Goal: Information Seeking & Learning: Find specific fact

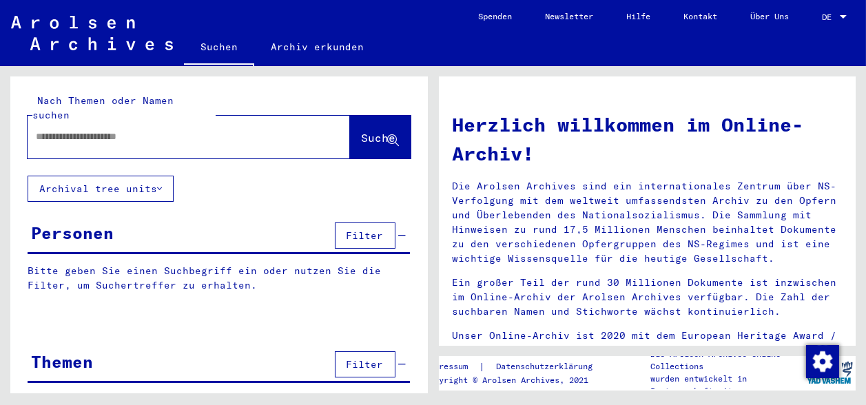
paste input "**********"
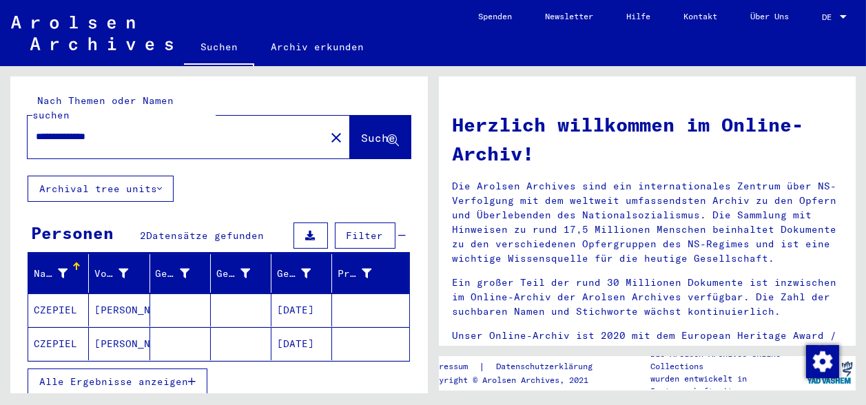
click at [138, 293] on mat-cell "[PERSON_NAME]" at bounding box center [119, 309] width 61 height 33
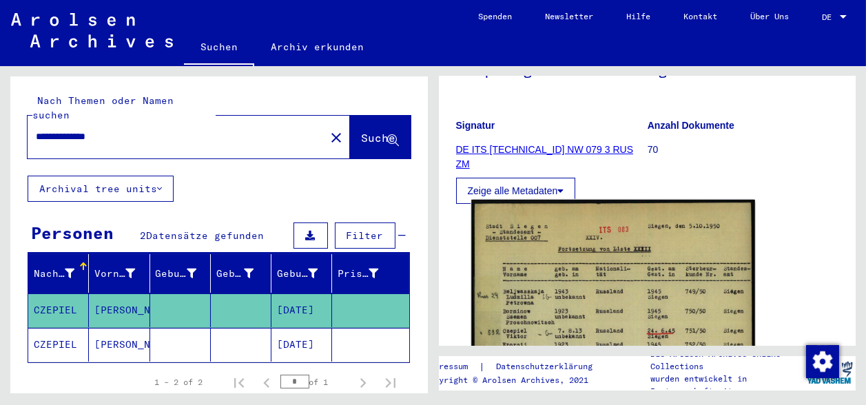
click at [613, 249] on img at bounding box center [612, 399] width 283 height 398
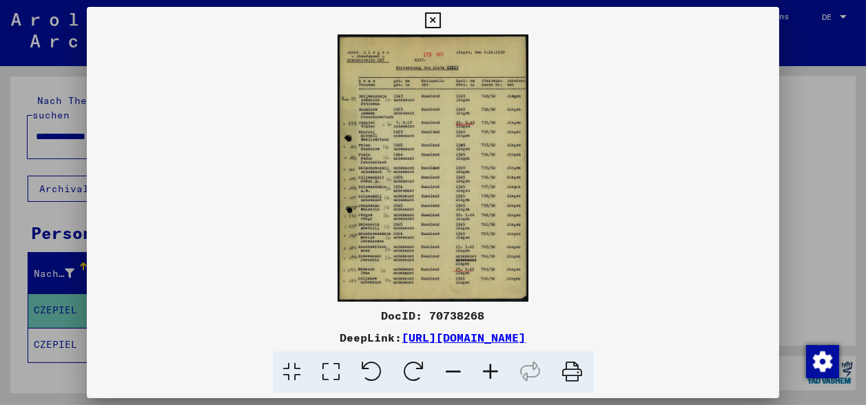
click at [484, 377] on icon at bounding box center [491, 372] width 37 height 42
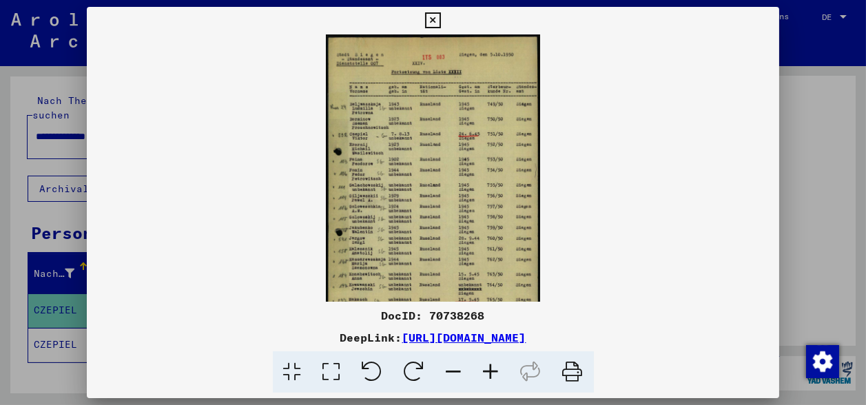
click at [484, 377] on icon at bounding box center [491, 372] width 37 height 42
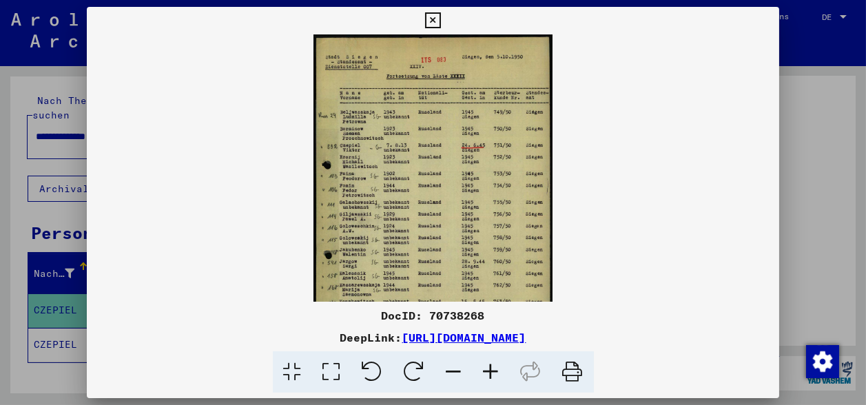
click at [484, 377] on icon at bounding box center [491, 372] width 37 height 42
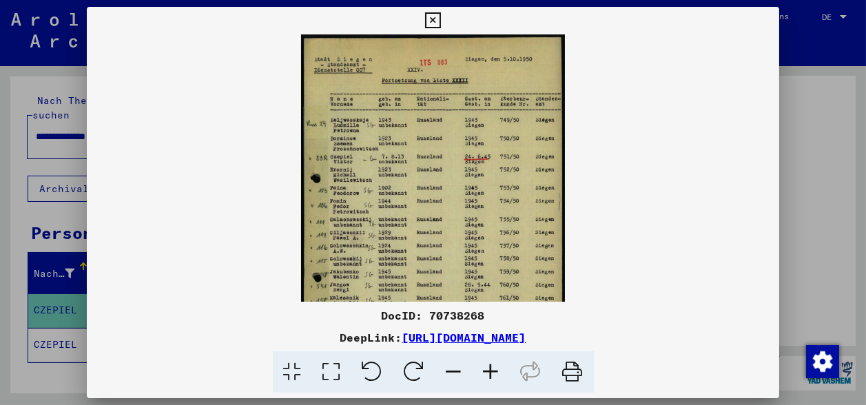
click at [441, 18] on icon at bounding box center [433, 20] width 16 height 17
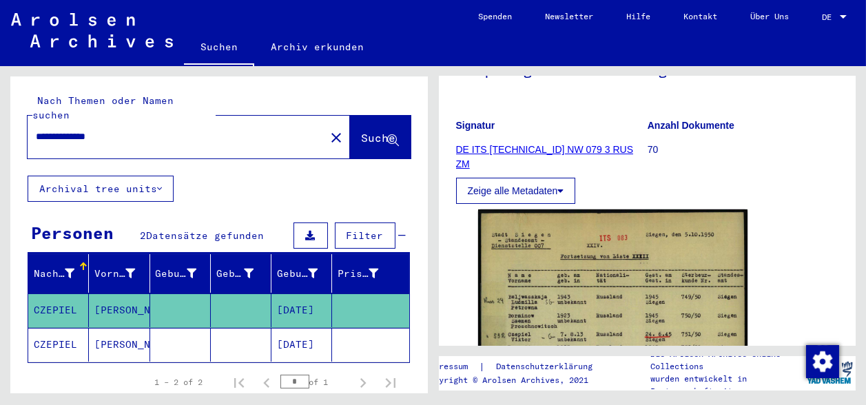
click at [118, 328] on mat-cell "[PERSON_NAME]" at bounding box center [119, 345] width 61 height 34
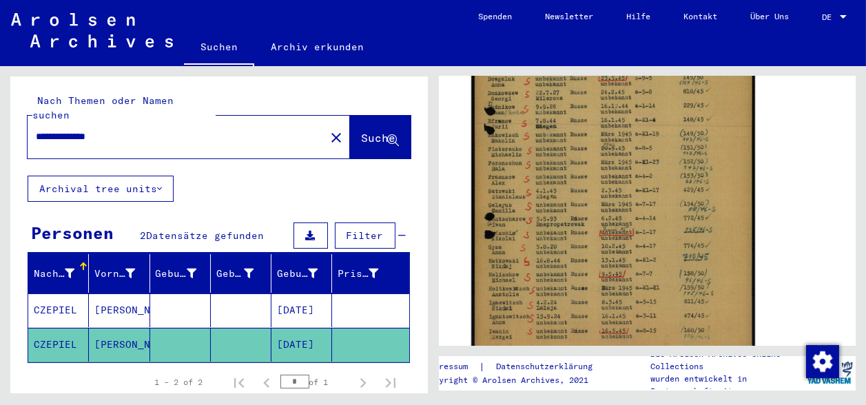
click at [608, 222] on img at bounding box center [612, 162] width 283 height 397
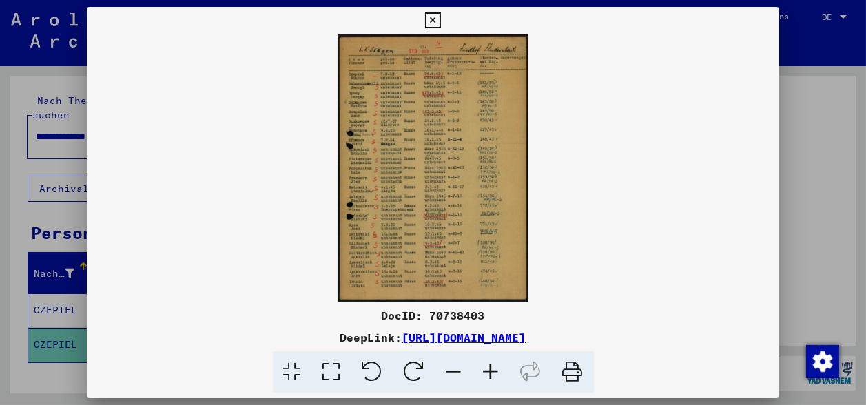
scroll to position [382, 0]
click at [492, 372] on icon at bounding box center [491, 372] width 37 height 42
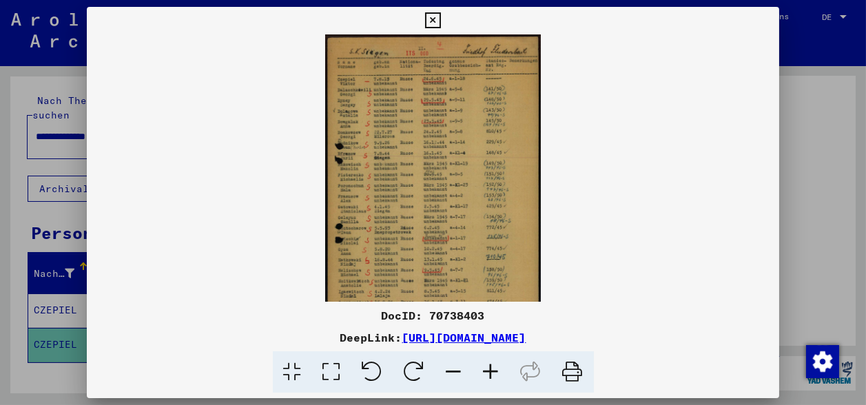
click at [492, 372] on icon at bounding box center [491, 372] width 37 height 42
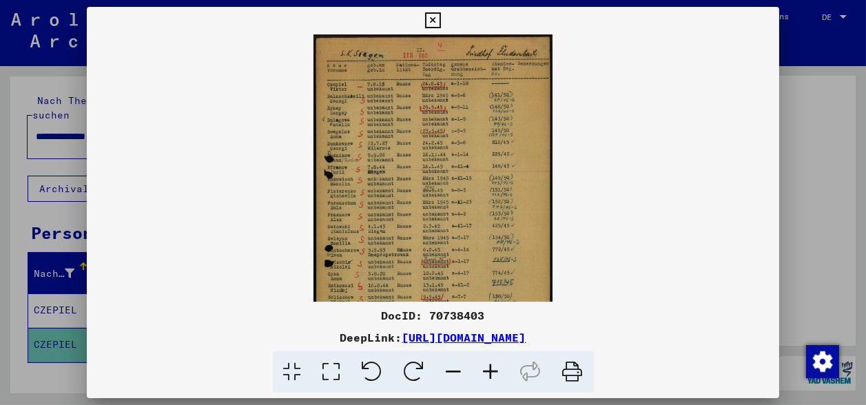
click at [492, 372] on icon at bounding box center [491, 372] width 37 height 42
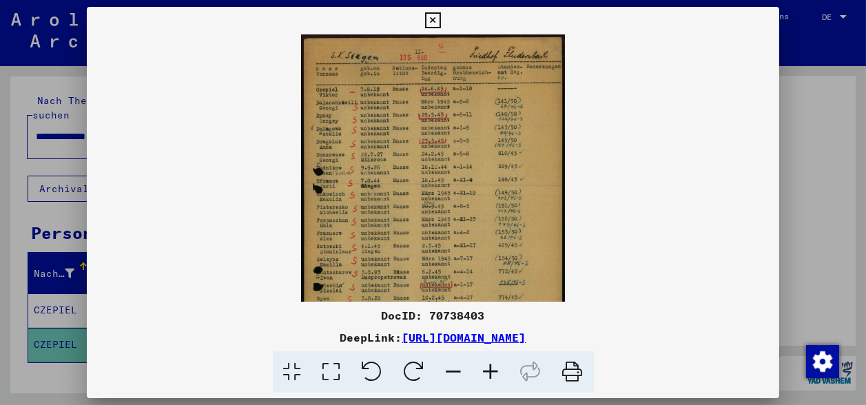
click at [492, 372] on icon at bounding box center [491, 372] width 37 height 42
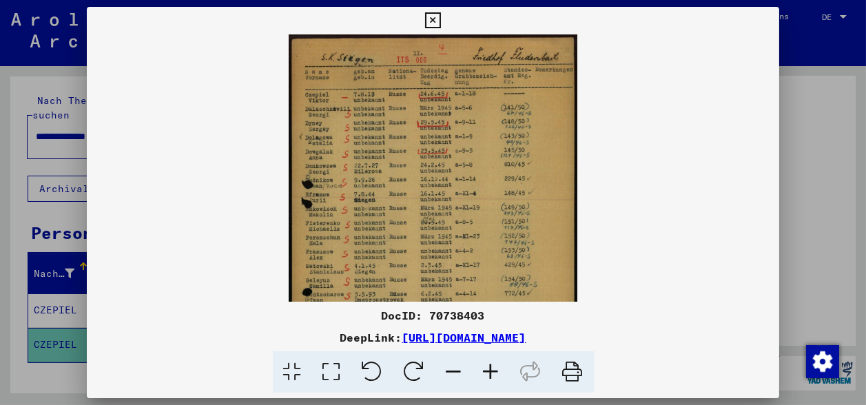
click at [492, 372] on icon at bounding box center [491, 372] width 37 height 42
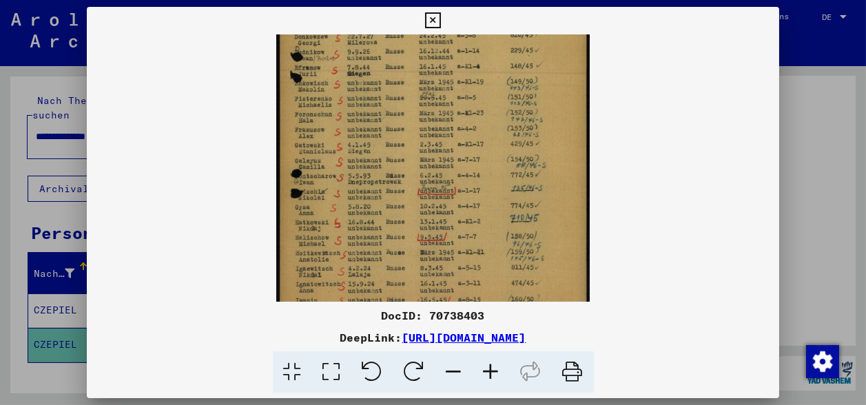
drag, startPoint x: 365, startPoint y: 256, endPoint x: 367, endPoint y: 110, distance: 146.1
click at [367, 110] on img at bounding box center [432, 113] width 313 height 439
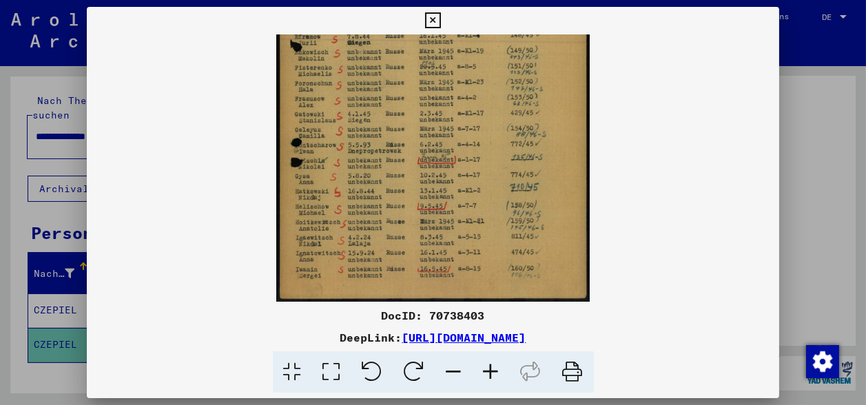
drag, startPoint x: 373, startPoint y: 251, endPoint x: 371, endPoint y: 117, distance: 133.7
click at [371, 117] on img at bounding box center [432, 82] width 313 height 439
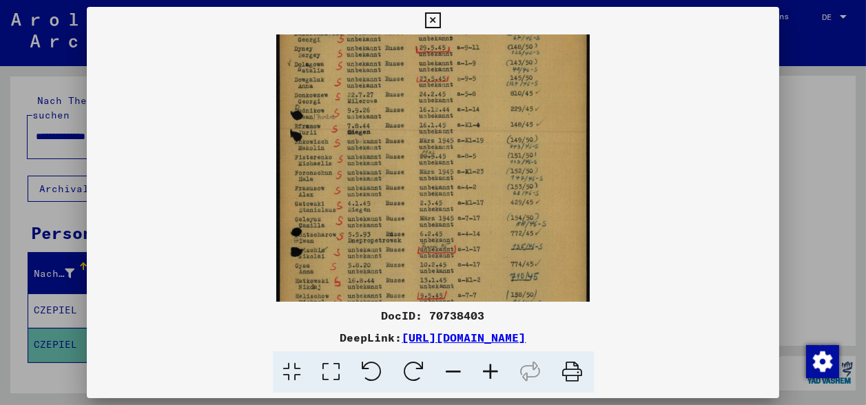
scroll to position [40, 0]
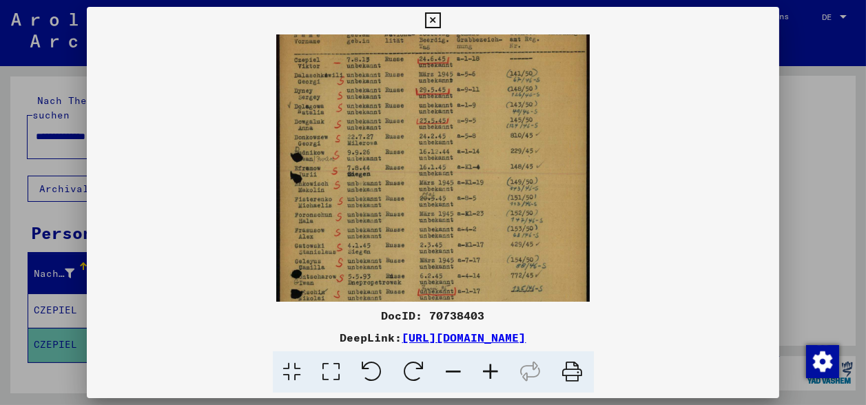
drag, startPoint x: 397, startPoint y: 196, endPoint x: 392, endPoint y: 283, distance: 87.7
click at [392, 283] on img at bounding box center [432, 213] width 313 height 439
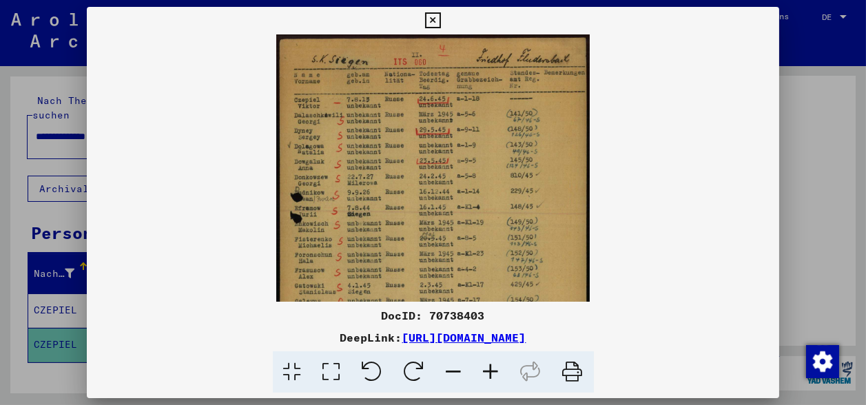
drag, startPoint x: 468, startPoint y: 79, endPoint x: 470, endPoint y: 144, distance: 65.5
click at [470, 144] on img at bounding box center [432, 253] width 313 height 439
click at [441, 20] on icon at bounding box center [433, 20] width 16 height 17
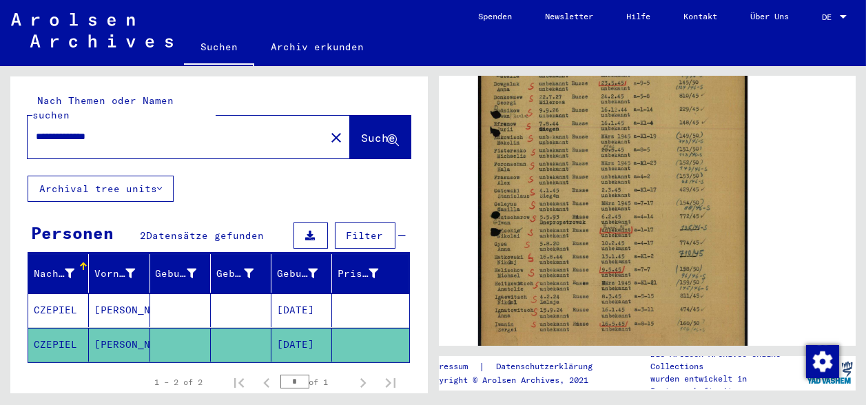
drag, startPoint x: 48, startPoint y: 118, endPoint x: 22, endPoint y: 117, distance: 26.2
click at [22, 117] on div "**********" at bounding box center [218, 125] width 417 height 99
click at [70, 130] on input "**********" at bounding box center [176, 137] width 281 height 14
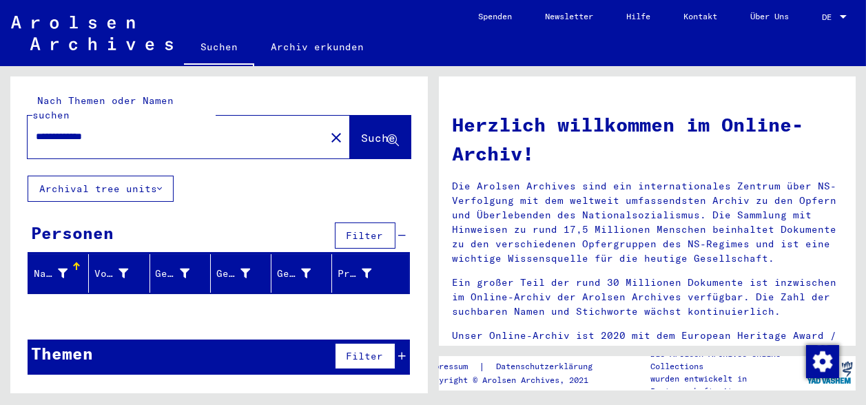
drag, startPoint x: 48, startPoint y: 122, endPoint x: 22, endPoint y: 113, distance: 27.7
click at [23, 114] on div "**********" at bounding box center [218, 125] width 417 height 99
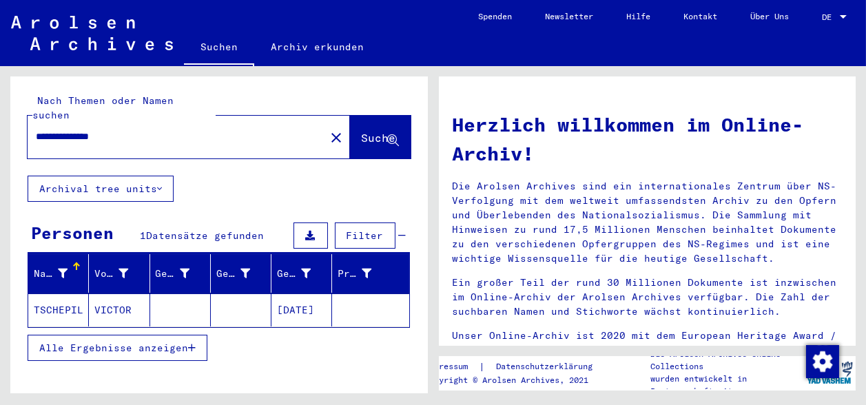
click at [116, 300] on mat-cell "VICTOR" at bounding box center [119, 309] width 61 height 33
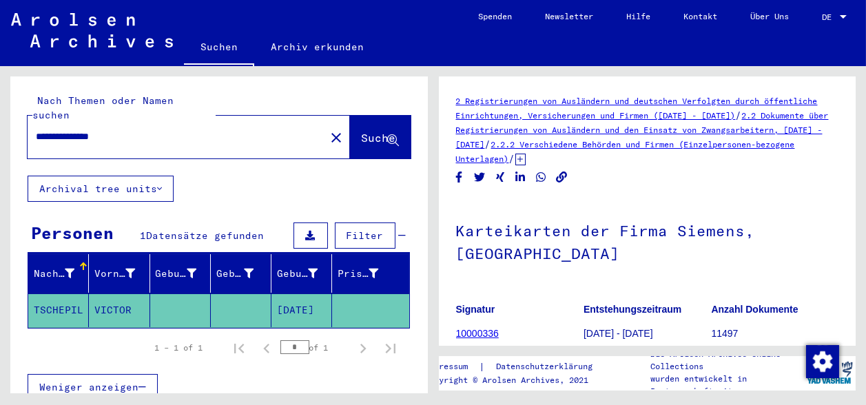
click at [271, 296] on mat-cell "[DATE]" at bounding box center [301, 310] width 61 height 34
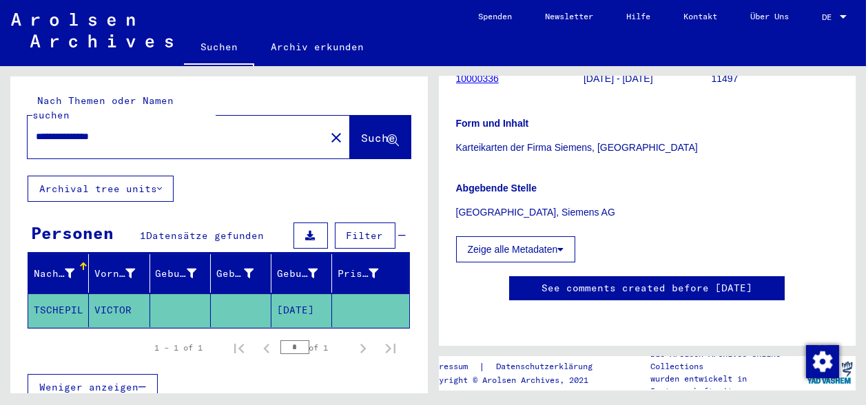
scroll to position [306, 0]
drag, startPoint x: 98, startPoint y: 121, endPoint x: 90, endPoint y: 118, distance: 8.7
click at [90, 130] on input "**********" at bounding box center [176, 137] width 281 height 14
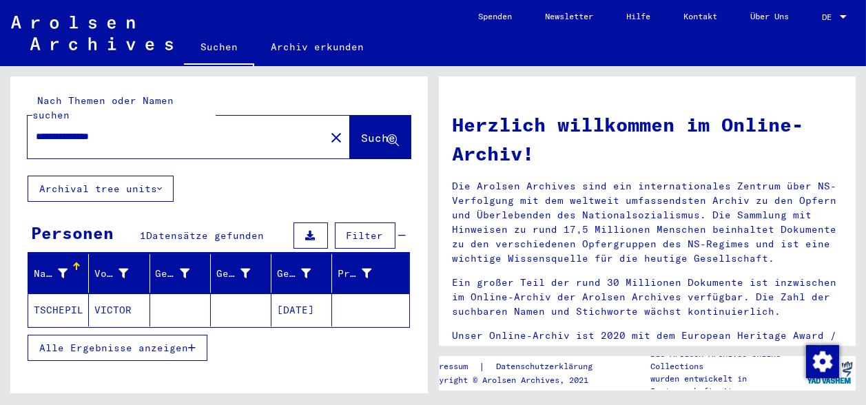
click at [108, 342] on span "Alle Ergebnisse anzeigen" at bounding box center [113, 348] width 149 height 12
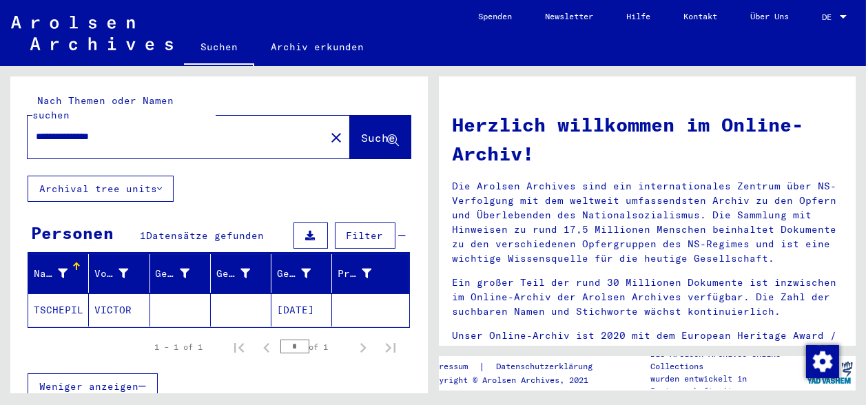
click at [123, 294] on mat-cell "VICTOR" at bounding box center [119, 309] width 61 height 33
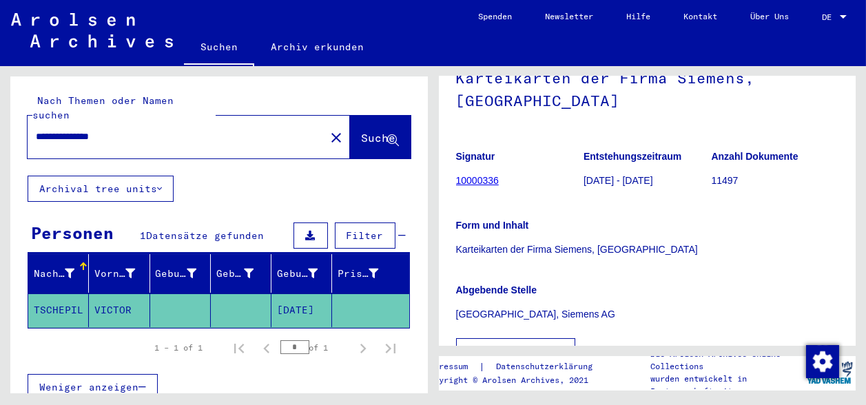
scroll to position [229, 0]
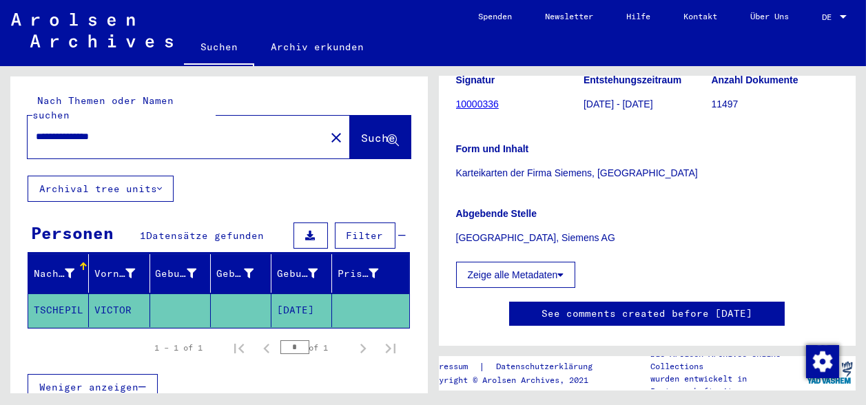
click at [76, 130] on input "**********" at bounding box center [176, 137] width 281 height 14
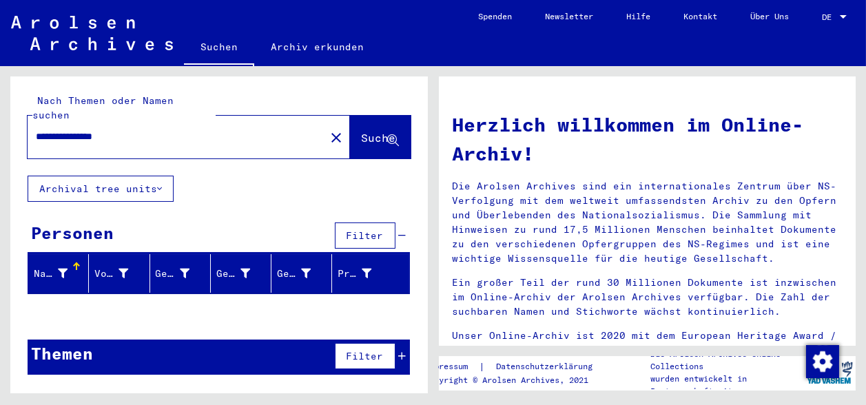
click at [130, 130] on input "**********" at bounding box center [172, 137] width 273 height 14
click at [101, 130] on input "**********" at bounding box center [172, 137] width 273 height 14
drag, startPoint x: 138, startPoint y: 123, endPoint x: 0, endPoint y: 55, distance: 153.7
click at [0, 94] on div "**********" at bounding box center [216, 229] width 433 height 327
drag, startPoint x: 118, startPoint y: 125, endPoint x: 0, endPoint y: 106, distance: 119.3
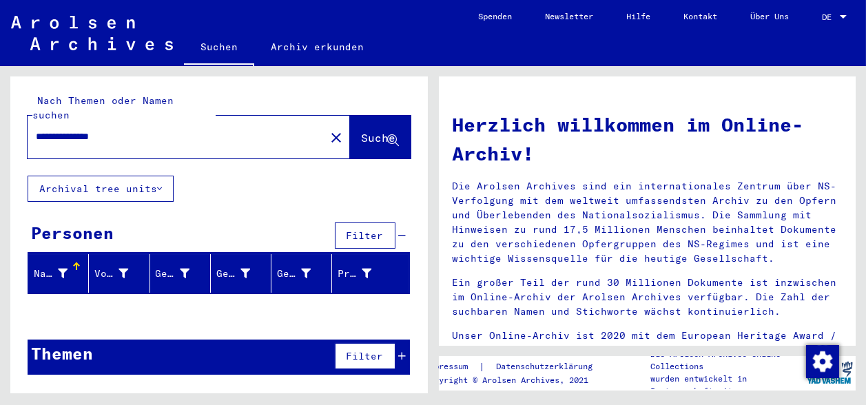
click at [0, 109] on div "**********" at bounding box center [216, 229] width 433 height 327
click at [52, 130] on input "**********" at bounding box center [172, 137] width 273 height 14
click at [48, 130] on input "**********" at bounding box center [172, 137] width 273 height 14
click at [362, 131] on span "Suche" at bounding box center [379, 138] width 34 height 14
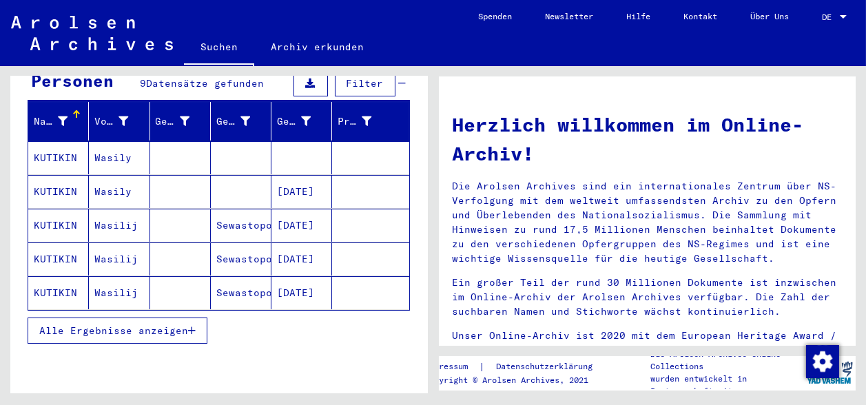
scroll to position [153, 0]
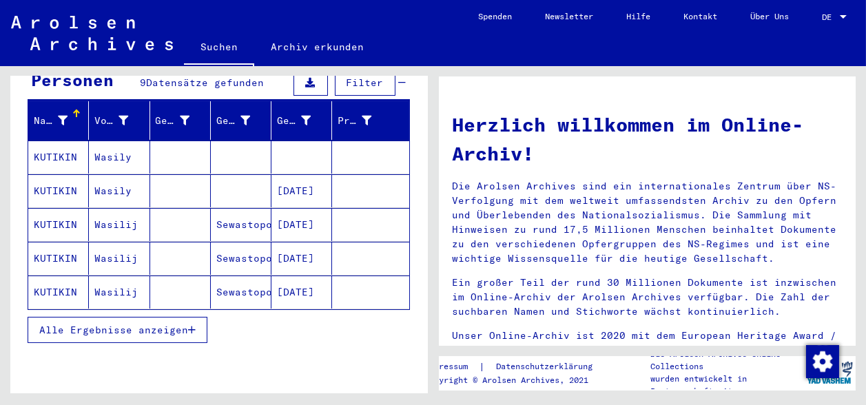
click at [129, 144] on mat-cell "Wasily" at bounding box center [119, 157] width 61 height 33
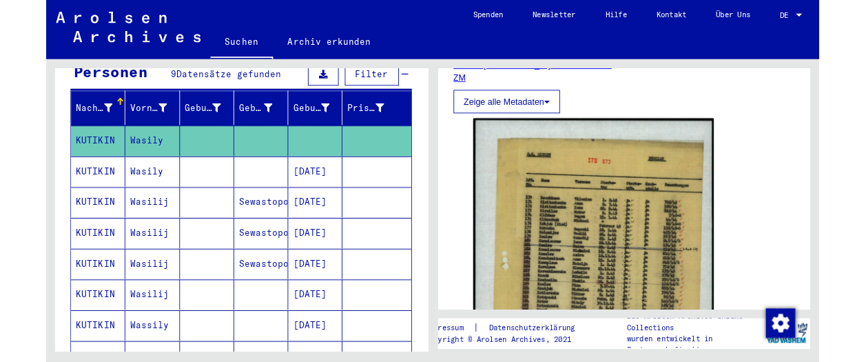
scroll to position [229, 0]
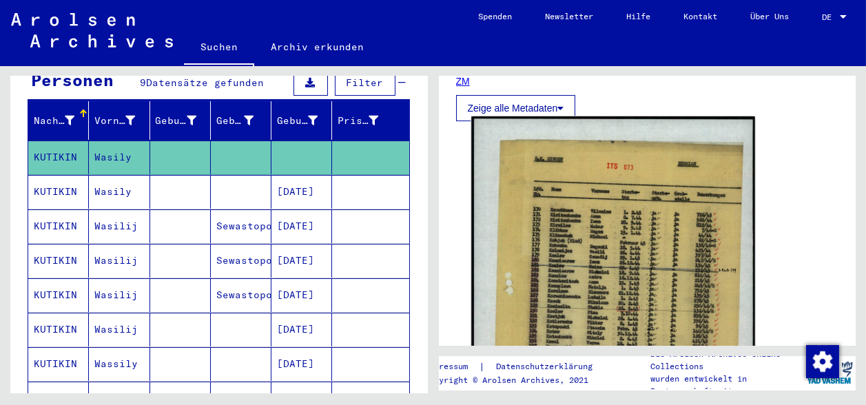
click at [543, 194] on img at bounding box center [612, 327] width 283 height 423
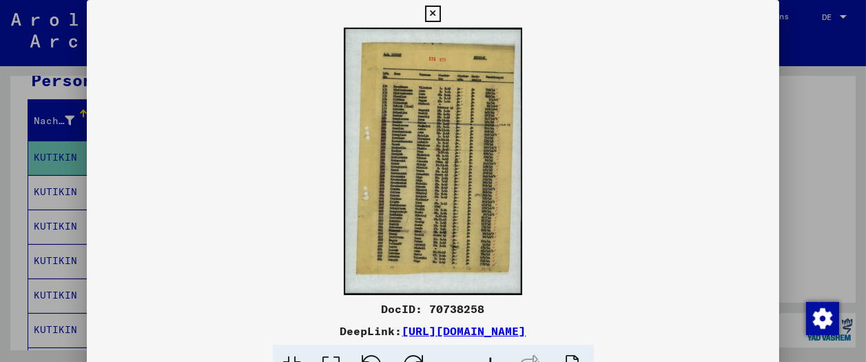
click at [441, 8] on icon at bounding box center [433, 14] width 16 height 17
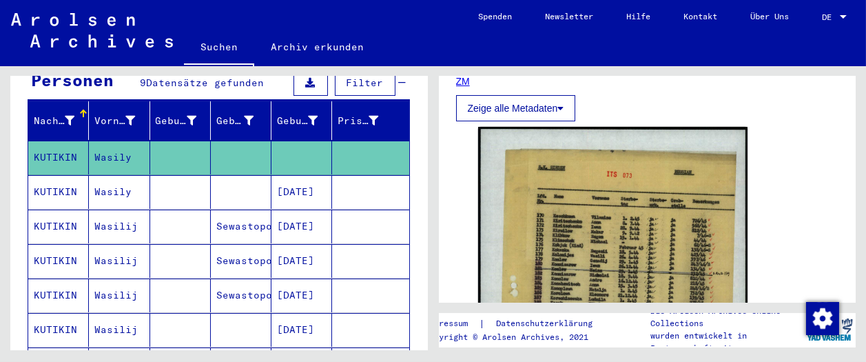
click at [129, 177] on mat-cell "Wasily" at bounding box center [119, 192] width 61 height 34
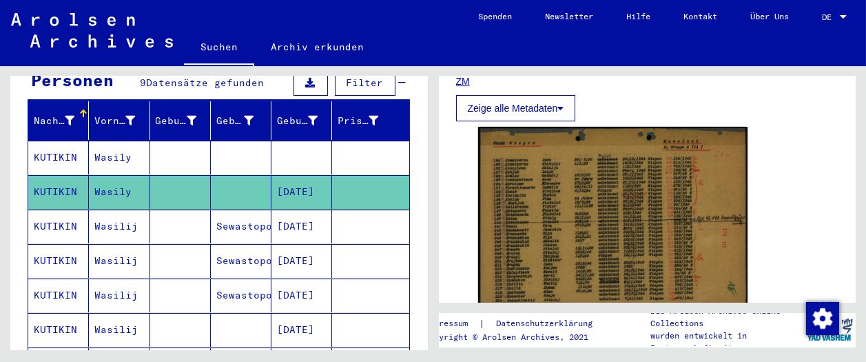
scroll to position [306, 0]
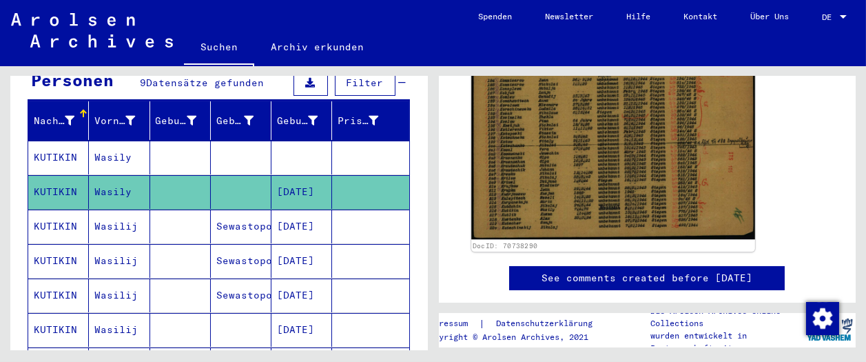
click at [541, 130] on img at bounding box center [612, 142] width 283 height 194
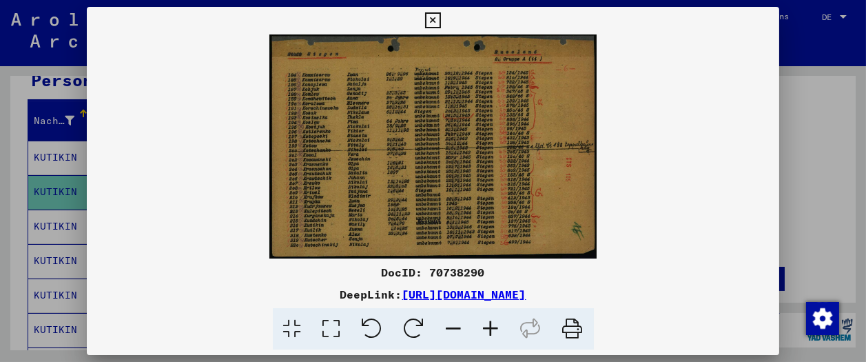
drag, startPoint x: 424, startPoint y: 295, endPoint x: 384, endPoint y: 295, distance: 39.3
click at [441, 17] on icon at bounding box center [433, 20] width 16 height 17
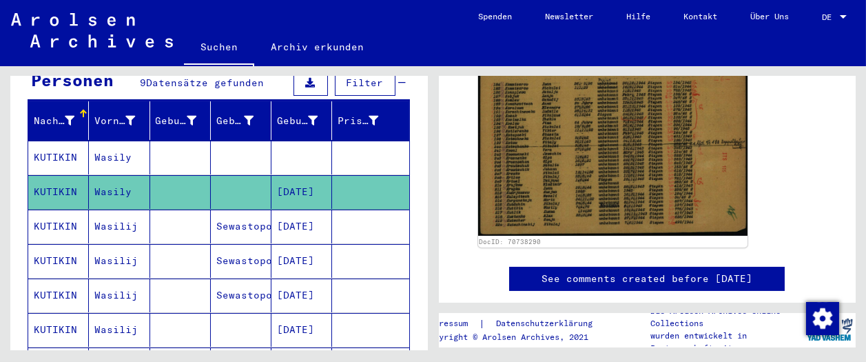
click at [214, 213] on mat-cell "Sewastopol" at bounding box center [241, 226] width 61 height 34
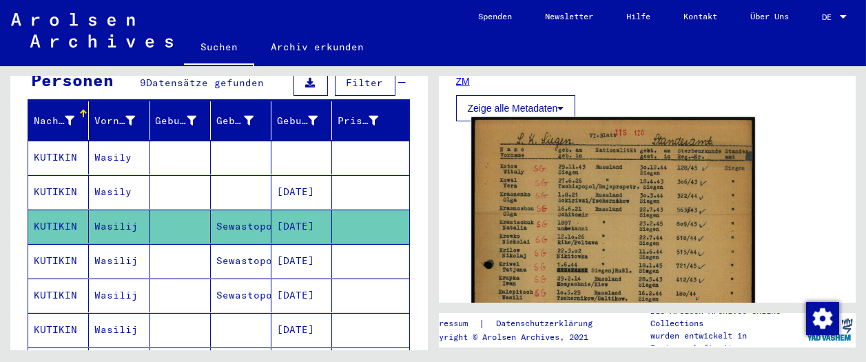
click at [535, 203] on img at bounding box center [612, 315] width 283 height 396
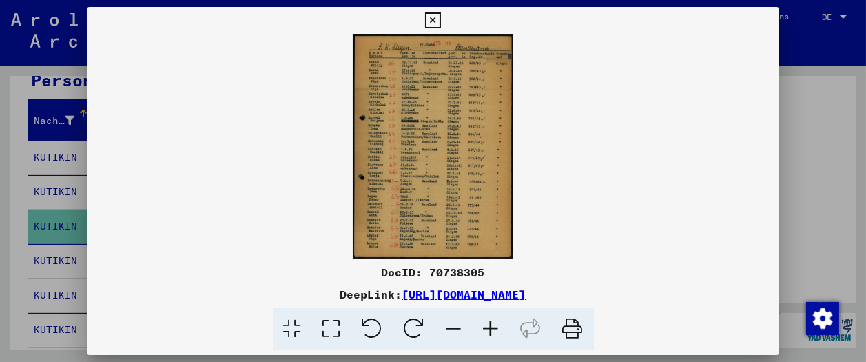
drag, startPoint x: 765, startPoint y: 19, endPoint x: 705, endPoint y: 30, distance: 60.9
click at [441, 19] on icon at bounding box center [433, 20] width 16 height 17
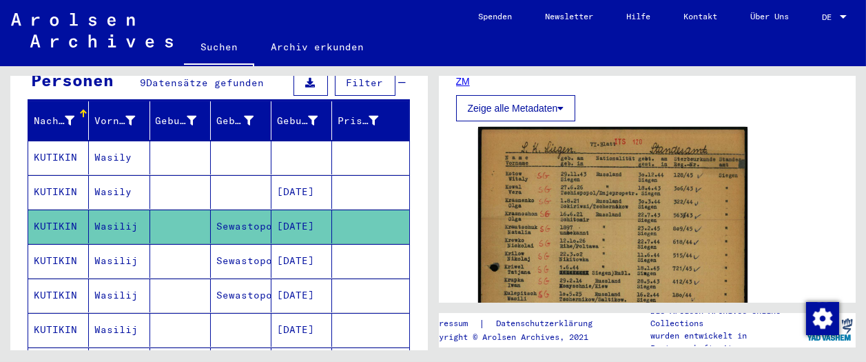
click at [118, 244] on mat-cell "Wasilij" at bounding box center [119, 261] width 61 height 34
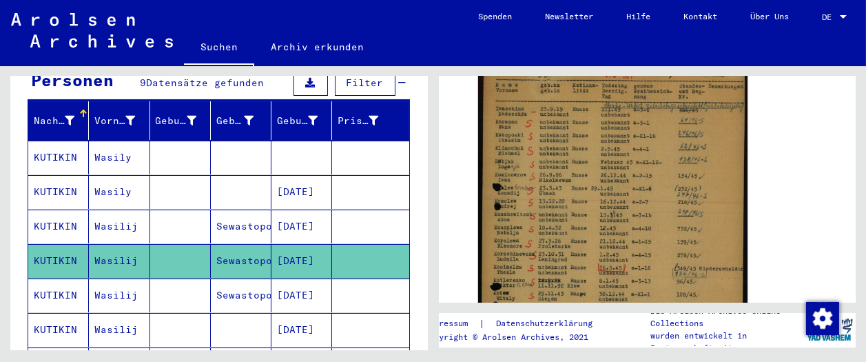
click at [233, 279] on mat-cell "Sewastopol" at bounding box center [241, 295] width 61 height 34
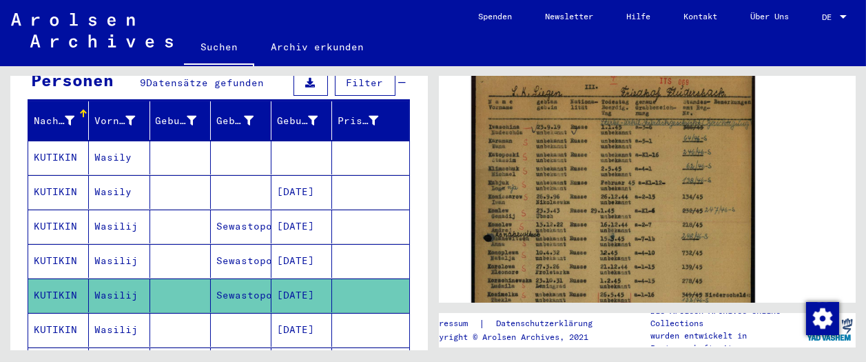
scroll to position [306, 0]
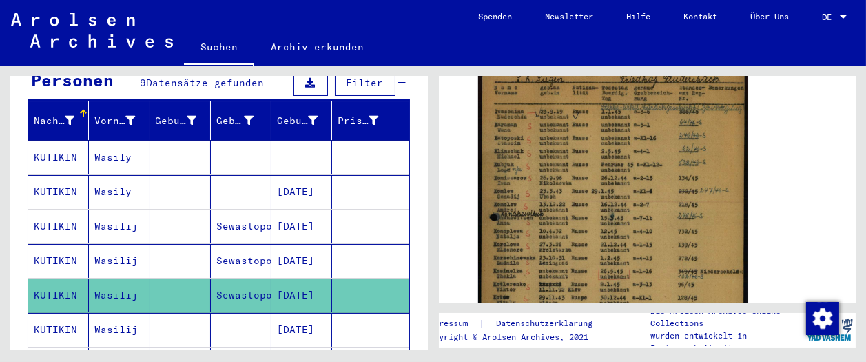
click at [273, 313] on mat-cell "[DATE]" at bounding box center [301, 330] width 61 height 34
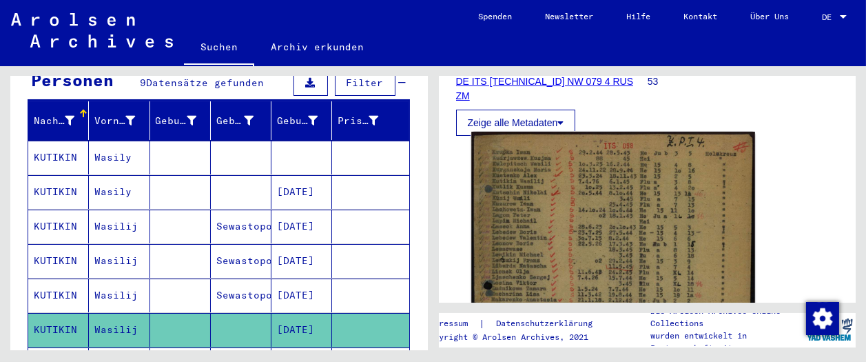
scroll to position [306, 0]
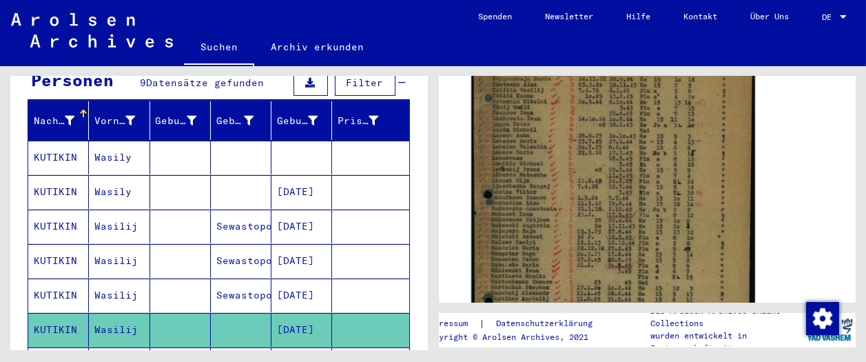
click at [623, 247] on img at bounding box center [612, 237] width 283 height 392
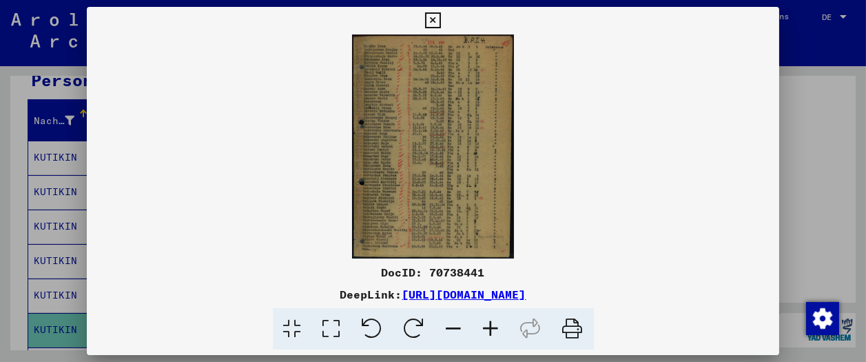
click at [441, 12] on icon at bounding box center [433, 20] width 16 height 17
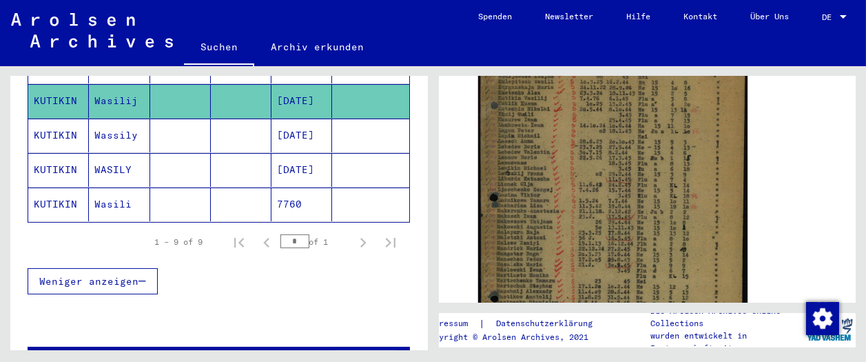
scroll to position [382, 0]
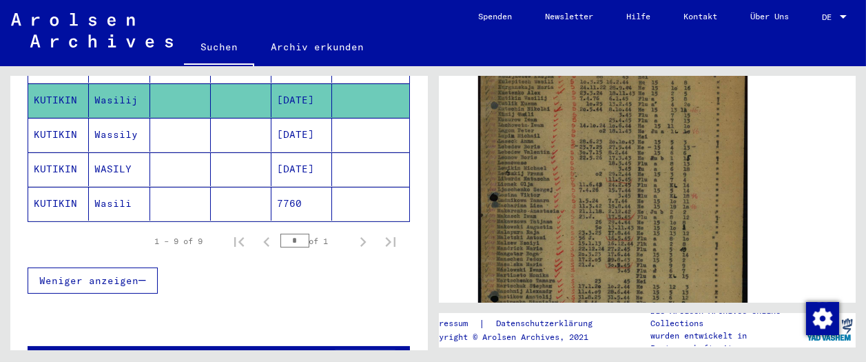
click at [289, 118] on mat-cell "[DATE]" at bounding box center [301, 135] width 61 height 34
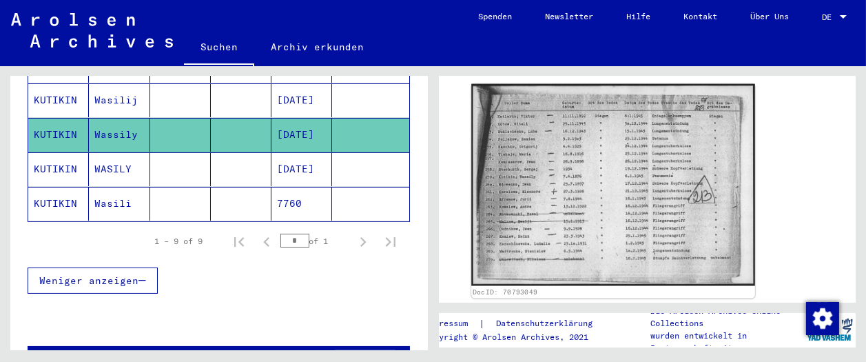
click at [575, 269] on img at bounding box center [612, 185] width 283 height 202
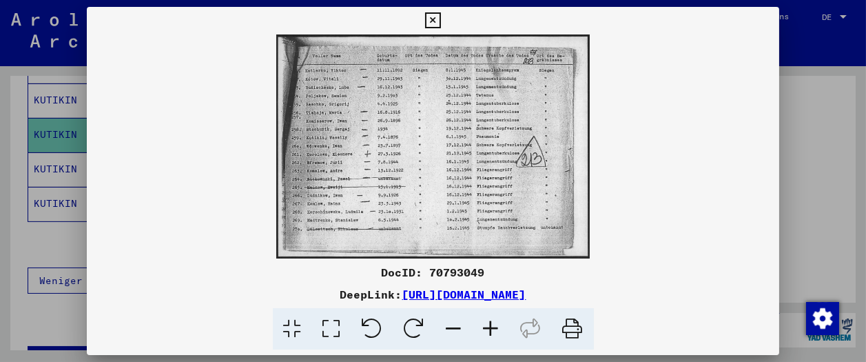
click at [441, 19] on icon at bounding box center [433, 20] width 16 height 17
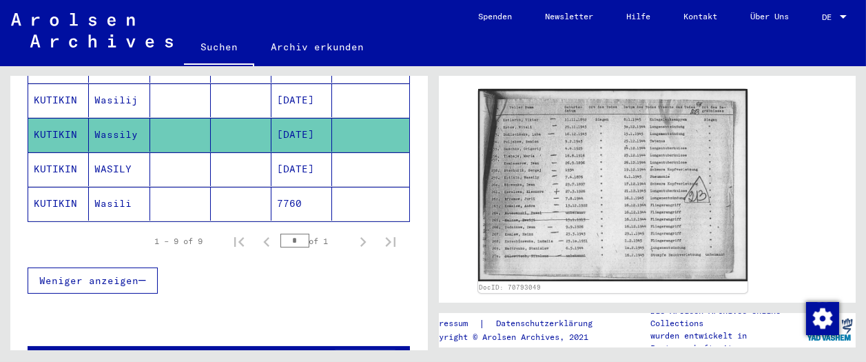
click at [122, 152] on mat-cell "WASILY" at bounding box center [119, 169] width 61 height 34
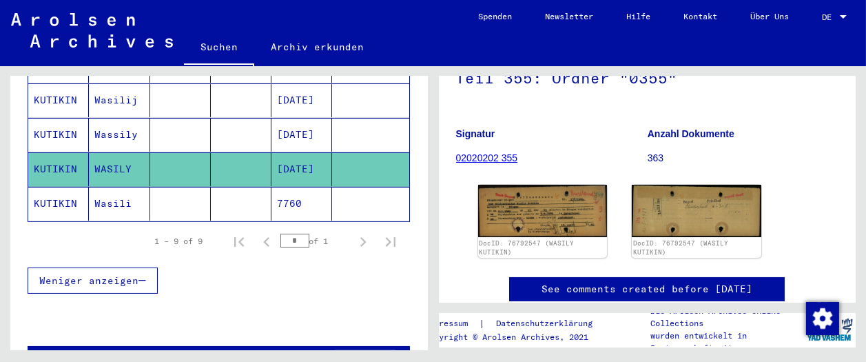
scroll to position [229, 0]
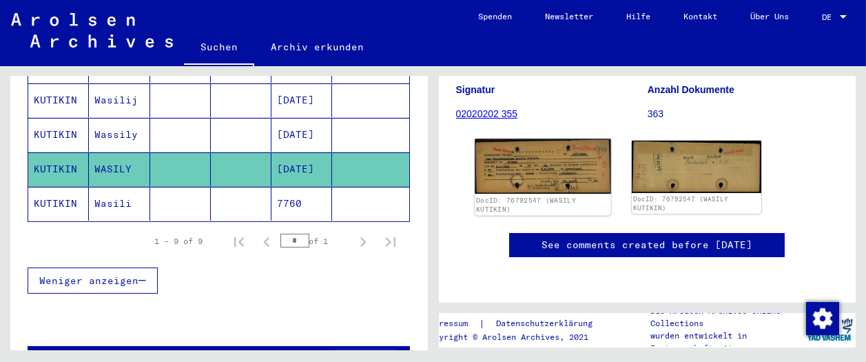
click at [551, 143] on img at bounding box center [543, 166] width 136 height 55
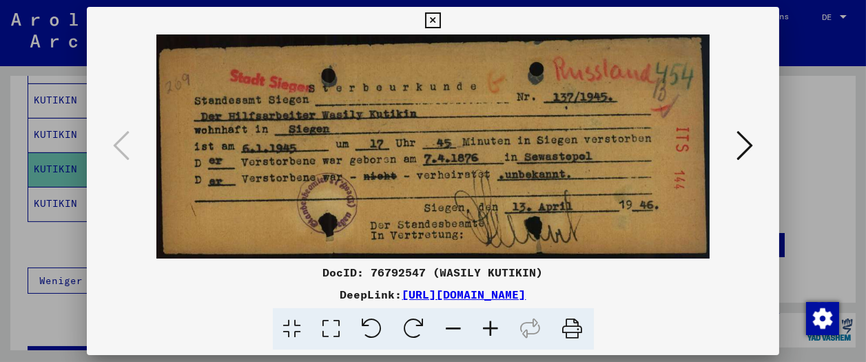
click at [740, 152] on icon at bounding box center [744, 145] width 17 height 33
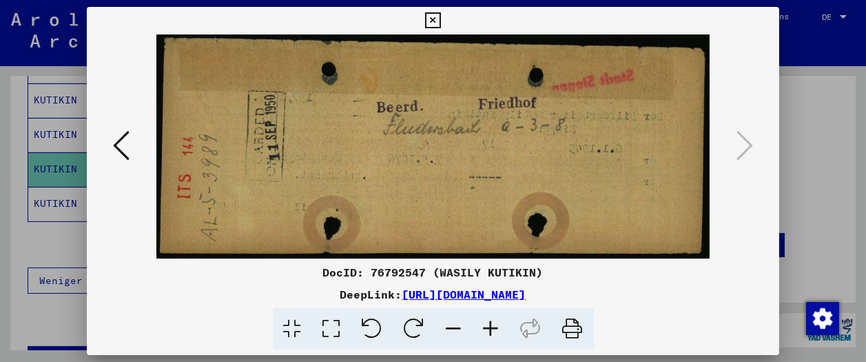
drag, startPoint x: 422, startPoint y: 289, endPoint x: 384, endPoint y: 293, distance: 38.9
click at [441, 20] on icon at bounding box center [433, 20] width 16 height 17
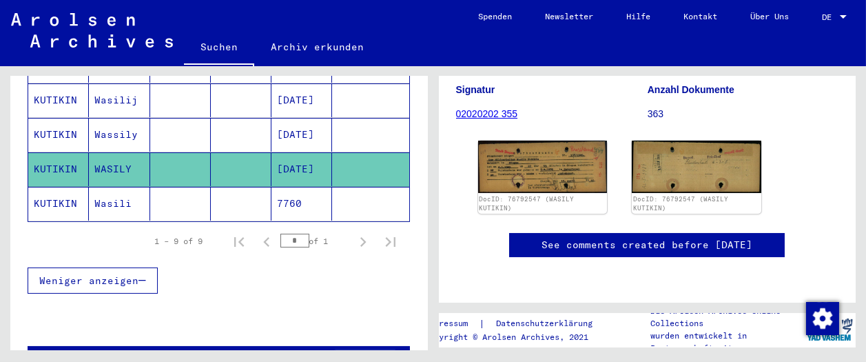
click at [112, 187] on mat-cell "Wasili" at bounding box center [119, 204] width 61 height 34
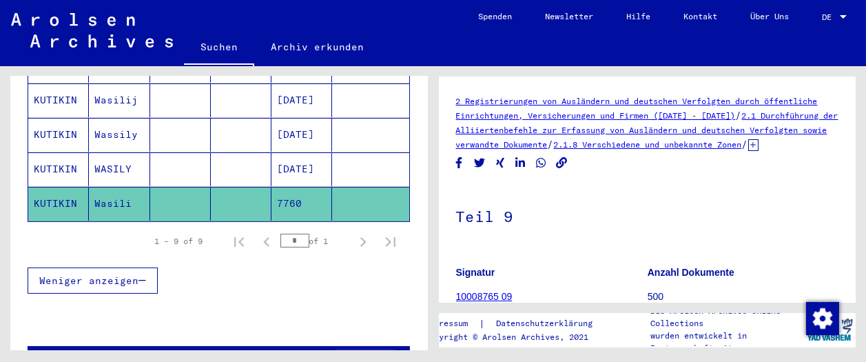
scroll to position [153, 0]
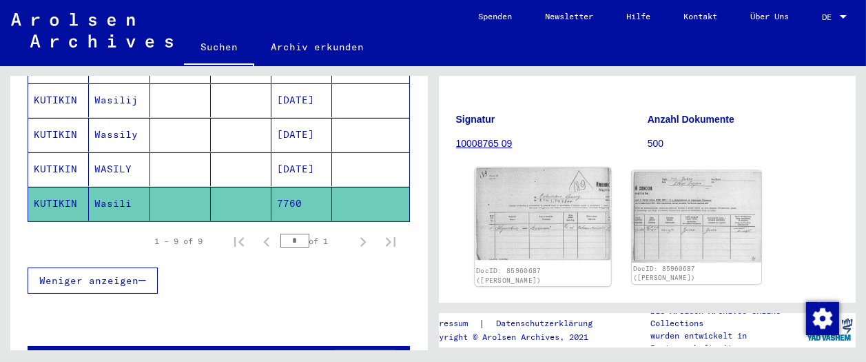
click at [538, 217] on img at bounding box center [543, 213] width 136 height 92
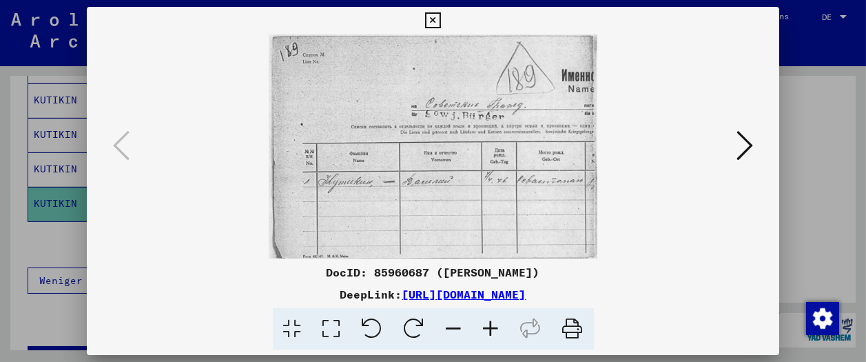
click at [744, 143] on icon at bounding box center [744, 145] width 17 height 33
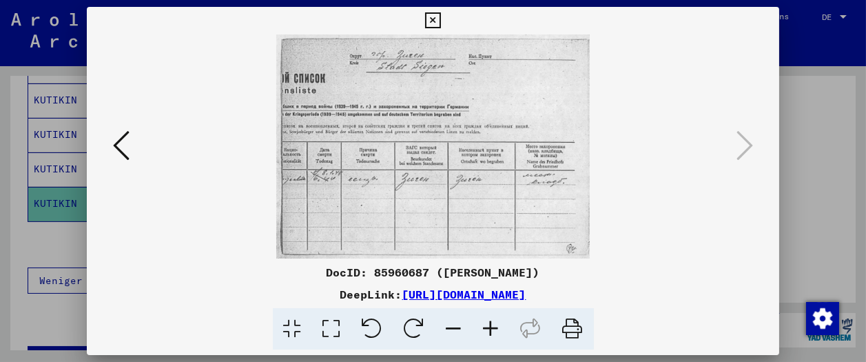
click at [441, 19] on icon at bounding box center [433, 20] width 16 height 17
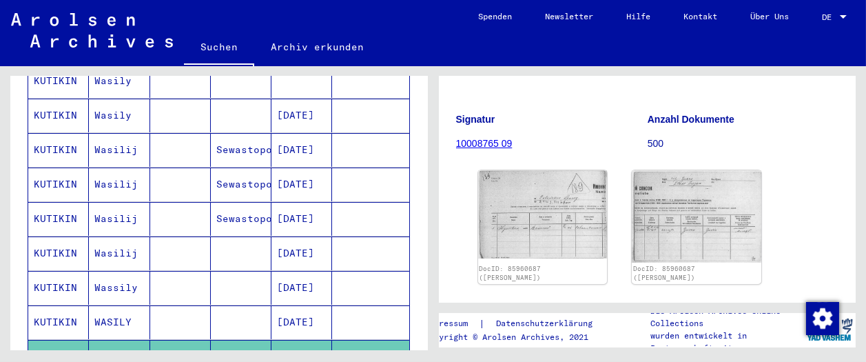
scroll to position [229, 0]
click at [550, 235] on img at bounding box center [543, 213] width 136 height 92
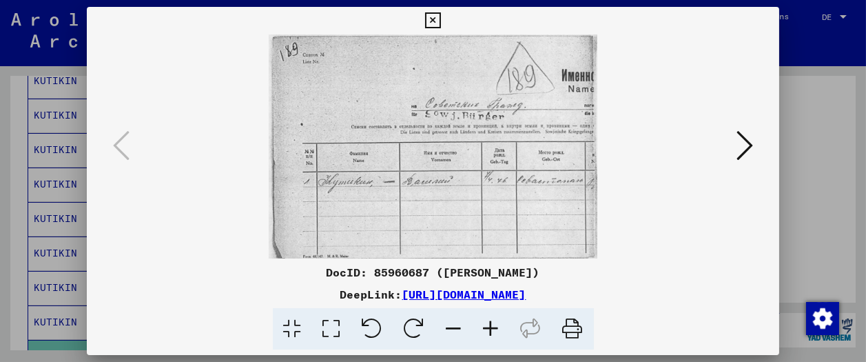
click at [743, 149] on icon at bounding box center [744, 145] width 17 height 33
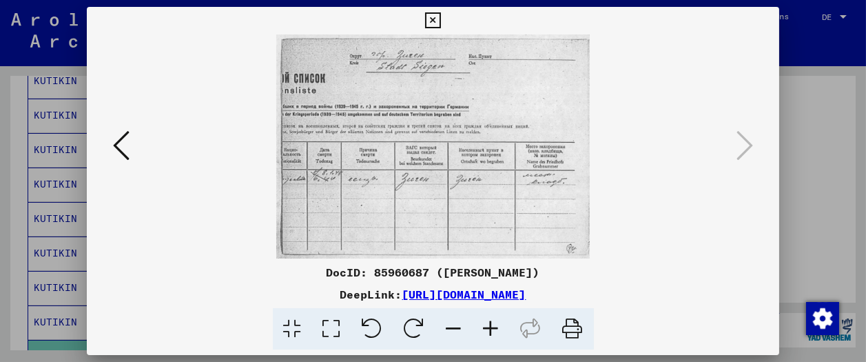
click at [441, 22] on icon at bounding box center [433, 20] width 16 height 17
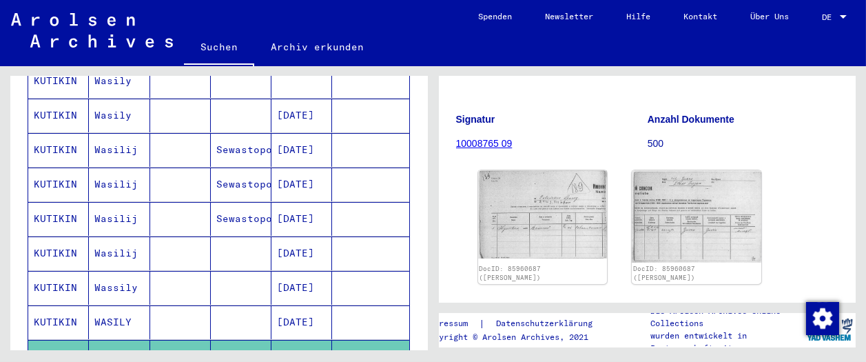
scroll to position [0, 0]
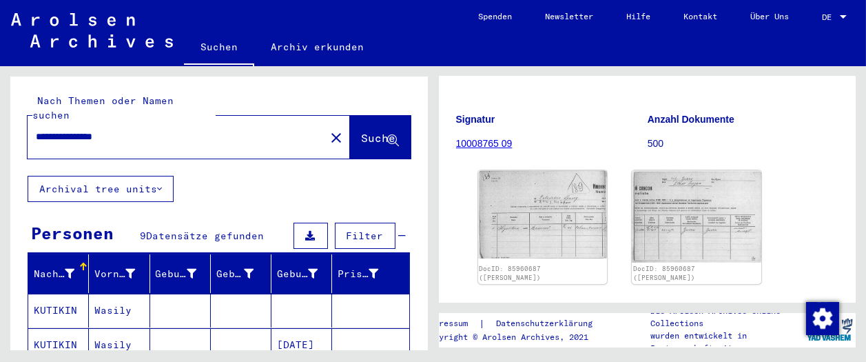
drag, startPoint x: 155, startPoint y: 122, endPoint x: 0, endPoint y: 84, distance: 159.6
click at [0, 90] on div "**********" at bounding box center [216, 208] width 433 height 284
type input "*"
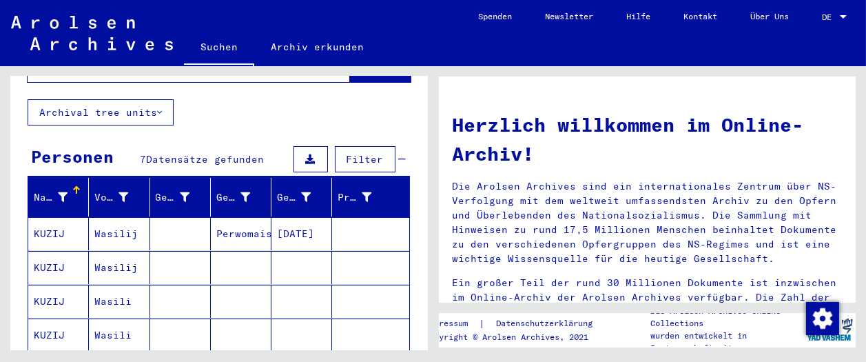
scroll to position [229, 0]
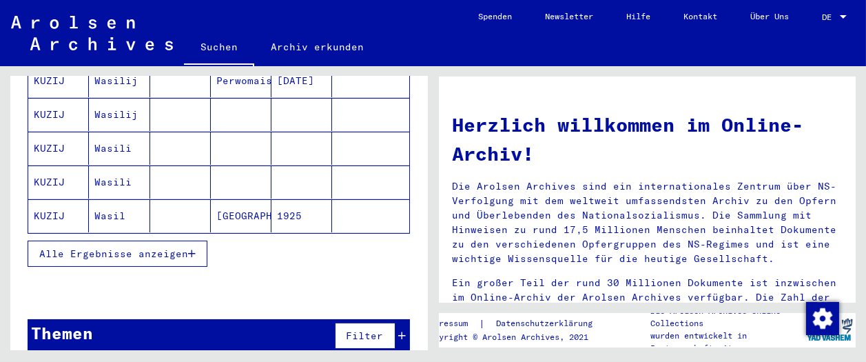
click at [116, 247] on span "Alle Ergebnisse anzeigen" at bounding box center [113, 253] width 149 height 12
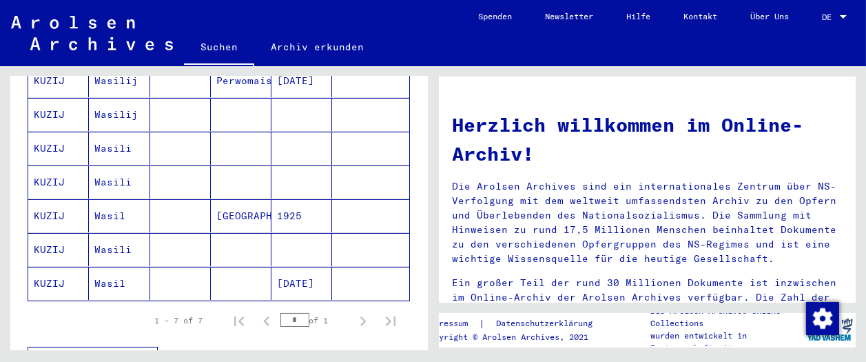
click at [112, 269] on mat-cell "Wasil" at bounding box center [119, 283] width 61 height 33
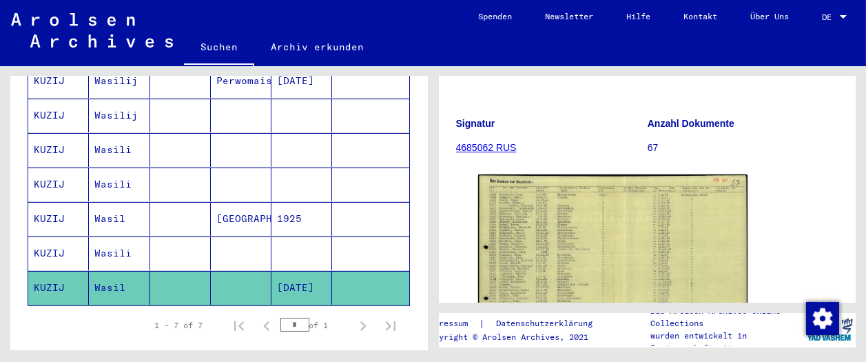
scroll to position [229, 0]
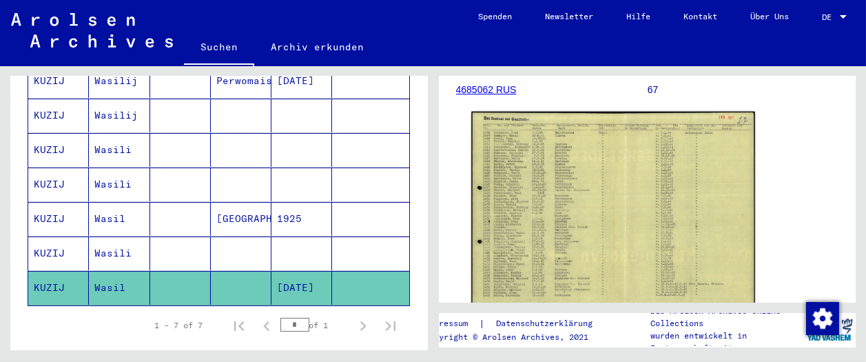
click at [544, 153] on img at bounding box center [612, 212] width 283 height 201
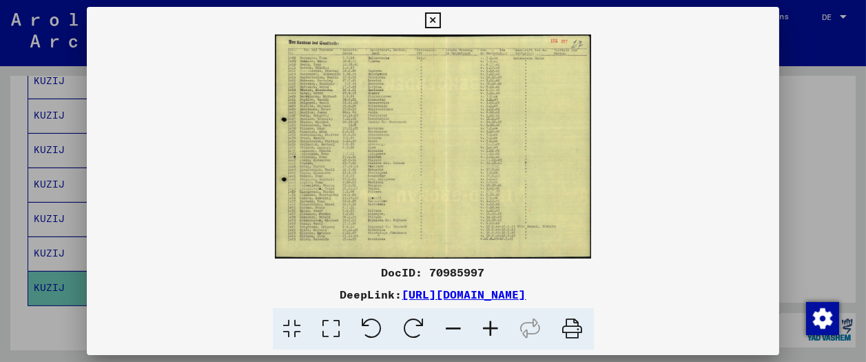
click at [488, 324] on icon at bounding box center [491, 329] width 37 height 42
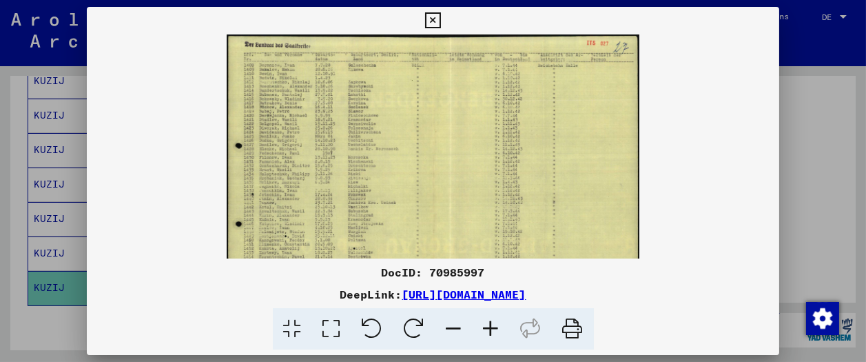
click at [488, 324] on icon at bounding box center [491, 329] width 37 height 42
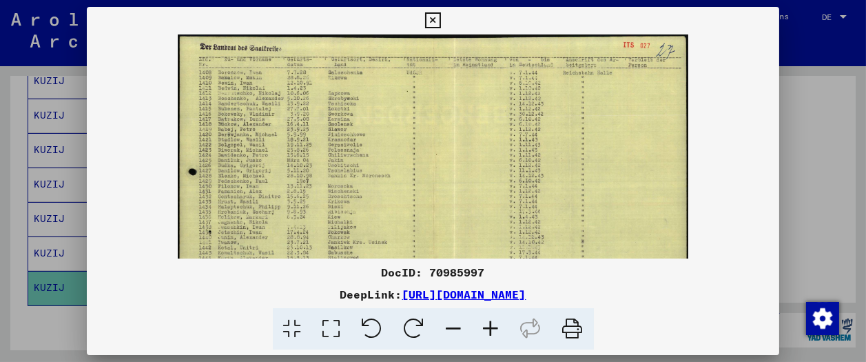
click at [488, 322] on icon at bounding box center [491, 329] width 37 height 42
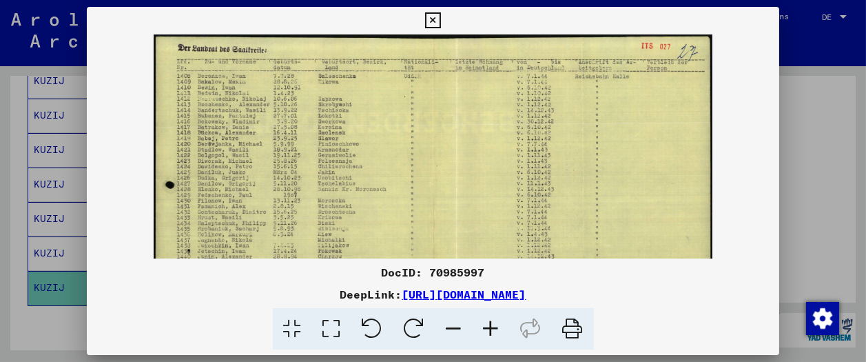
click at [488, 322] on icon at bounding box center [491, 329] width 37 height 42
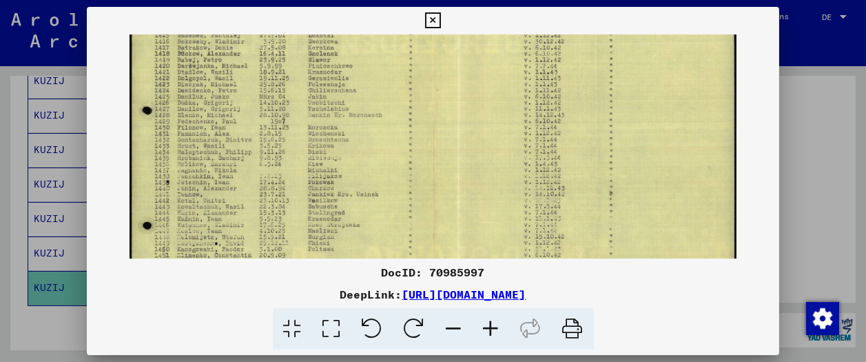
drag, startPoint x: 225, startPoint y: 222, endPoint x: 232, endPoint y: 127, distance: 95.4
click at [232, 127] on img at bounding box center [433, 162] width 607 height 431
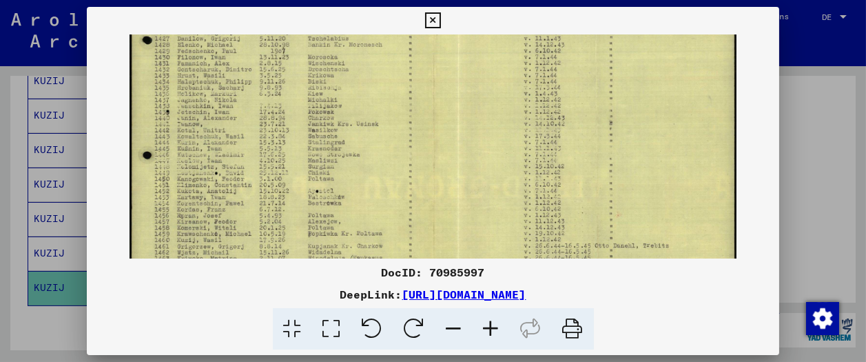
scroll to position [164, 0]
drag, startPoint x: 238, startPoint y: 227, endPoint x: 244, endPoint y: 147, distance: 80.1
click at [244, 147] on img at bounding box center [433, 85] width 607 height 431
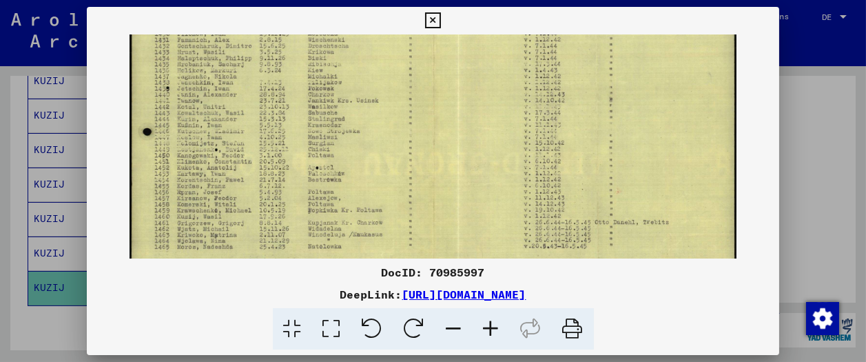
scroll to position [182, 0]
drag, startPoint x: 207, startPoint y: 245, endPoint x: 207, endPoint y: 222, distance: 22.0
click at [207, 222] on img at bounding box center [433, 68] width 607 height 431
click at [441, 21] on icon at bounding box center [433, 20] width 16 height 17
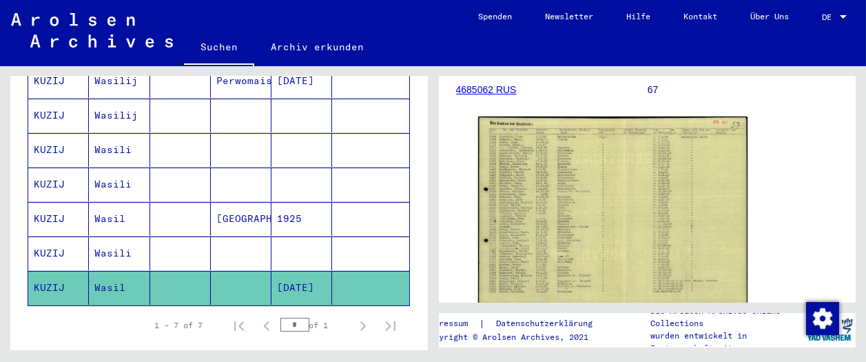
click at [133, 204] on mat-cell "Wasil" at bounding box center [119, 219] width 61 height 34
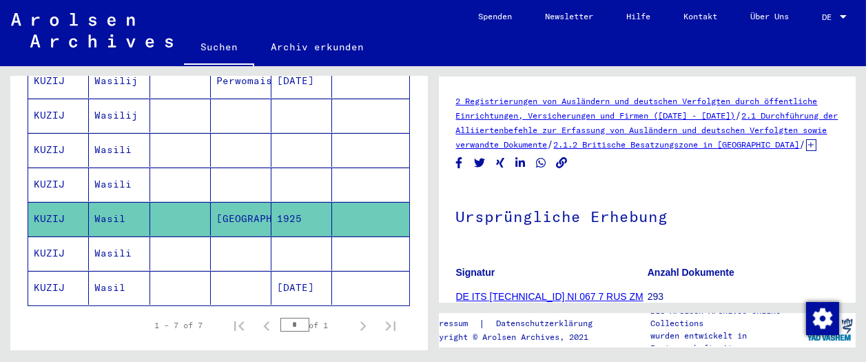
scroll to position [229, 0]
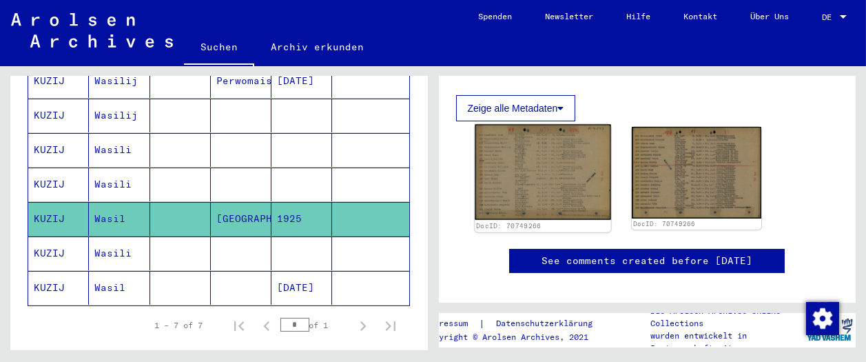
click at [570, 195] on img at bounding box center [543, 172] width 136 height 96
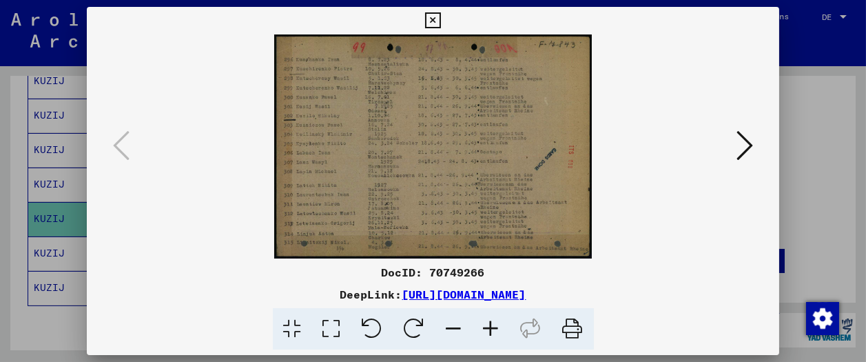
click at [486, 332] on icon at bounding box center [491, 329] width 37 height 42
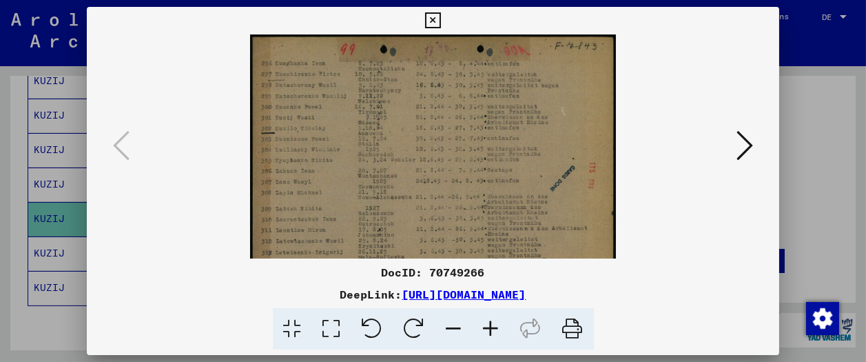
click at [486, 333] on icon at bounding box center [491, 329] width 37 height 42
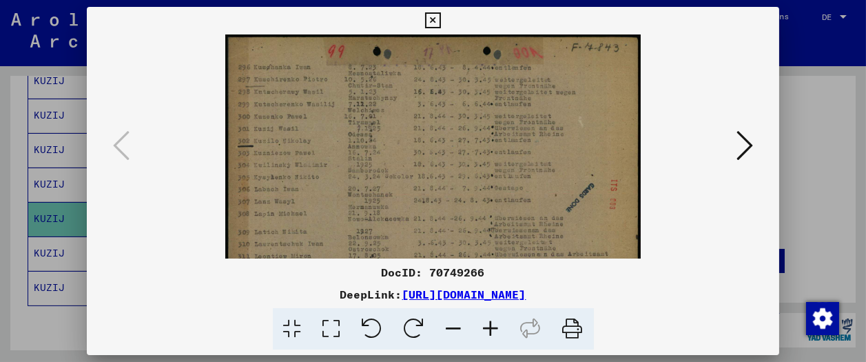
click at [486, 333] on icon at bounding box center [491, 329] width 37 height 42
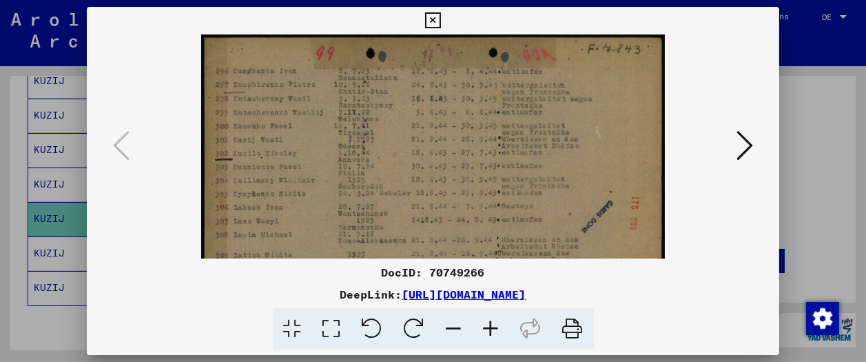
click at [486, 333] on icon at bounding box center [491, 329] width 37 height 42
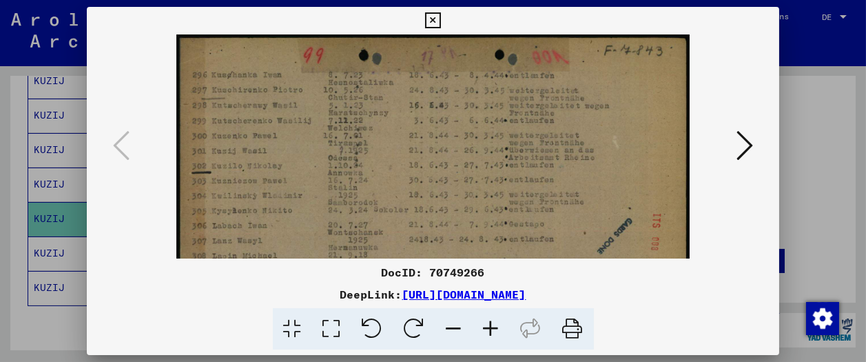
click at [486, 333] on icon at bounding box center [491, 329] width 37 height 42
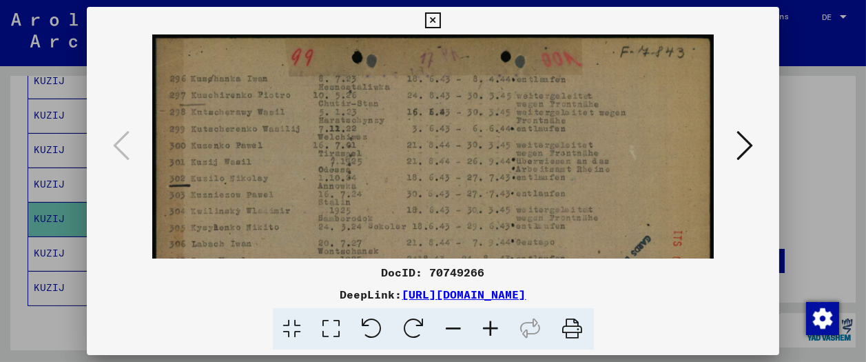
click at [441, 17] on icon at bounding box center [433, 20] width 16 height 17
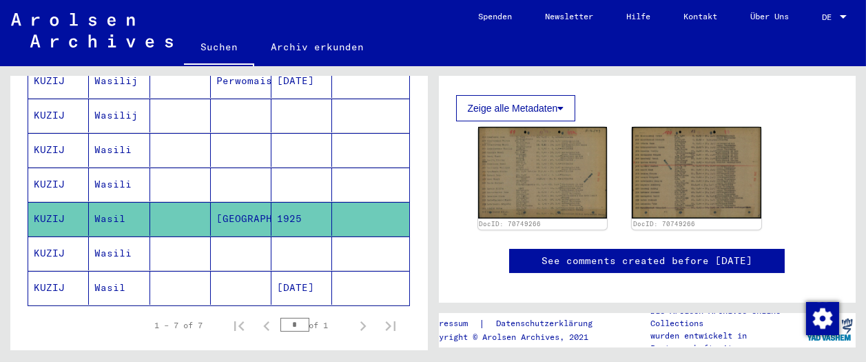
scroll to position [0, 0]
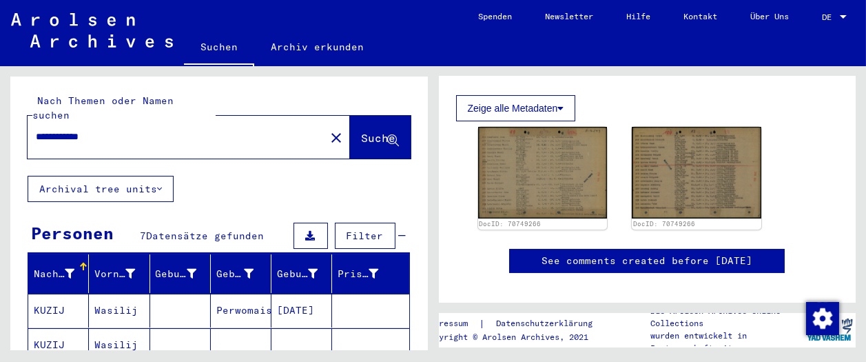
drag, startPoint x: 50, startPoint y: 121, endPoint x: 174, endPoint y: 118, distance: 124.0
click at [174, 130] on input "**********" at bounding box center [176, 137] width 281 height 14
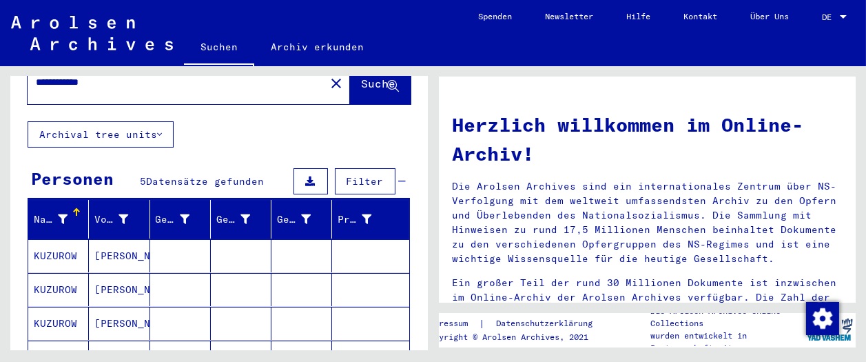
scroll to position [153, 0]
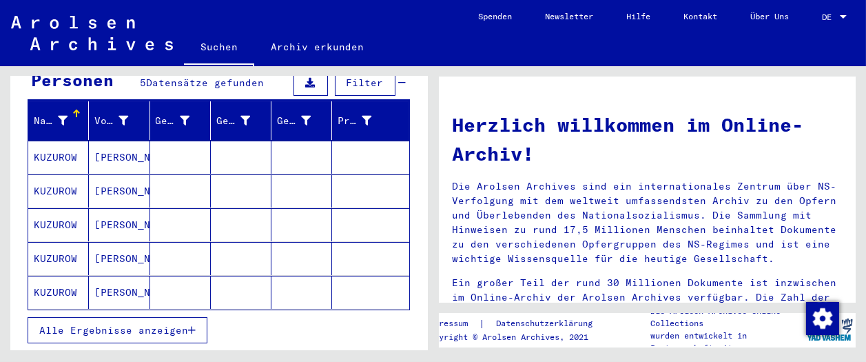
click at [110, 143] on mat-cell "[PERSON_NAME]" at bounding box center [119, 157] width 61 height 33
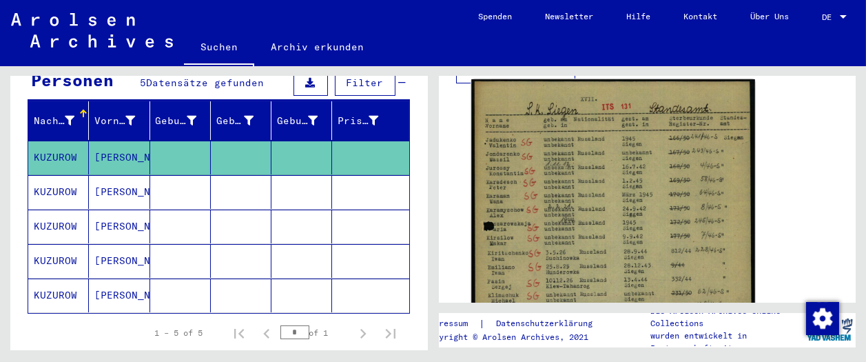
scroll to position [420, 0]
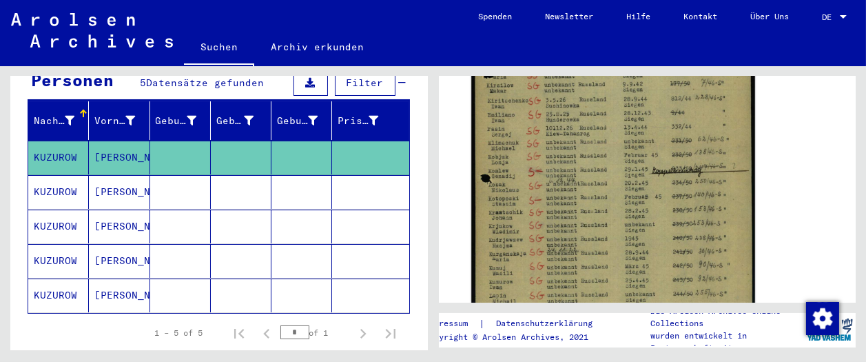
click at [539, 258] on img at bounding box center [612, 124] width 283 height 395
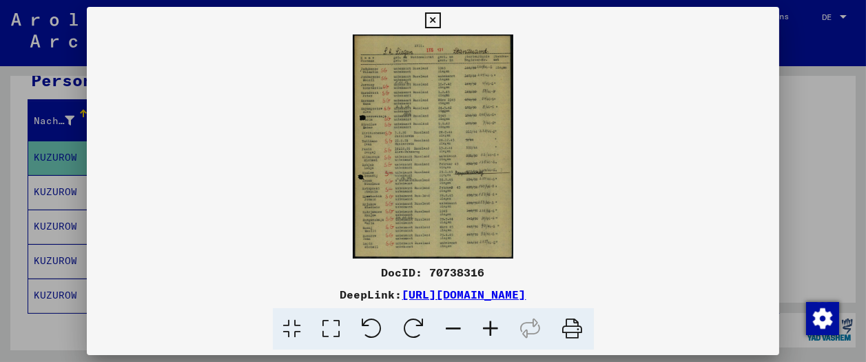
click at [441, 18] on icon at bounding box center [433, 20] width 16 height 17
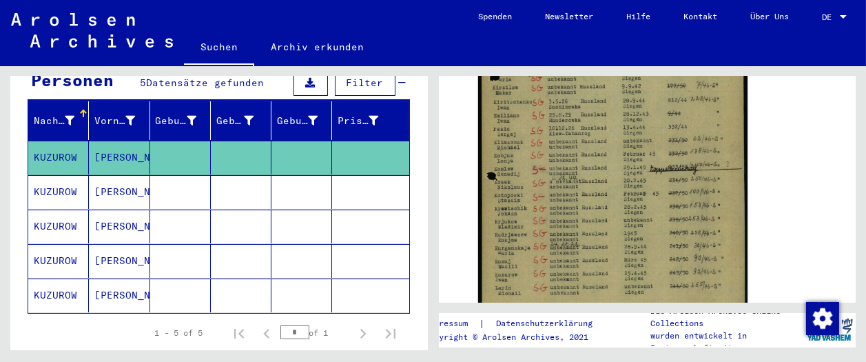
click at [139, 175] on mat-cell "[PERSON_NAME]" at bounding box center [119, 192] width 61 height 34
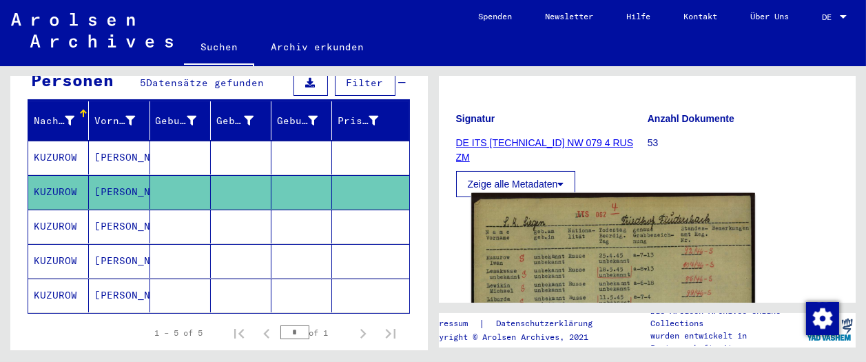
scroll to position [153, 0]
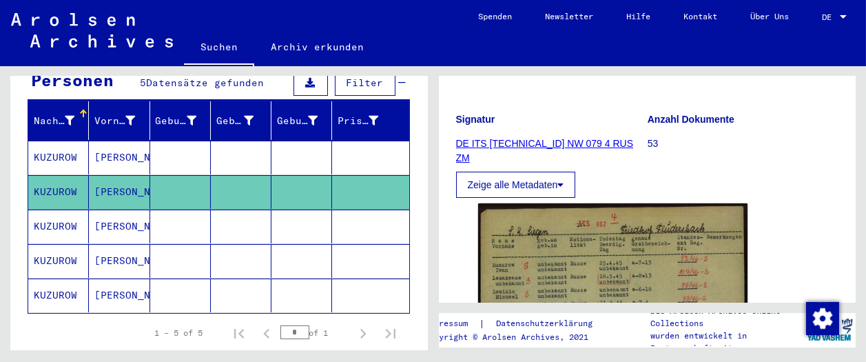
click at [211, 221] on mat-cell at bounding box center [241, 226] width 61 height 34
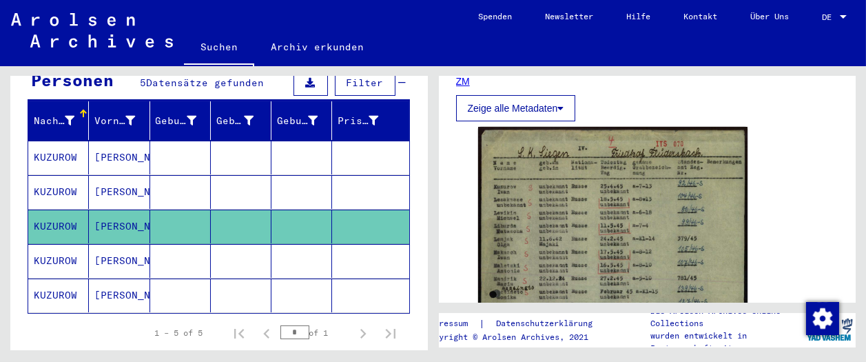
click at [165, 244] on mat-cell at bounding box center [180, 261] width 61 height 34
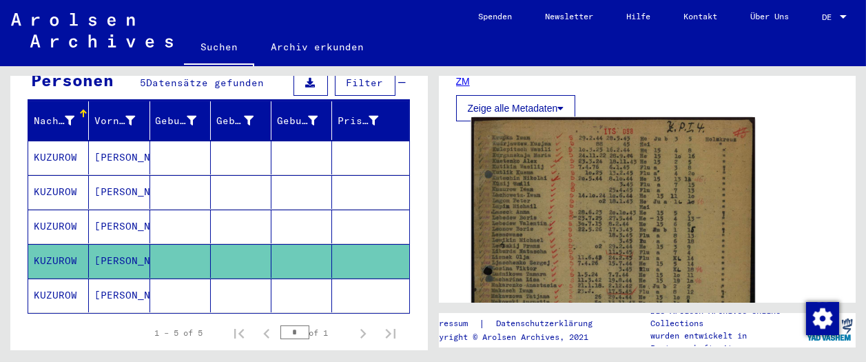
click at [526, 194] on img at bounding box center [612, 313] width 283 height 392
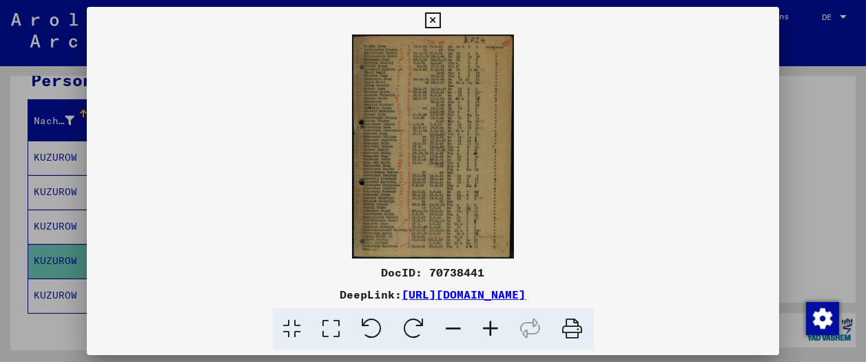
drag, startPoint x: 768, startPoint y: 17, endPoint x: 758, endPoint y: 24, distance: 12.8
click at [441, 17] on icon at bounding box center [433, 20] width 16 height 17
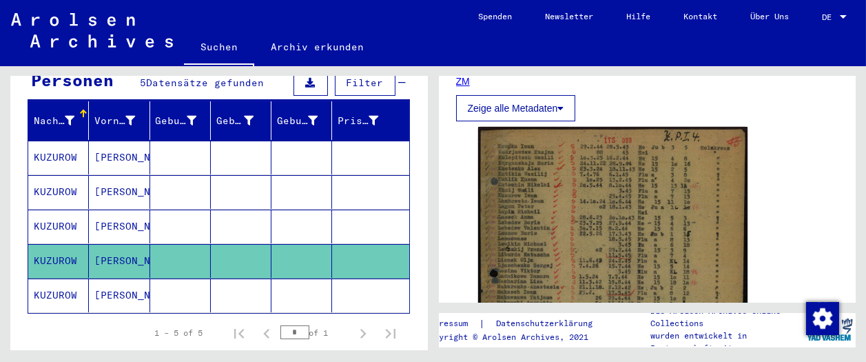
drag, startPoint x: 125, startPoint y: 269, endPoint x: 152, endPoint y: 256, distance: 30.5
click at [125, 278] on mat-cell "[PERSON_NAME]" at bounding box center [119, 295] width 61 height 34
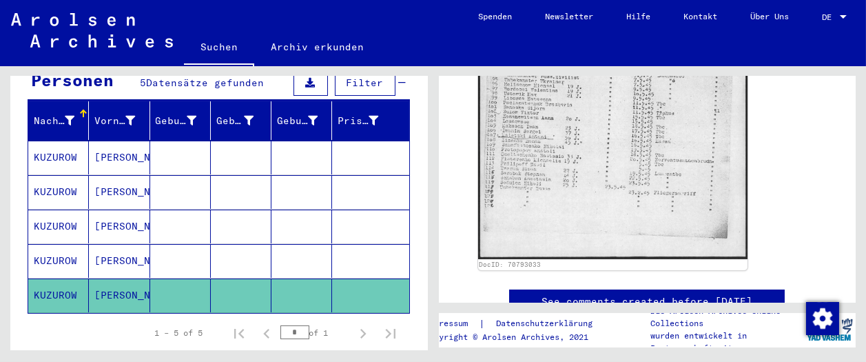
scroll to position [536, 0]
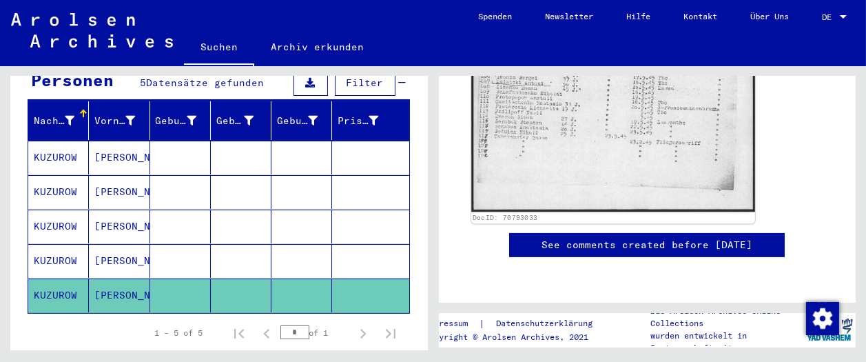
click at [563, 130] on img at bounding box center [612, 11] width 283 height 400
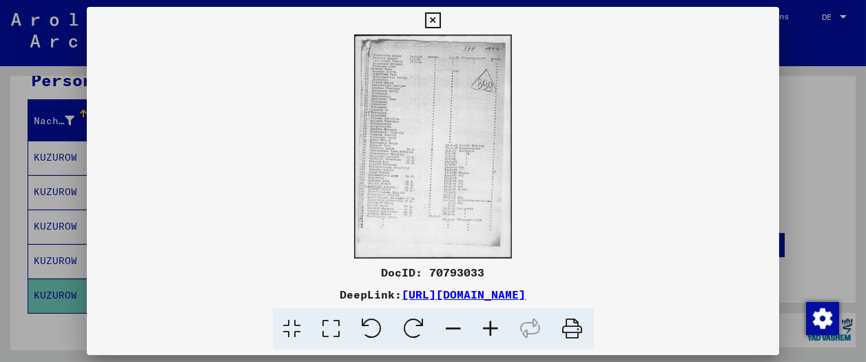
click at [498, 320] on icon at bounding box center [491, 329] width 37 height 42
click at [498, 319] on icon at bounding box center [491, 329] width 37 height 42
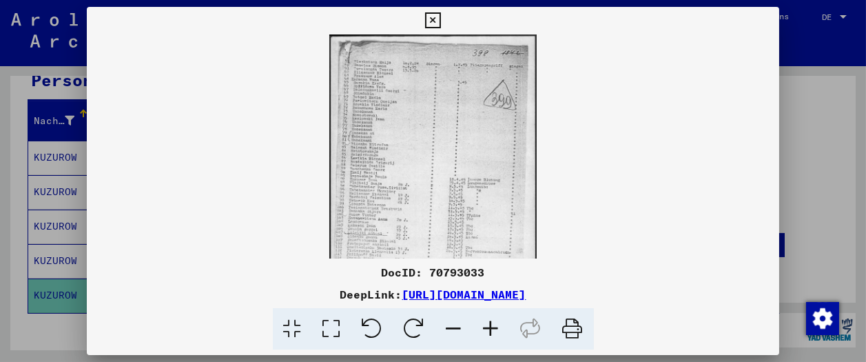
click at [498, 319] on icon at bounding box center [491, 329] width 37 height 42
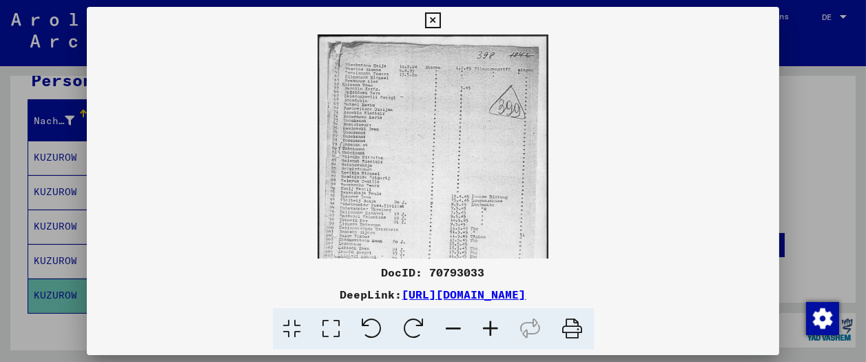
click at [498, 319] on icon at bounding box center [491, 329] width 37 height 42
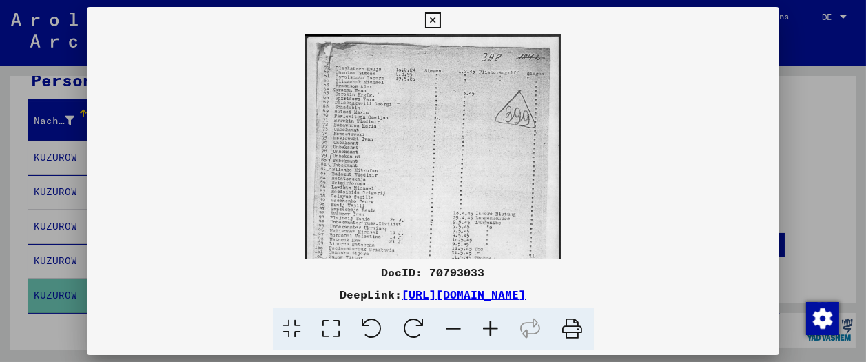
click at [498, 319] on icon at bounding box center [491, 329] width 37 height 42
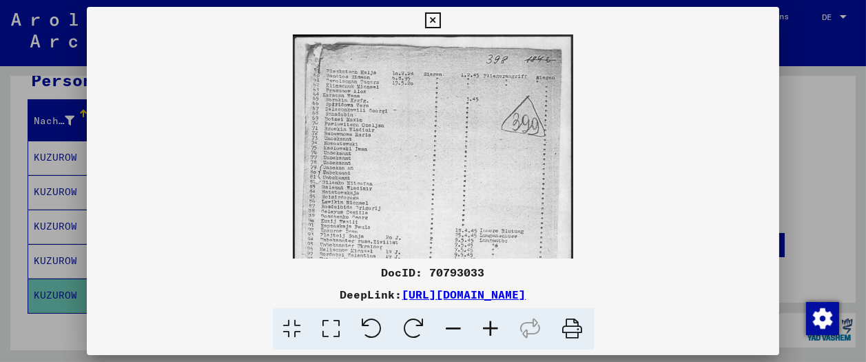
click at [498, 319] on icon at bounding box center [491, 329] width 37 height 42
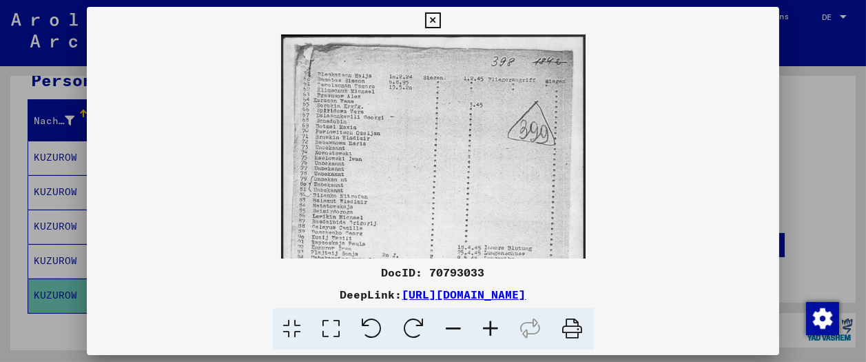
click at [498, 319] on icon at bounding box center [491, 329] width 37 height 42
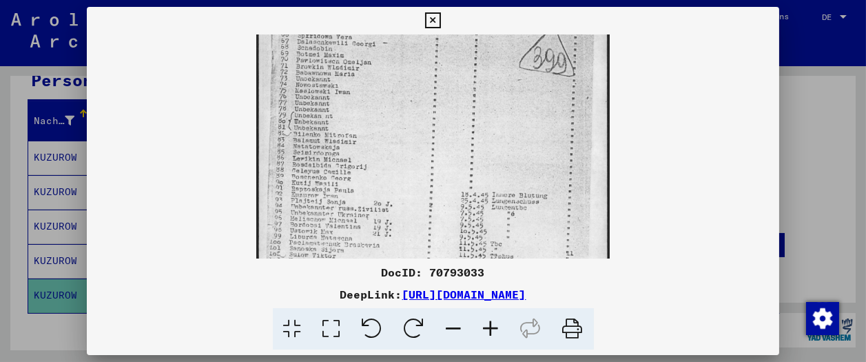
scroll to position [90, 0]
drag, startPoint x: 345, startPoint y: 214, endPoint x: 344, endPoint y: 120, distance: 94.4
click at [344, 120] on img at bounding box center [432, 194] width 353 height 499
click at [487, 327] on icon at bounding box center [491, 329] width 37 height 42
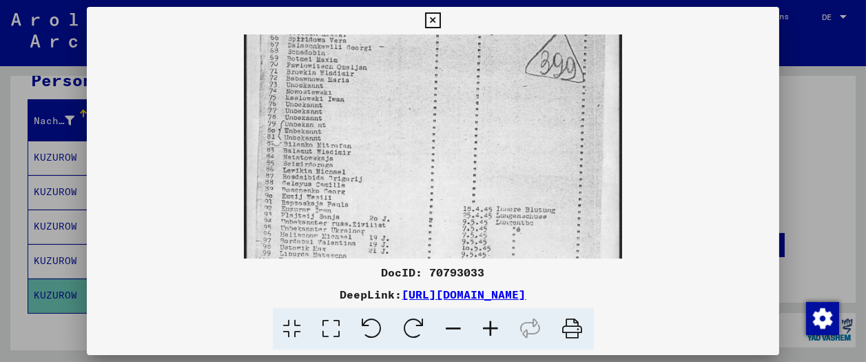
click at [487, 327] on icon at bounding box center [491, 329] width 37 height 42
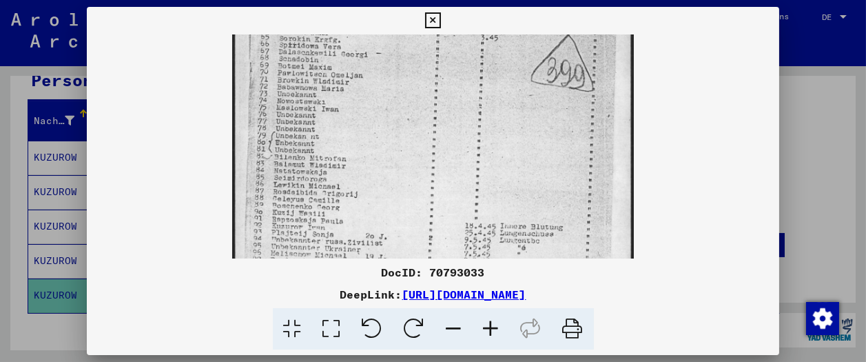
click at [487, 326] on icon at bounding box center [491, 329] width 37 height 42
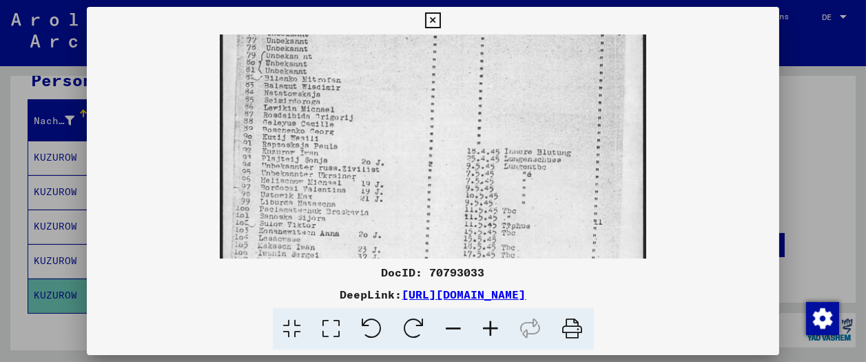
scroll to position [184, 0]
drag, startPoint x: 511, startPoint y: 229, endPoint x: 498, endPoint y: 130, distance: 100.1
click at [498, 130] on img at bounding box center [433, 152] width 426 height 603
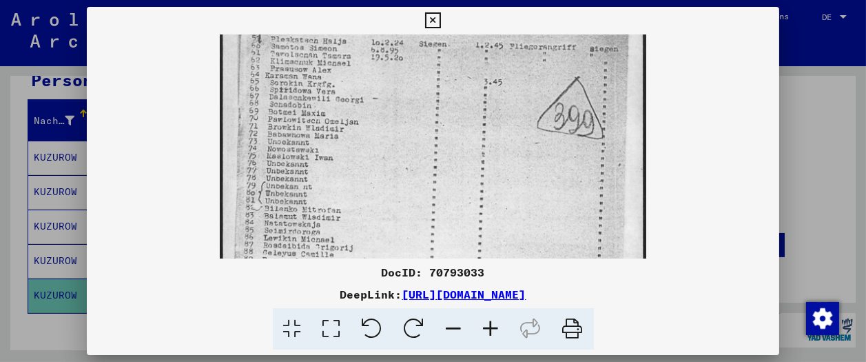
drag, startPoint x: 479, startPoint y: 123, endPoint x: 470, endPoint y: 233, distance: 109.9
click at [470, 237] on img at bounding box center [433, 284] width 426 height 603
click at [441, 19] on icon at bounding box center [433, 20] width 16 height 17
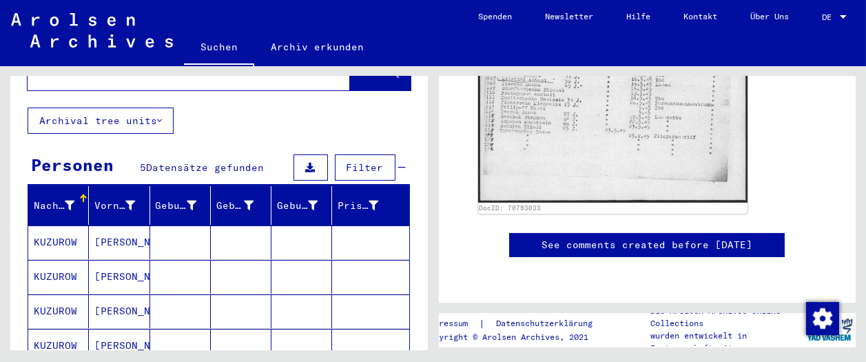
scroll to position [0, 0]
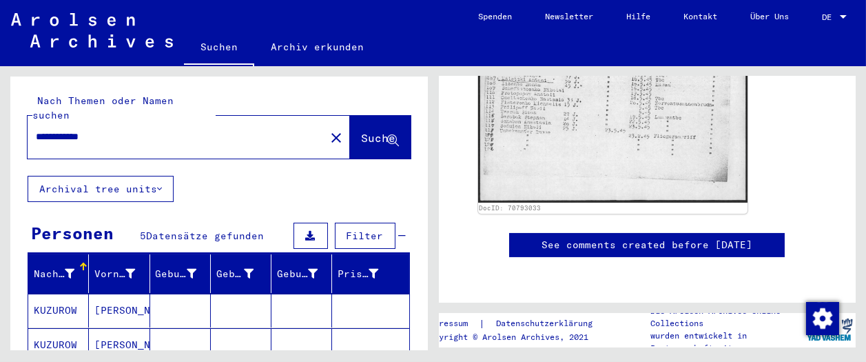
click at [47, 130] on input "**********" at bounding box center [176, 137] width 281 height 14
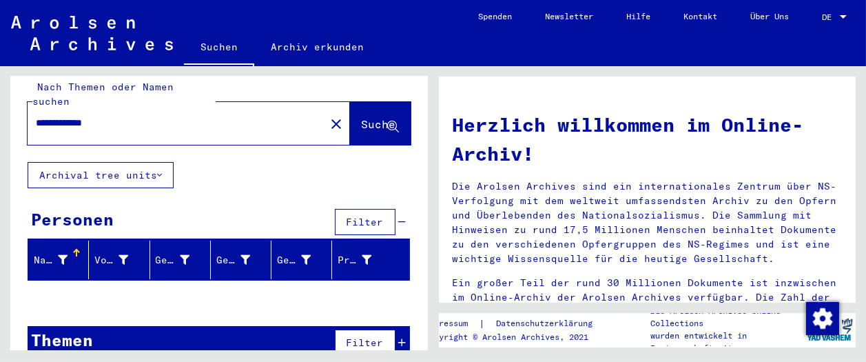
scroll to position [22, 0]
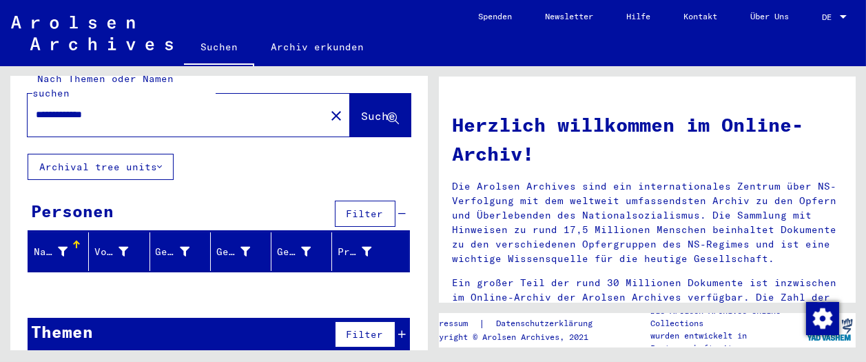
drag, startPoint x: 44, startPoint y: 90, endPoint x: 0, endPoint y: 51, distance: 59.0
click at [0, 61] on mat-sidenav-content "**********" at bounding box center [433, 181] width 866 height 362
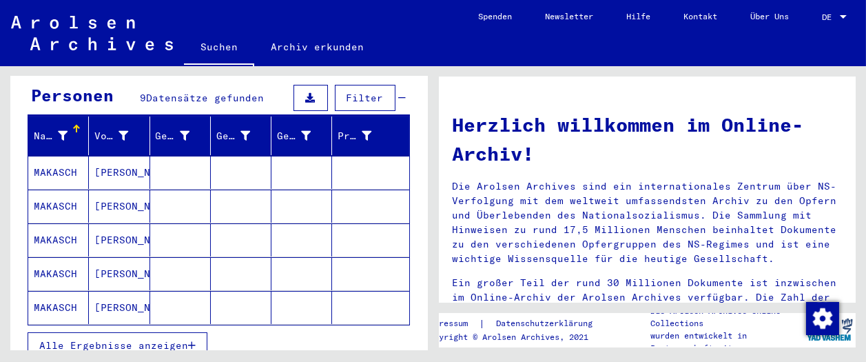
scroll to position [229, 0]
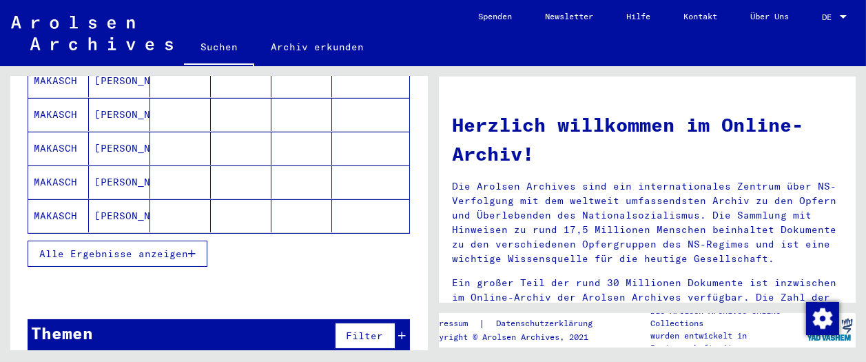
click at [107, 246] on button "Alle Ergebnisse anzeigen" at bounding box center [118, 253] width 180 height 26
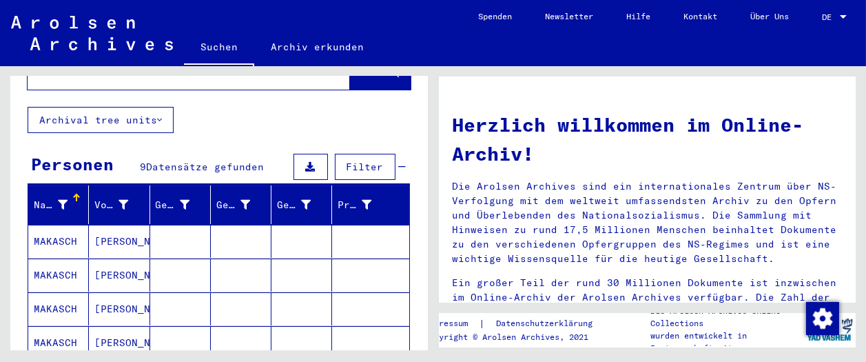
scroll to position [153, 0]
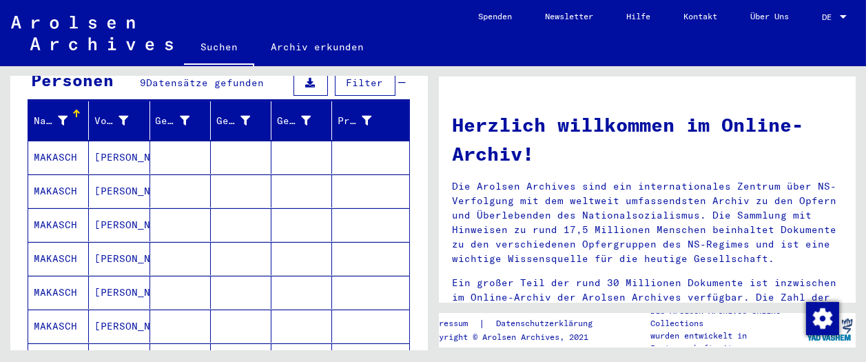
click at [105, 143] on mat-cell "[PERSON_NAME]" at bounding box center [119, 157] width 61 height 33
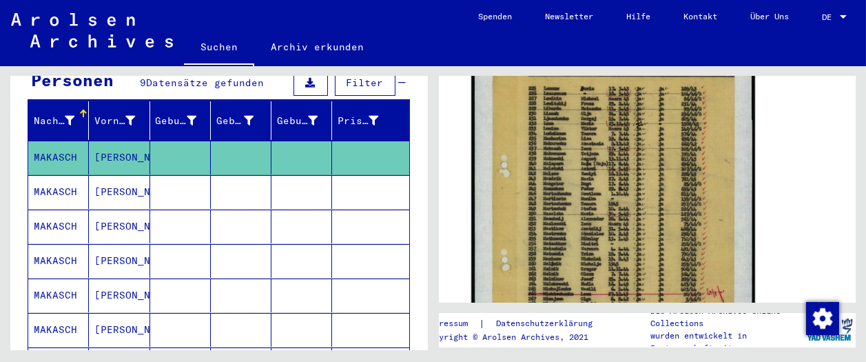
click at [545, 203] on img at bounding box center [612, 212] width 283 height 421
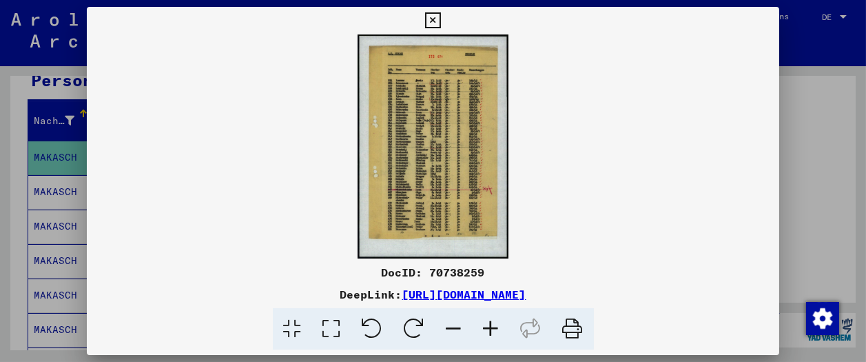
click at [482, 329] on icon at bounding box center [491, 329] width 37 height 42
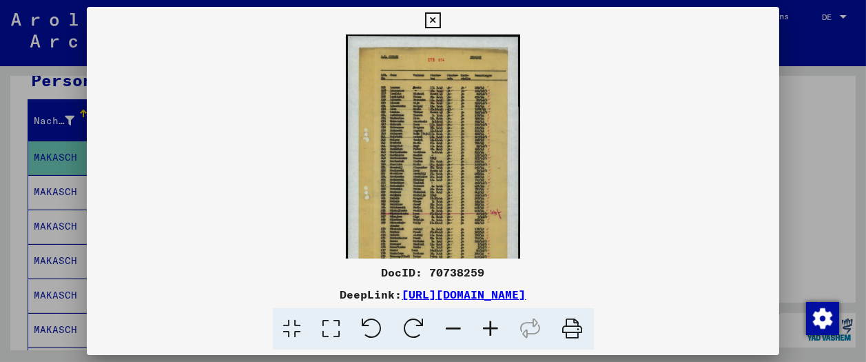
click at [482, 329] on icon at bounding box center [491, 329] width 37 height 42
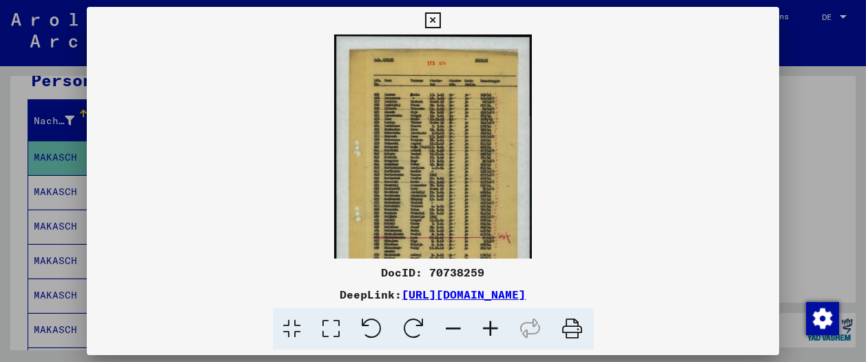
click at [482, 329] on icon at bounding box center [491, 329] width 37 height 42
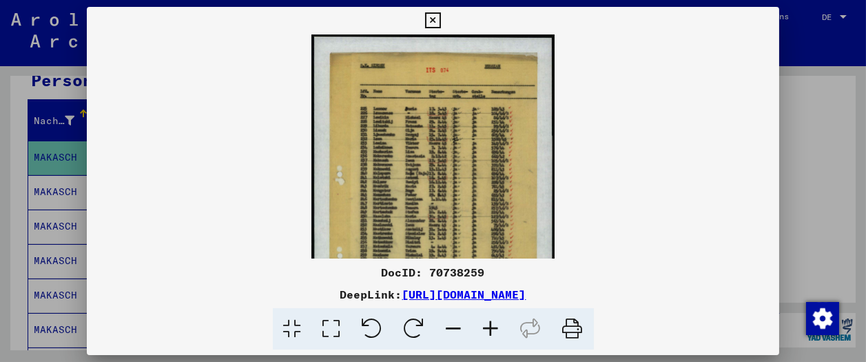
click at [482, 329] on icon at bounding box center [491, 329] width 37 height 42
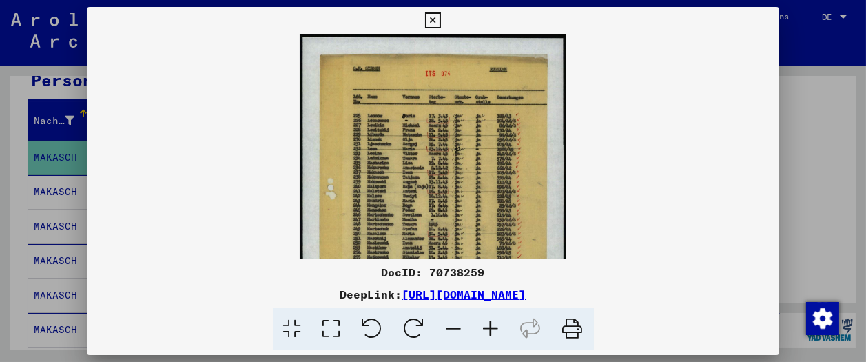
click at [482, 329] on icon at bounding box center [491, 329] width 37 height 42
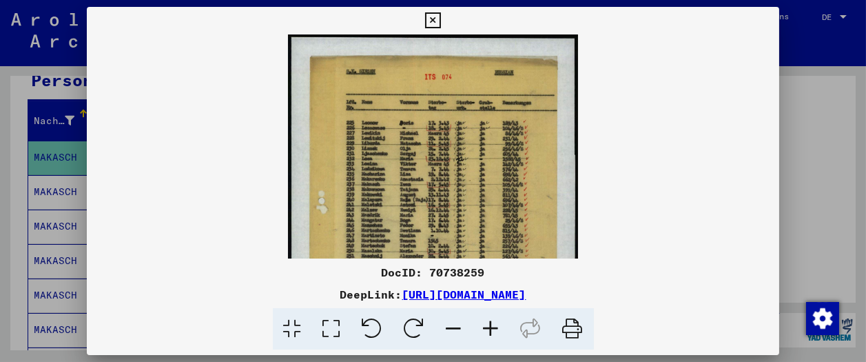
click at [482, 329] on icon at bounding box center [491, 329] width 37 height 42
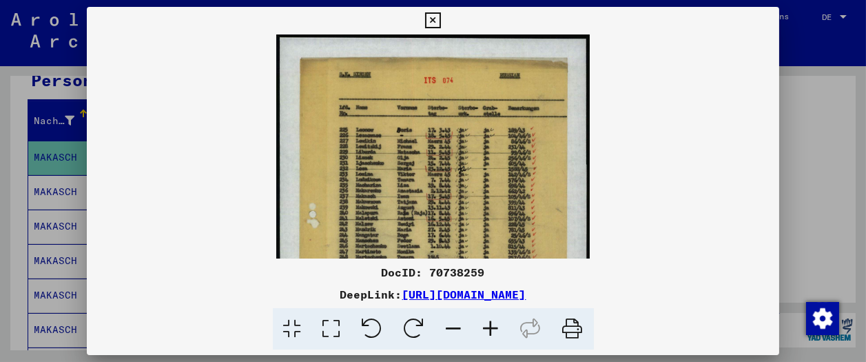
click at [482, 329] on icon at bounding box center [491, 329] width 37 height 42
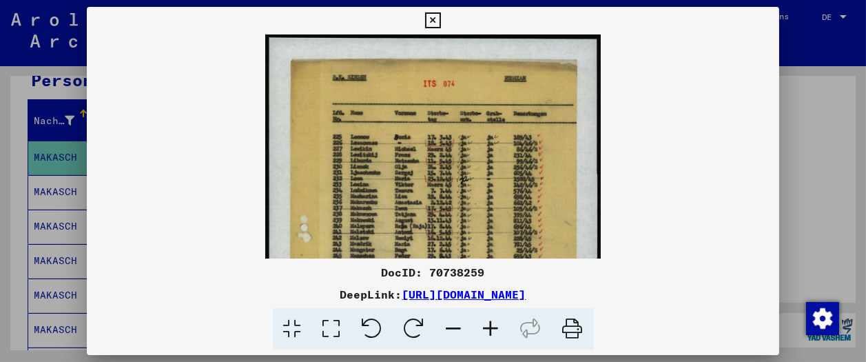
click at [482, 329] on icon at bounding box center [491, 329] width 37 height 42
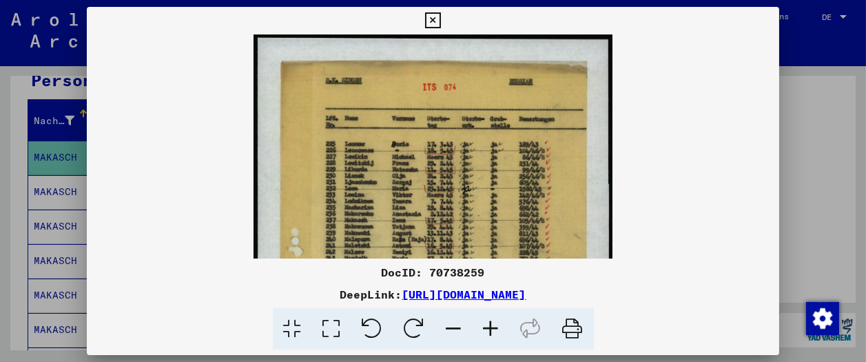
click at [482, 329] on icon at bounding box center [491, 329] width 37 height 42
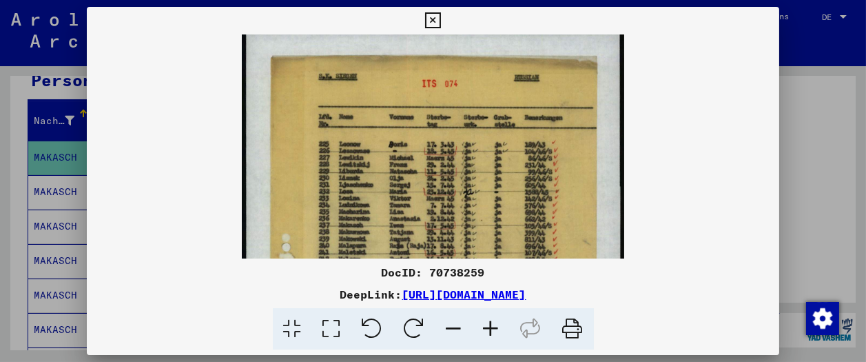
scroll to position [11, 0]
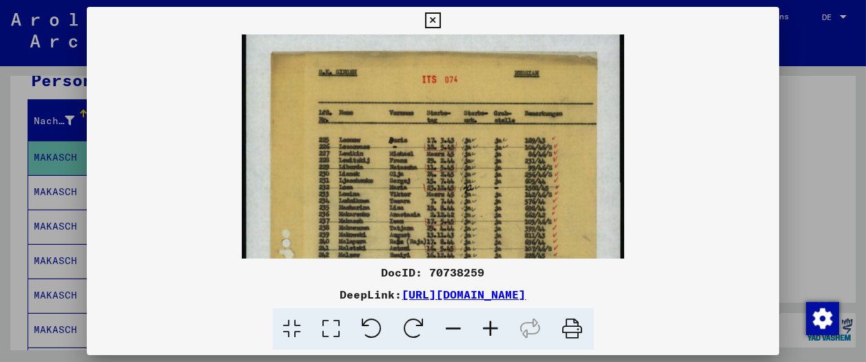
drag, startPoint x: 420, startPoint y: 236, endPoint x: 420, endPoint y: 223, distance: 13.1
click at [420, 223] on img at bounding box center [433, 307] width 382 height 568
click at [441, 19] on icon at bounding box center [433, 20] width 16 height 17
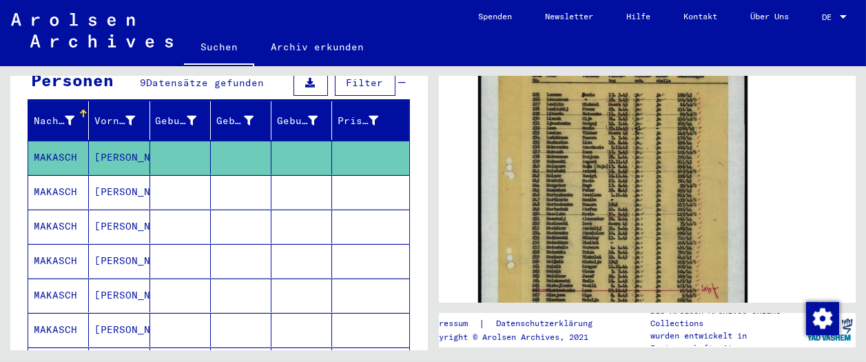
click at [183, 175] on mat-cell at bounding box center [180, 192] width 61 height 34
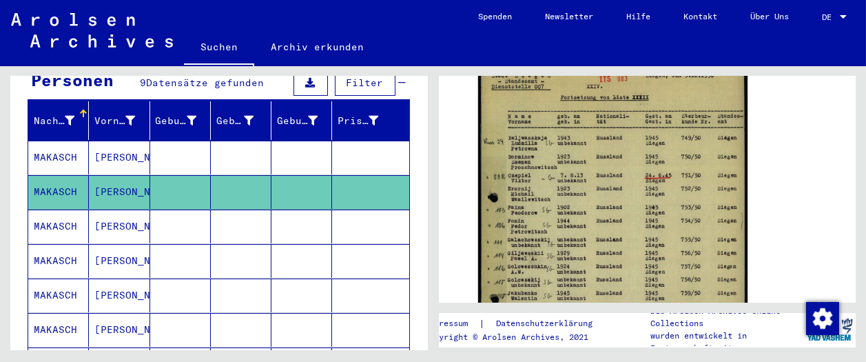
click at [246, 209] on mat-cell at bounding box center [241, 226] width 61 height 34
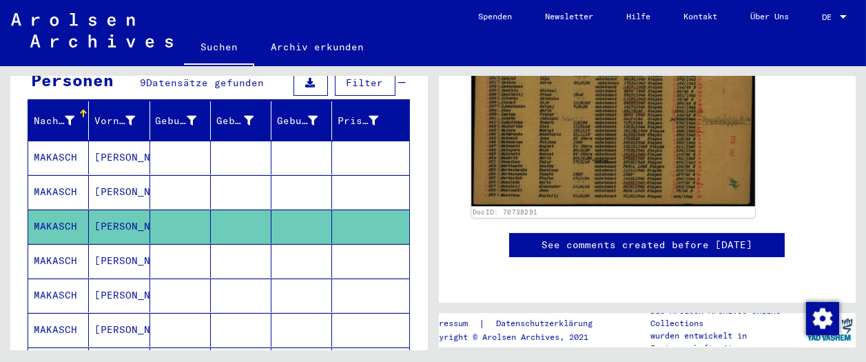
scroll to position [267, 0]
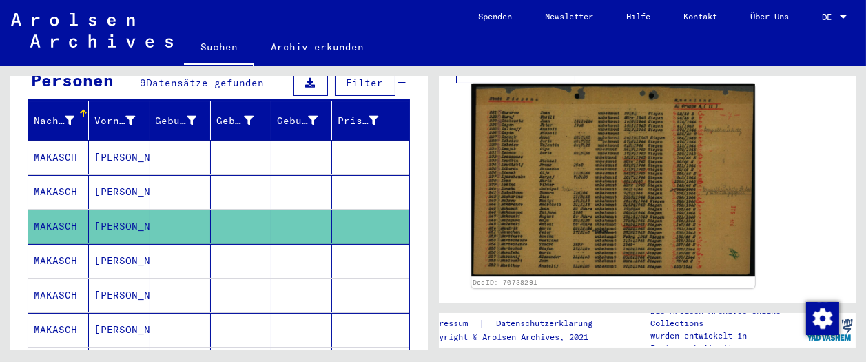
click at [590, 158] on img at bounding box center [612, 180] width 283 height 192
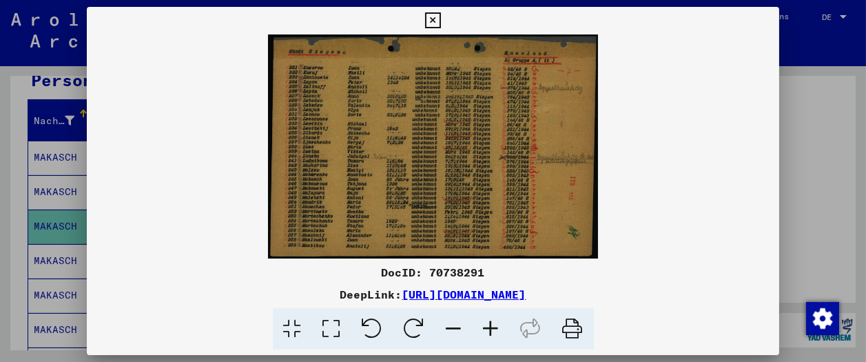
click at [500, 329] on icon at bounding box center [491, 329] width 37 height 42
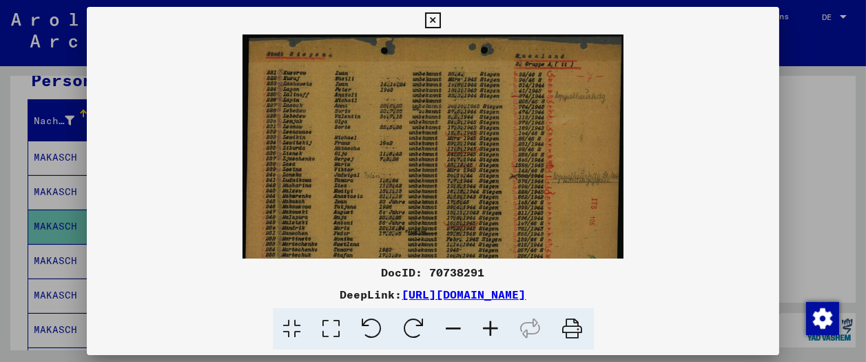
click at [500, 329] on icon at bounding box center [491, 329] width 37 height 42
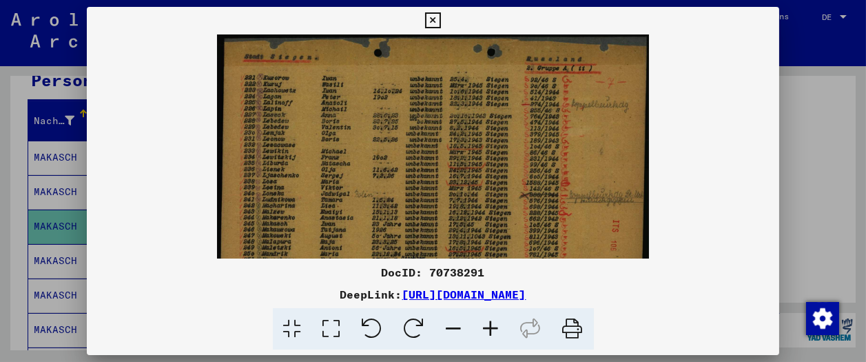
click at [500, 328] on icon at bounding box center [491, 329] width 37 height 42
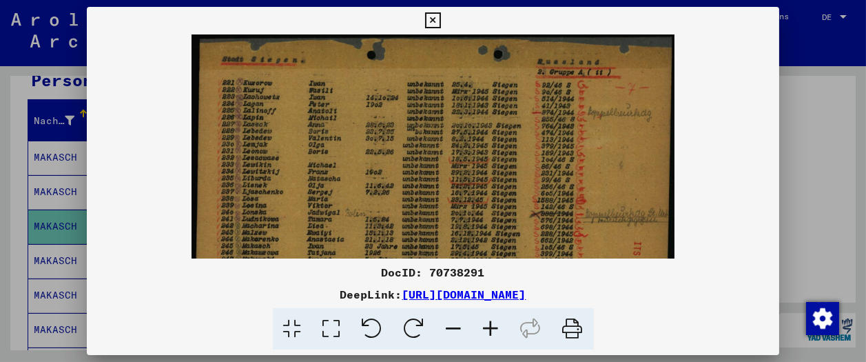
click at [500, 327] on icon at bounding box center [491, 329] width 37 height 42
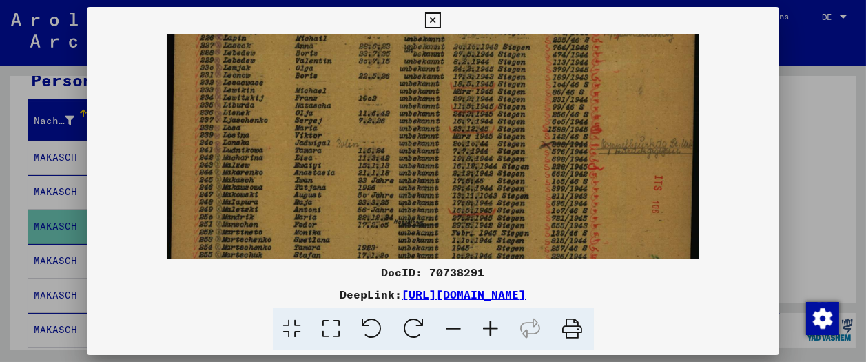
scroll to position [92, 0]
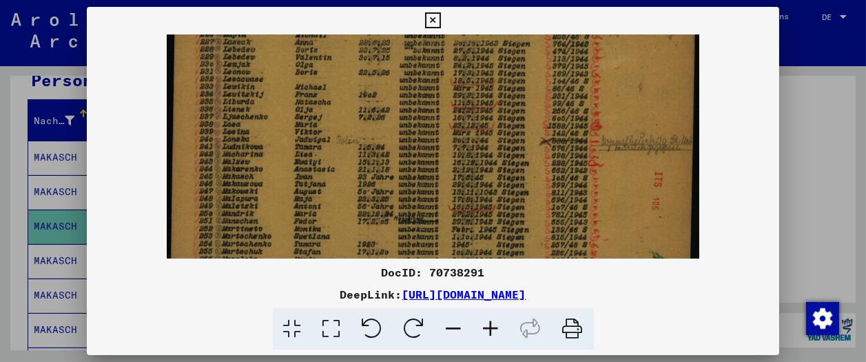
drag, startPoint x: 260, startPoint y: 224, endPoint x: 276, endPoint y: 126, distance: 99.0
click at [276, 126] on img at bounding box center [433, 124] width 533 height 362
click at [267, 221] on img at bounding box center [433, 123] width 533 height 362
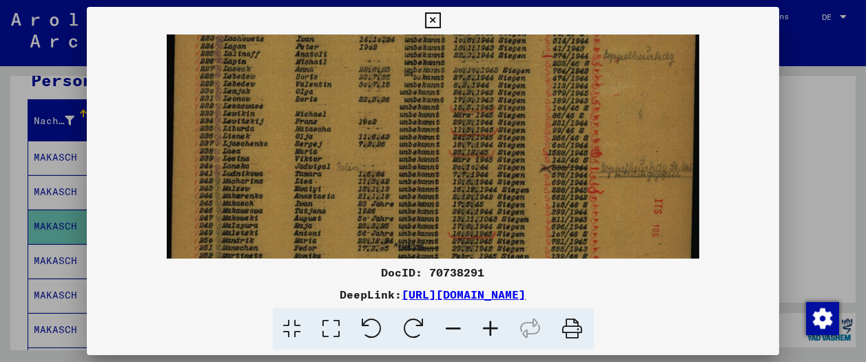
scroll to position [88, 0]
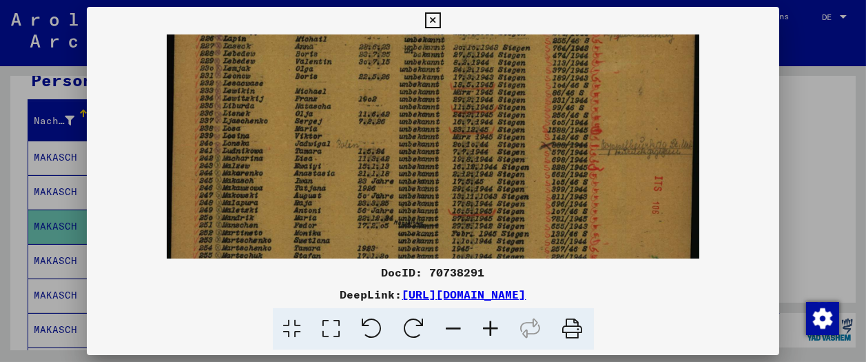
drag, startPoint x: 399, startPoint y: 107, endPoint x: 410, endPoint y: 120, distance: 17.1
click at [410, 121] on img at bounding box center [433, 128] width 533 height 362
drag, startPoint x: 778, startPoint y: 19, endPoint x: 767, endPoint y: 26, distance: 12.4
click at [445, 19] on button at bounding box center [433, 21] width 24 height 28
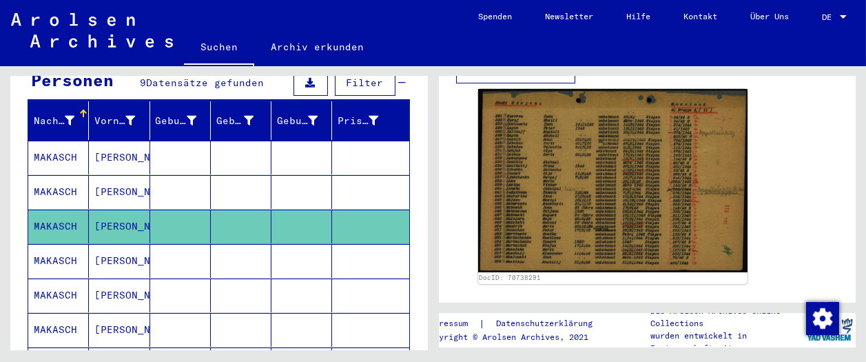
click at [189, 251] on mat-cell at bounding box center [180, 261] width 61 height 34
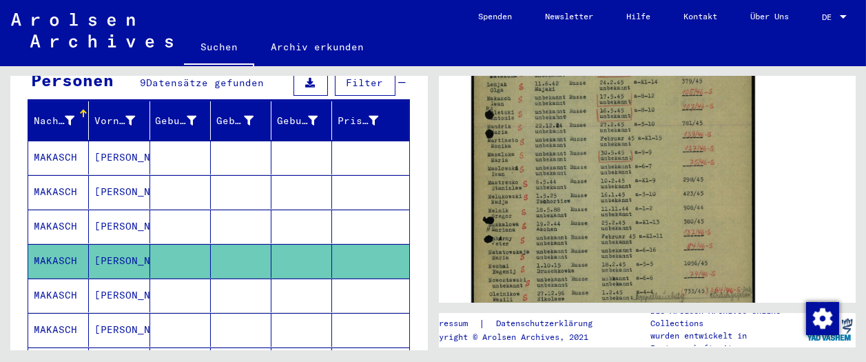
click at [539, 240] on img at bounding box center [612, 164] width 283 height 401
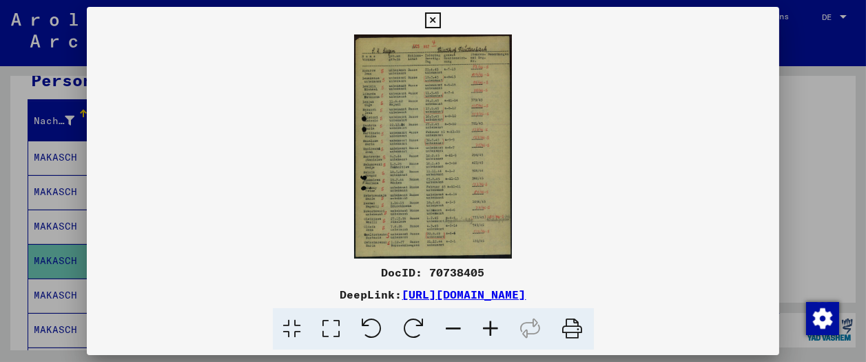
click at [441, 20] on icon at bounding box center [433, 20] width 16 height 17
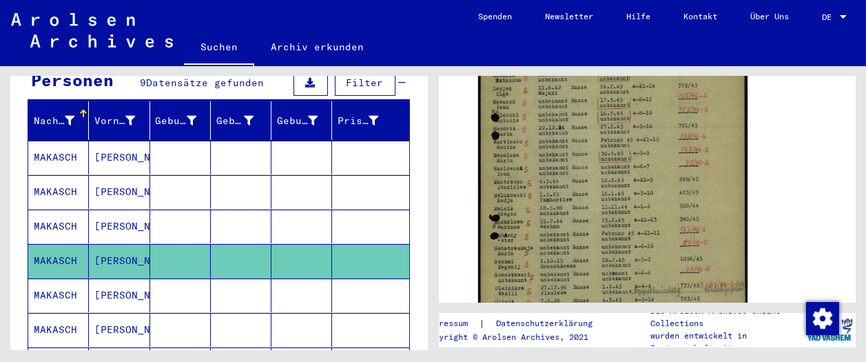
click at [121, 287] on mat-cell "[PERSON_NAME]" at bounding box center [119, 295] width 61 height 34
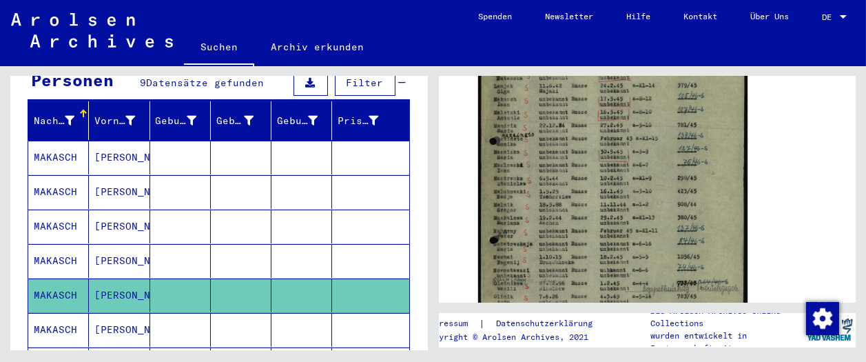
drag, startPoint x: 225, startPoint y: 315, endPoint x: 237, endPoint y: 309, distance: 12.9
click at [225, 315] on mat-cell at bounding box center [241, 330] width 61 height 34
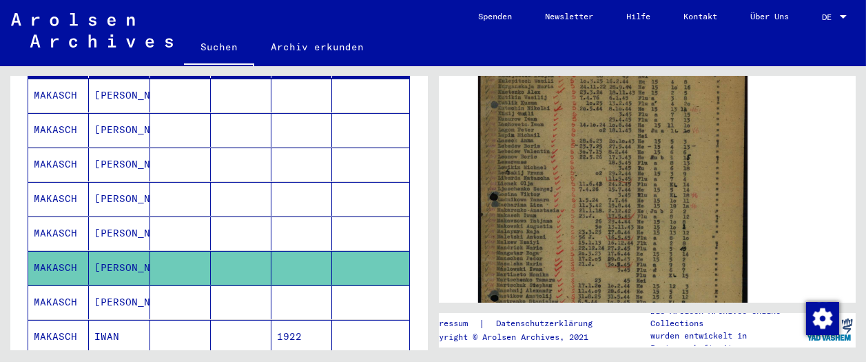
scroll to position [306, 0]
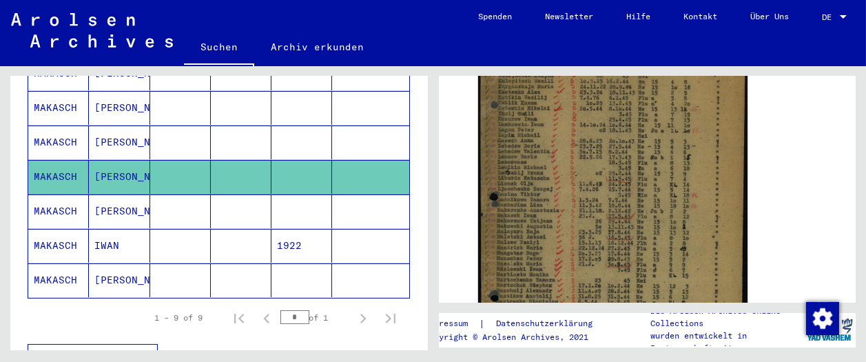
click at [107, 194] on mat-cell "[PERSON_NAME]" at bounding box center [119, 211] width 61 height 34
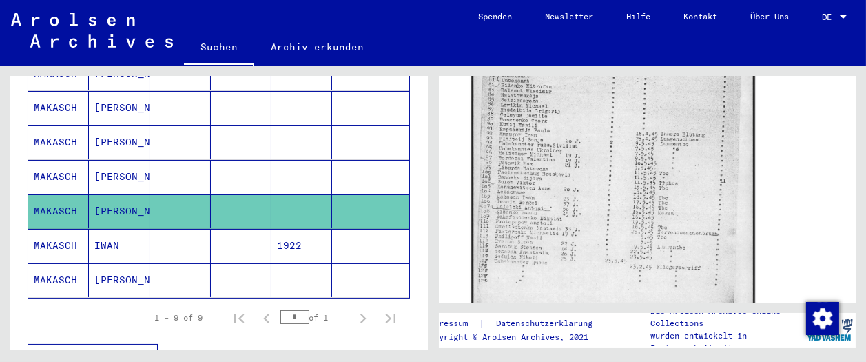
scroll to position [382, 0]
click at [575, 233] on img at bounding box center [612, 131] width 283 height 400
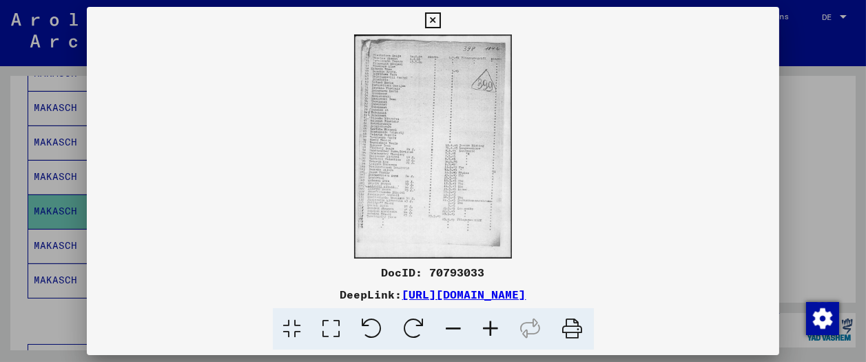
click at [441, 18] on icon at bounding box center [433, 20] width 16 height 17
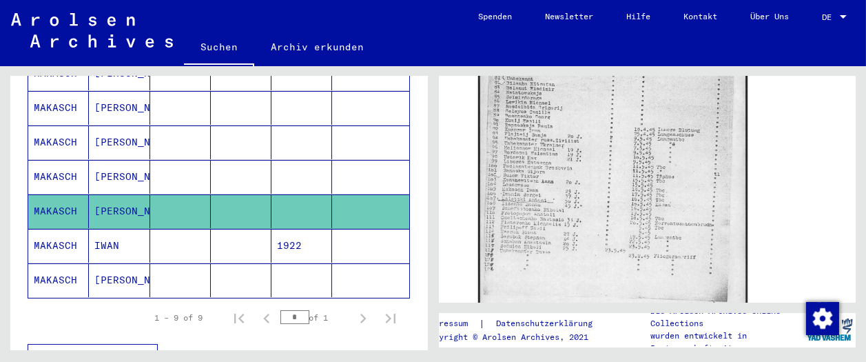
click at [164, 229] on mat-cell at bounding box center [180, 246] width 61 height 34
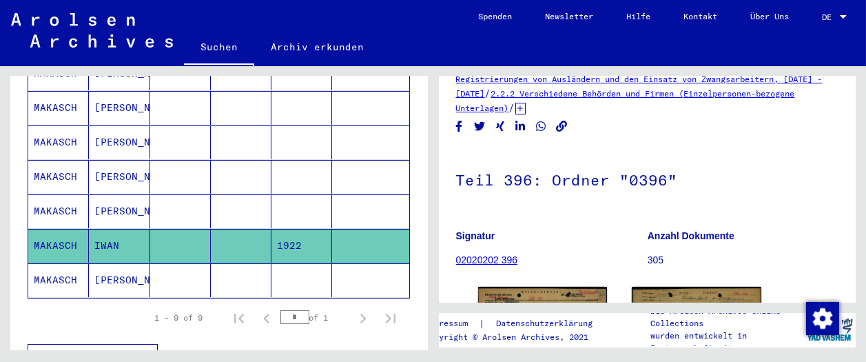
scroll to position [229, 0]
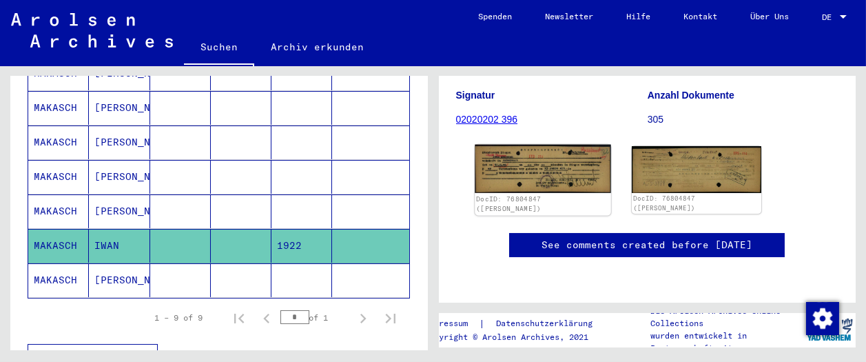
click at [514, 145] on img at bounding box center [543, 169] width 136 height 49
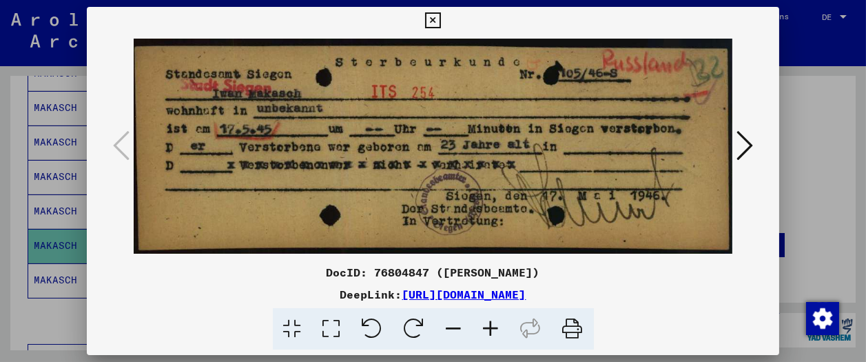
click at [745, 149] on icon at bounding box center [744, 145] width 17 height 33
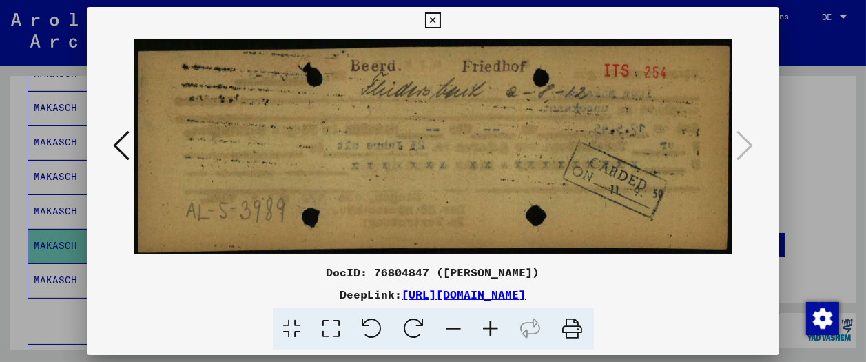
click at [445, 14] on button at bounding box center [433, 21] width 24 height 28
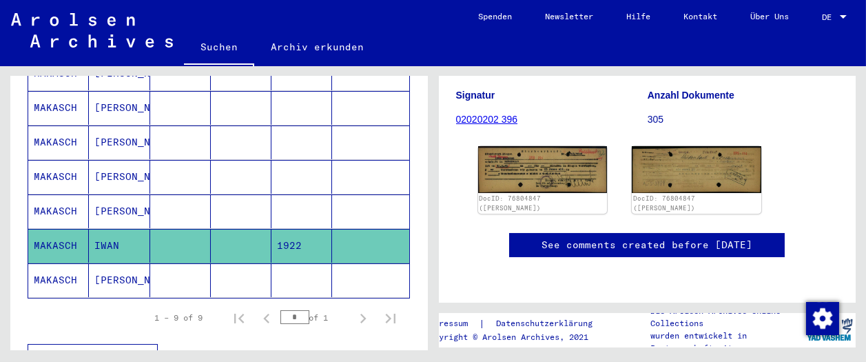
click at [102, 263] on mat-cell "[PERSON_NAME]" at bounding box center [119, 280] width 61 height 34
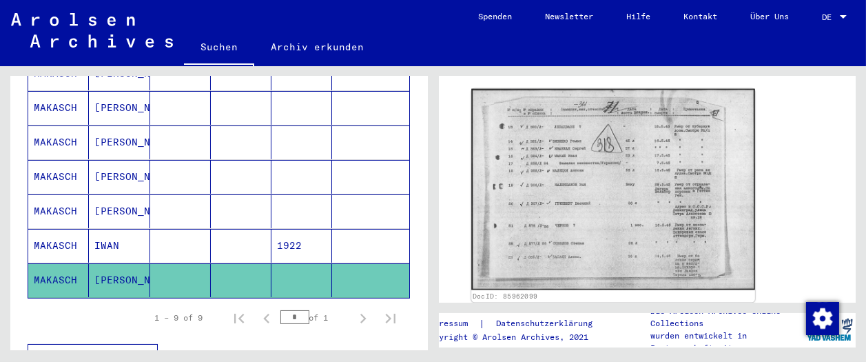
click at [602, 200] on img at bounding box center [612, 189] width 283 height 201
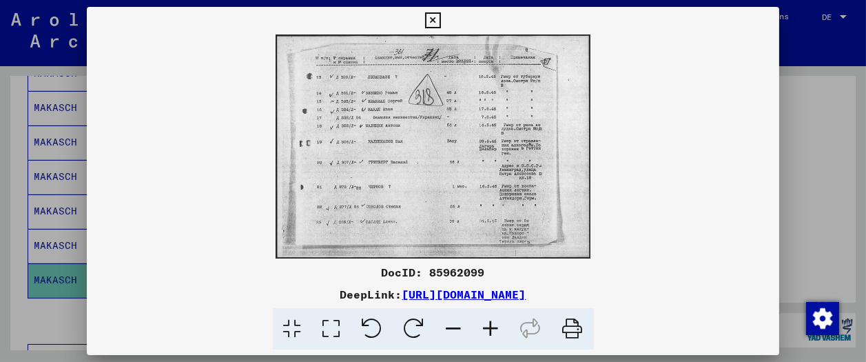
click at [495, 331] on icon at bounding box center [491, 329] width 37 height 42
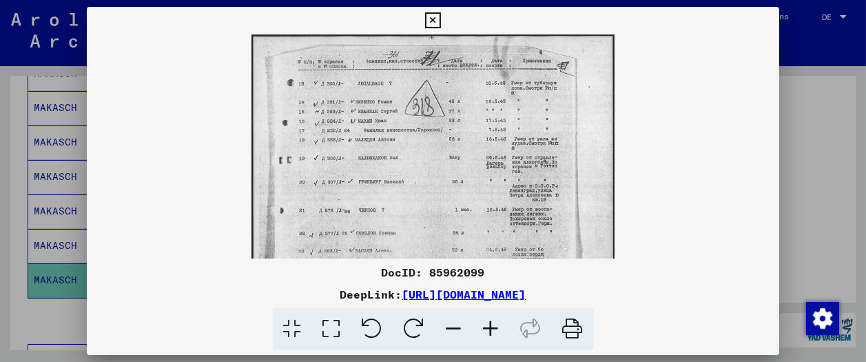
click at [495, 331] on icon at bounding box center [491, 329] width 37 height 42
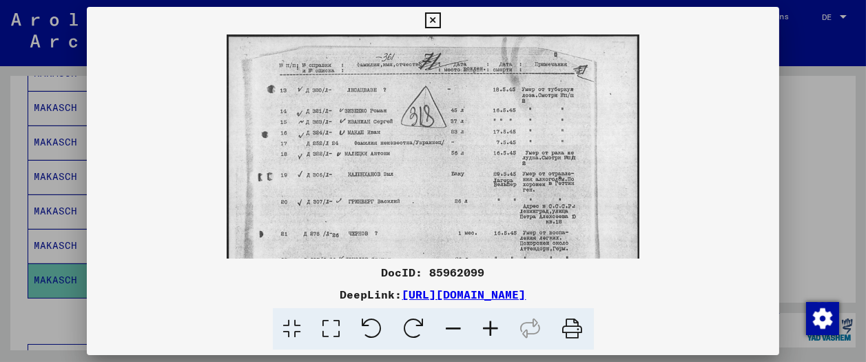
click at [441, 22] on icon at bounding box center [433, 20] width 16 height 17
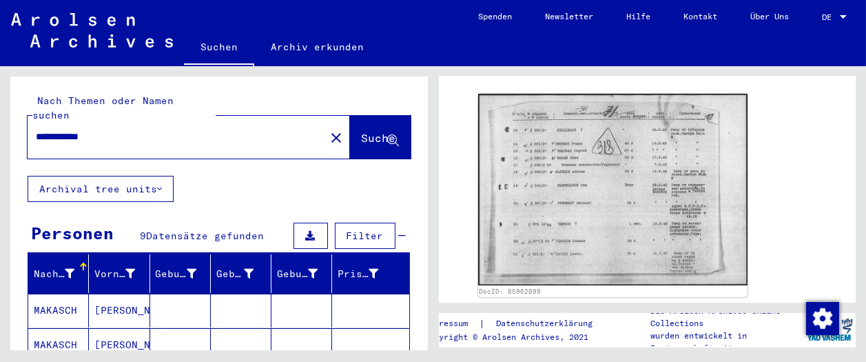
drag, startPoint x: 152, startPoint y: 115, endPoint x: 0, endPoint y: 111, distance: 152.3
click at [0, 111] on div "**********" at bounding box center [216, 208] width 433 height 284
type input "*"
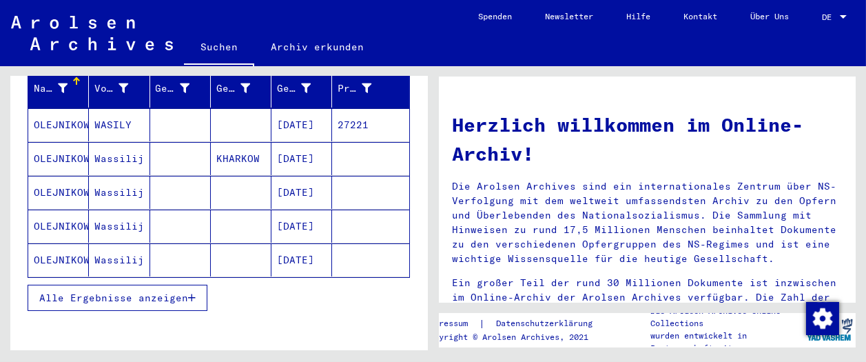
scroll to position [152, 0]
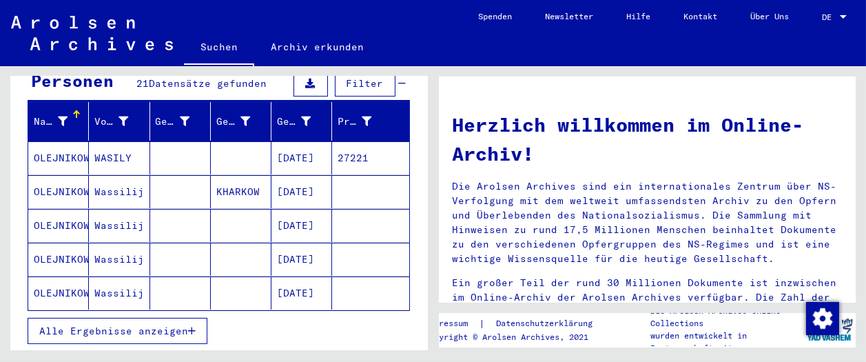
click at [123, 144] on mat-cell "WASILY" at bounding box center [119, 157] width 61 height 33
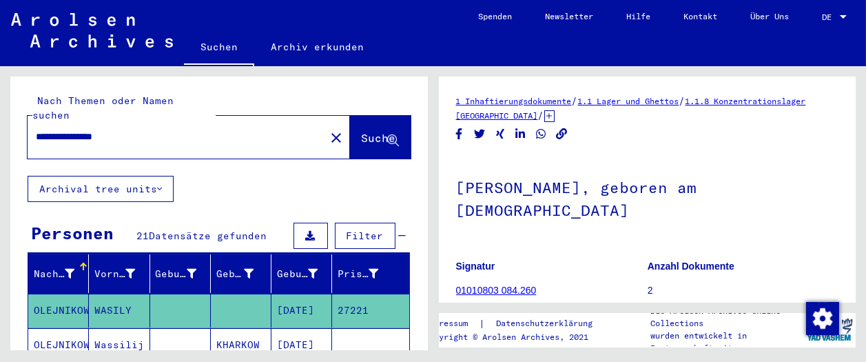
click at [156, 130] on input "**********" at bounding box center [176, 137] width 281 height 14
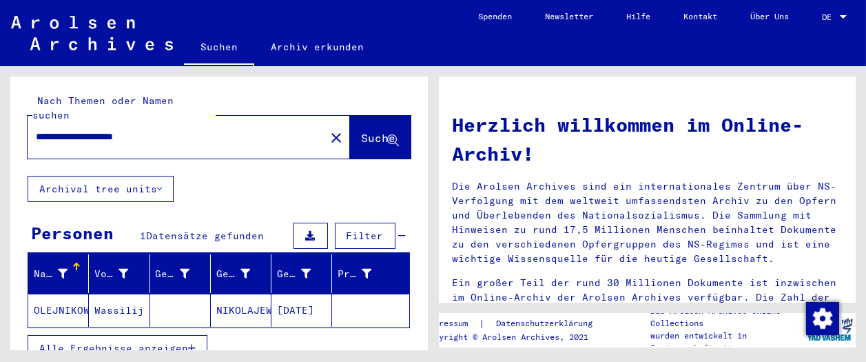
click at [163, 302] on mat-cell at bounding box center [180, 309] width 61 height 33
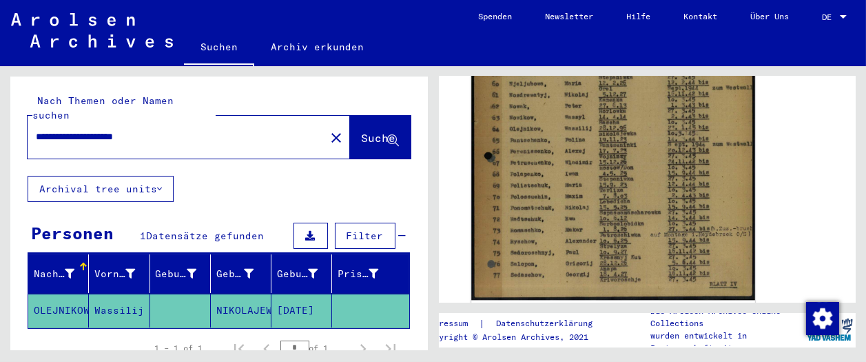
scroll to position [459, 0]
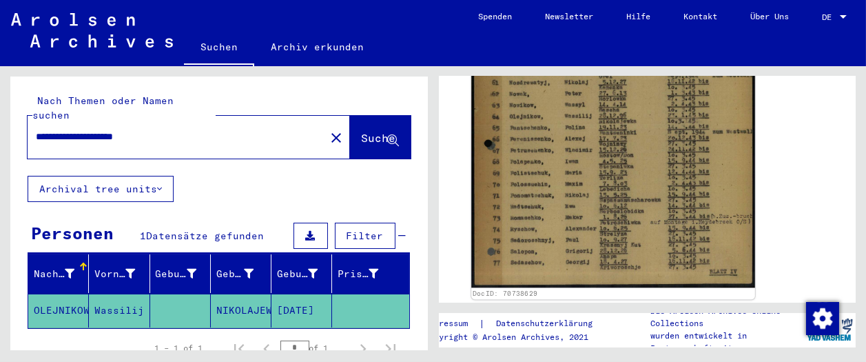
click at [570, 267] on img at bounding box center [612, 88] width 283 height 400
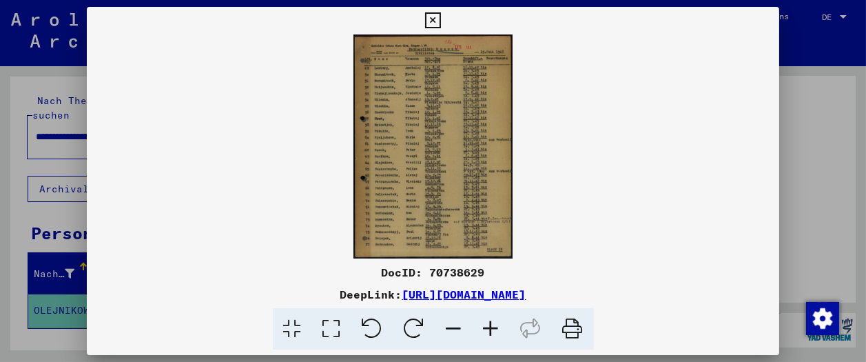
drag, startPoint x: 478, startPoint y: 290, endPoint x: 462, endPoint y: 292, distance: 16.7
click at [492, 329] on icon at bounding box center [491, 329] width 37 height 42
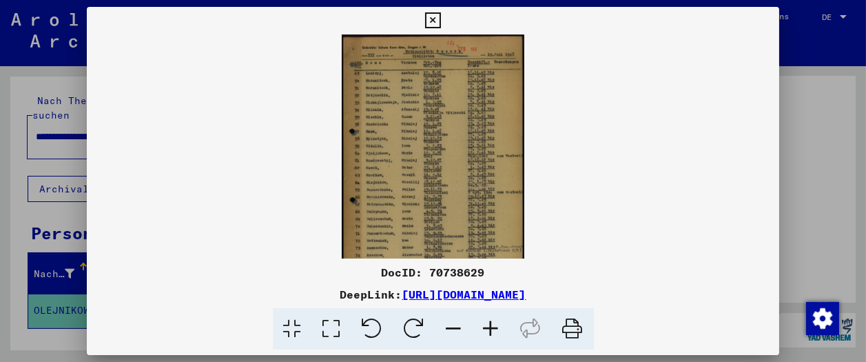
click at [492, 329] on icon at bounding box center [491, 329] width 37 height 42
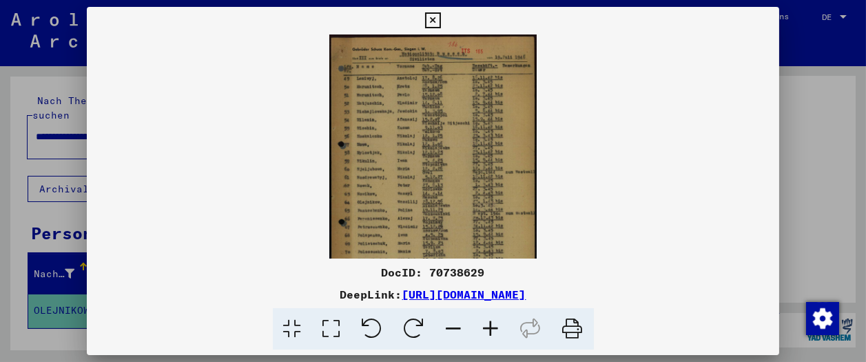
click at [492, 329] on icon at bounding box center [491, 329] width 37 height 42
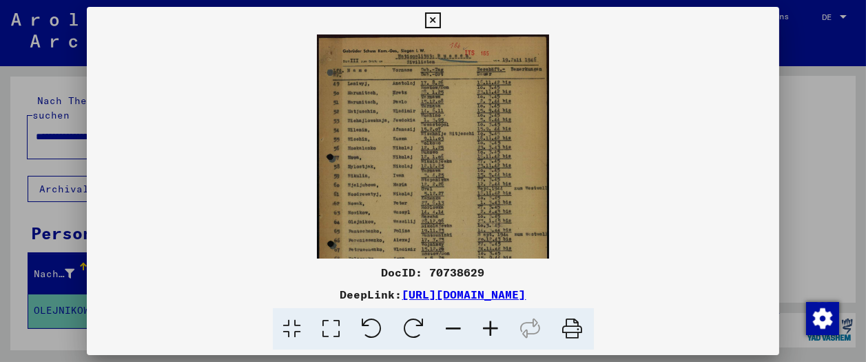
click at [492, 329] on icon at bounding box center [491, 329] width 37 height 42
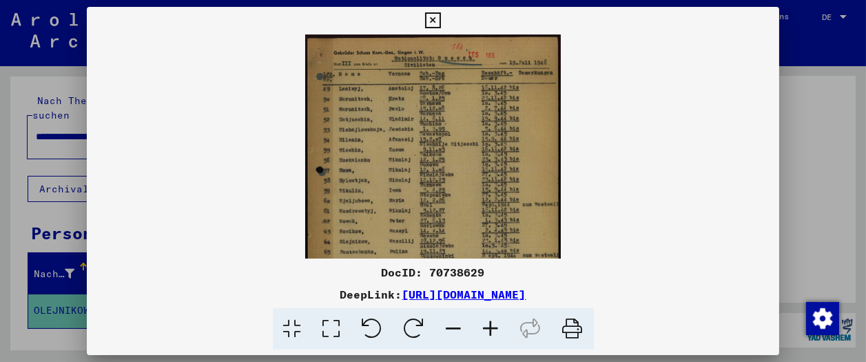
click at [492, 329] on icon at bounding box center [491, 329] width 37 height 42
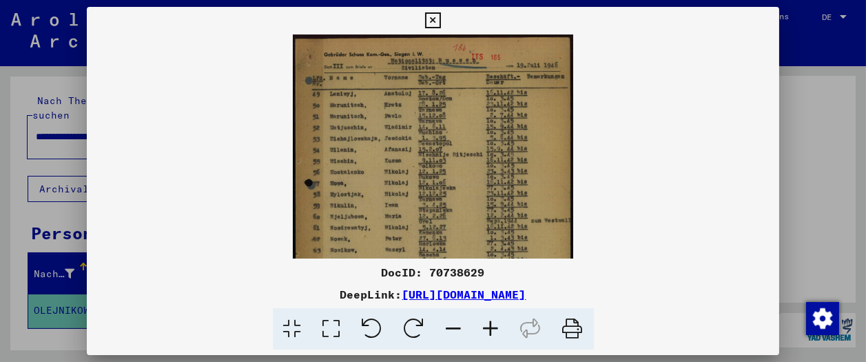
click at [492, 329] on icon at bounding box center [491, 329] width 37 height 42
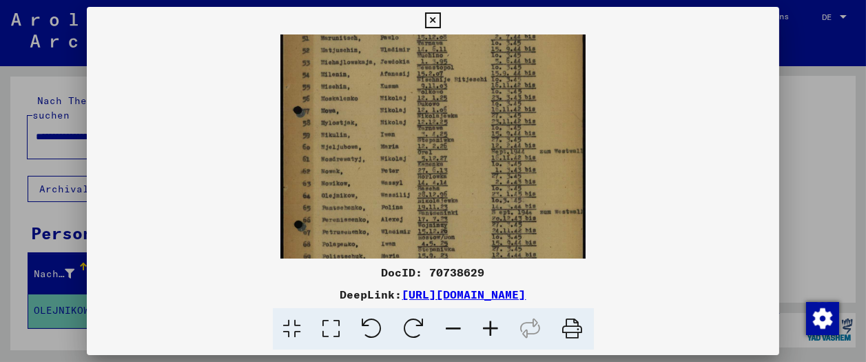
scroll to position [90, 0]
drag, startPoint x: 409, startPoint y: 217, endPoint x: 390, endPoint y: 123, distance: 95.6
click at [390, 123] on img at bounding box center [432, 159] width 305 height 431
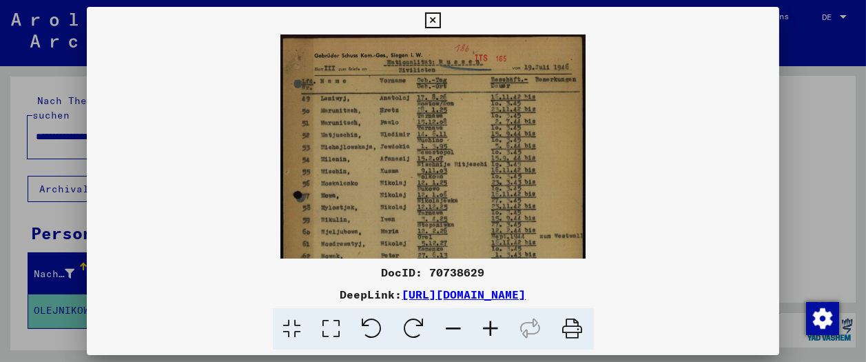
scroll to position [0, 0]
drag, startPoint x: 484, startPoint y: 213, endPoint x: 473, endPoint y: 274, distance: 62.2
click at [475, 282] on div "DocID: 70738629 DeepLink: [URL][DOMAIN_NAME]" at bounding box center [433, 178] width 693 height 343
drag, startPoint x: 472, startPoint y: 138, endPoint x: 470, endPoint y: 161, distance: 22.8
click at [470, 161] on img at bounding box center [432, 249] width 305 height 431
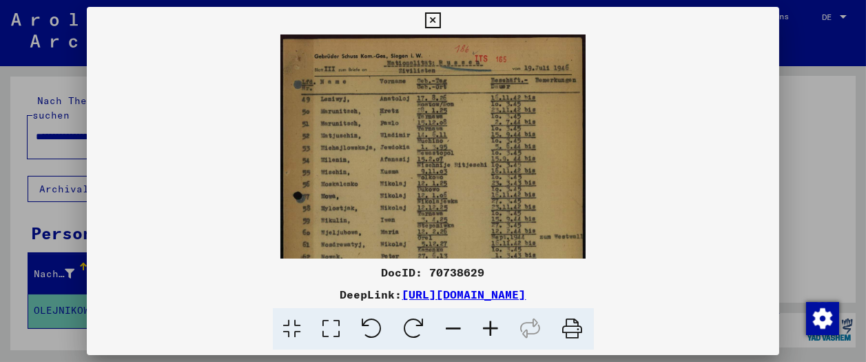
click at [441, 19] on icon at bounding box center [433, 20] width 16 height 17
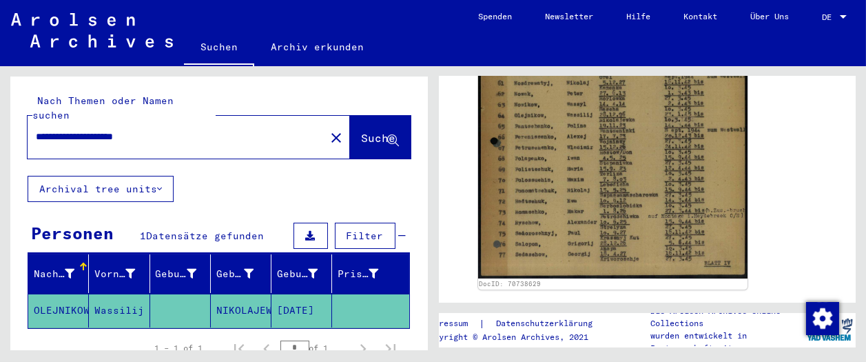
drag, startPoint x: 136, startPoint y: 119, endPoint x: 203, endPoint y: 122, distance: 66.9
click at [203, 130] on input "**********" at bounding box center [176, 137] width 281 height 14
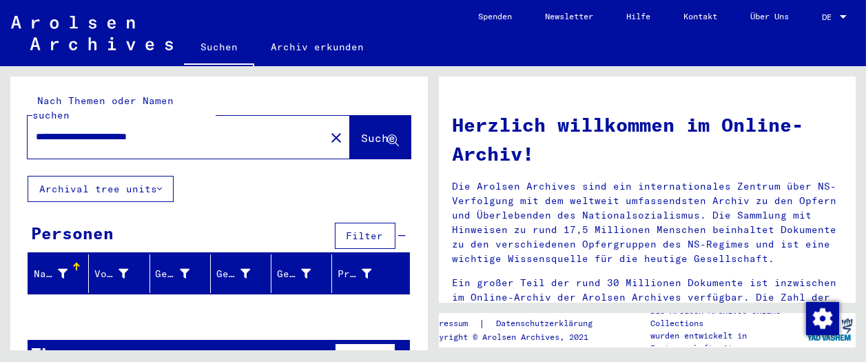
drag, startPoint x: 133, startPoint y: 121, endPoint x: 231, endPoint y: 116, distance: 98.6
click at [224, 130] on input "**********" at bounding box center [172, 137] width 273 height 14
type input "**********"
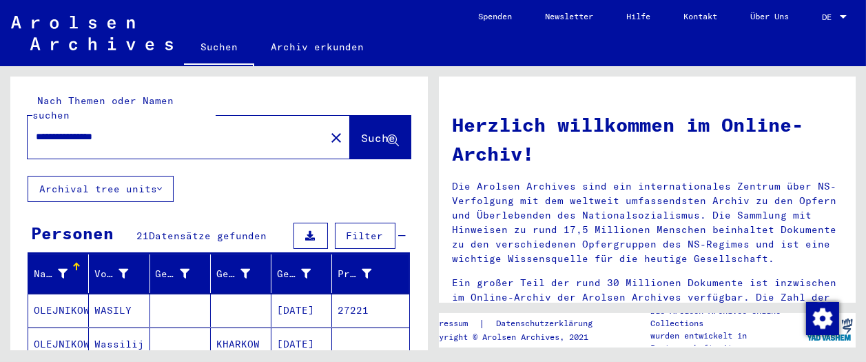
scroll to position [153, 0]
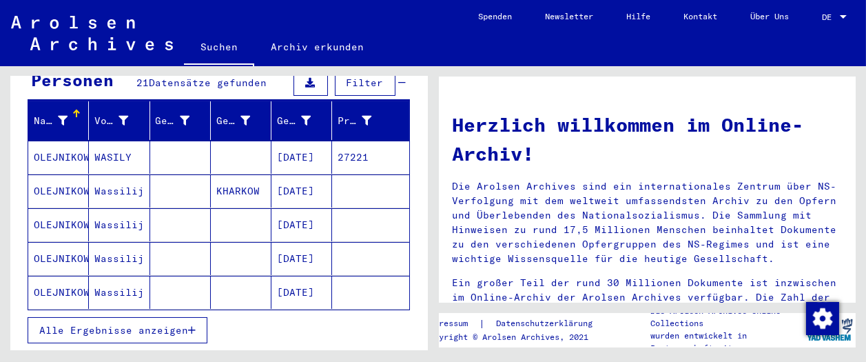
click at [300, 208] on mat-cell "[DATE]" at bounding box center [301, 224] width 61 height 33
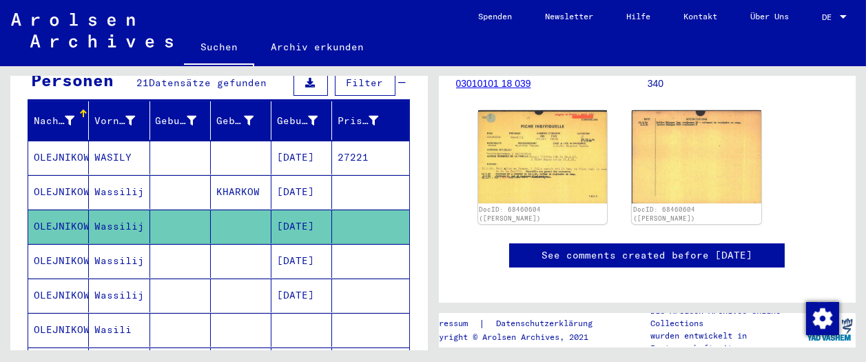
scroll to position [229, 0]
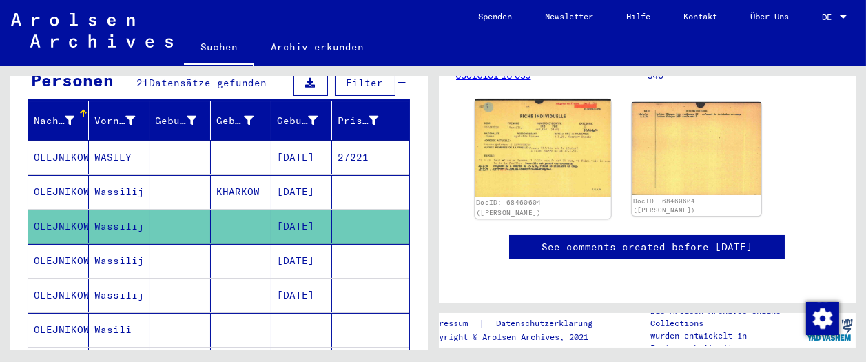
click at [572, 165] on img at bounding box center [543, 147] width 136 height 97
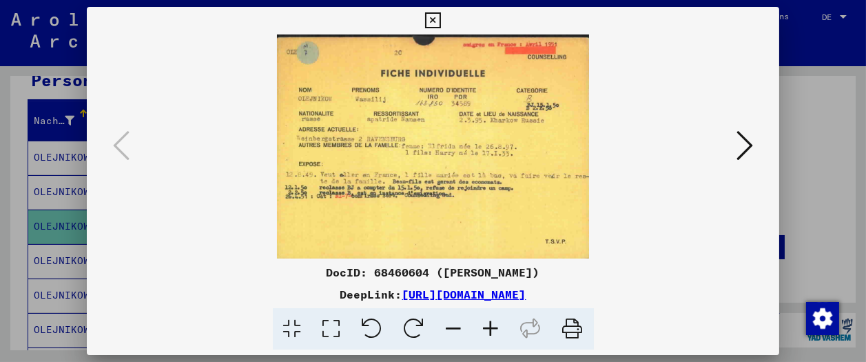
click at [441, 17] on icon at bounding box center [433, 20] width 16 height 17
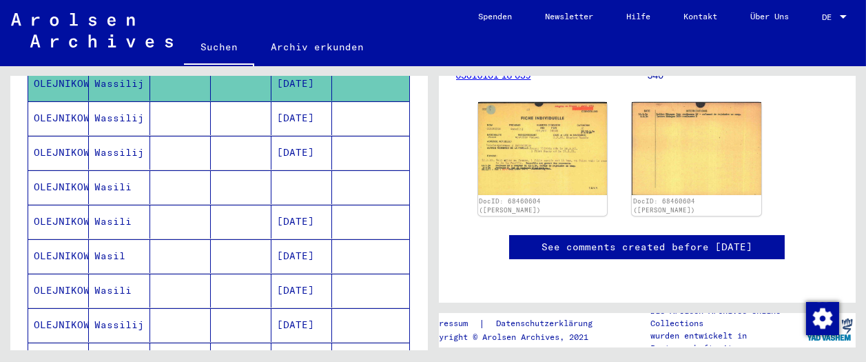
scroll to position [306, 0]
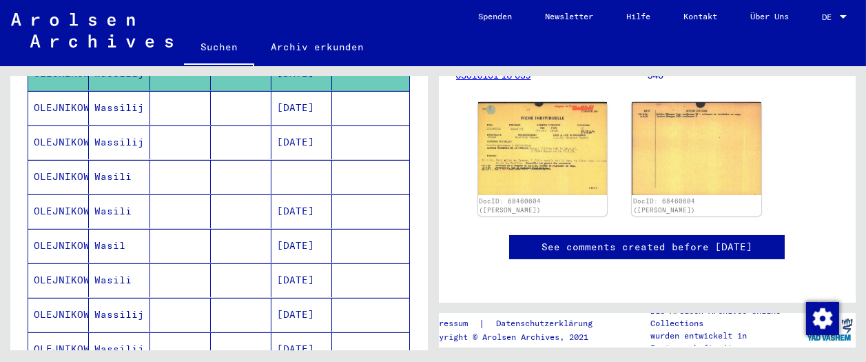
click at [258, 160] on mat-cell at bounding box center [241, 177] width 61 height 34
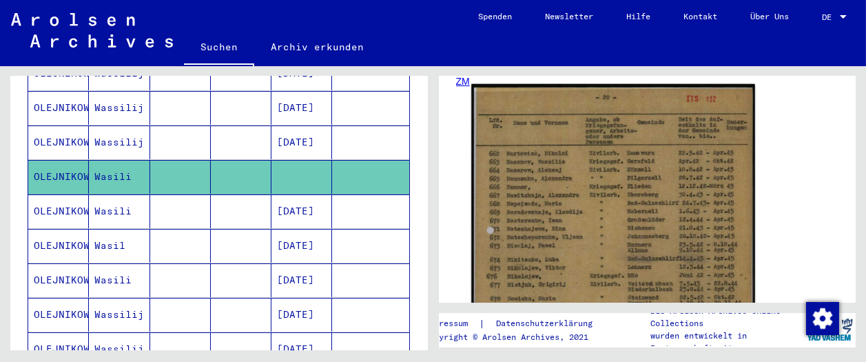
click at [590, 189] on img at bounding box center [612, 284] width 283 height 400
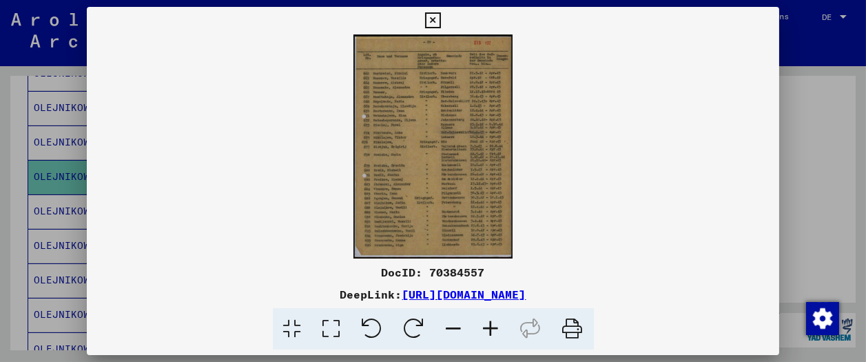
click at [493, 322] on icon at bounding box center [491, 329] width 37 height 42
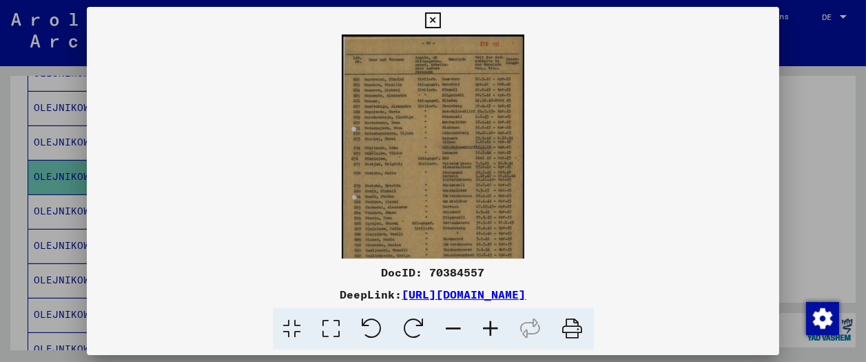
click at [493, 322] on icon at bounding box center [491, 329] width 37 height 42
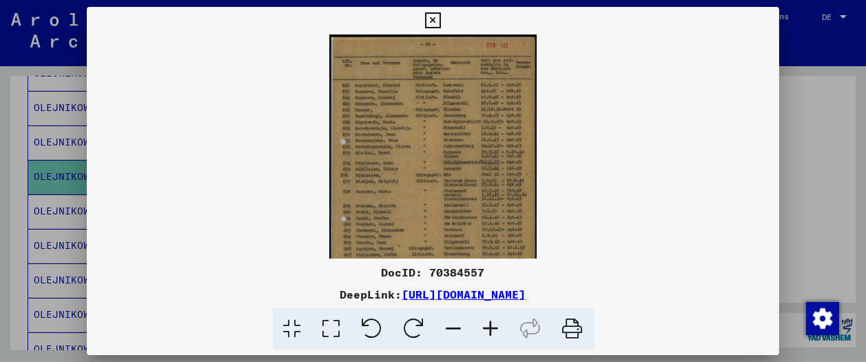
click at [493, 322] on icon at bounding box center [491, 329] width 37 height 42
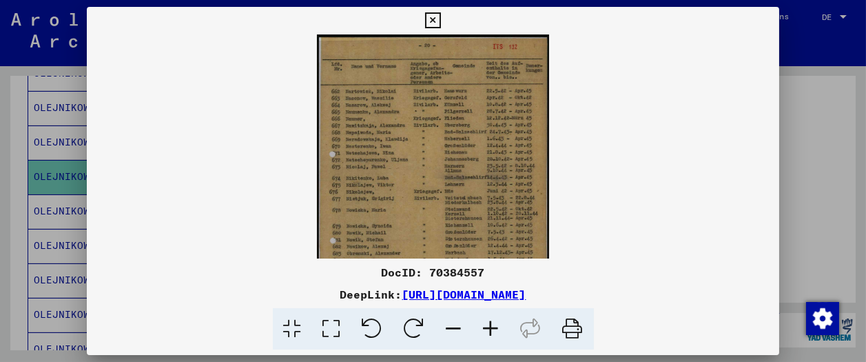
click at [493, 320] on icon at bounding box center [491, 329] width 37 height 42
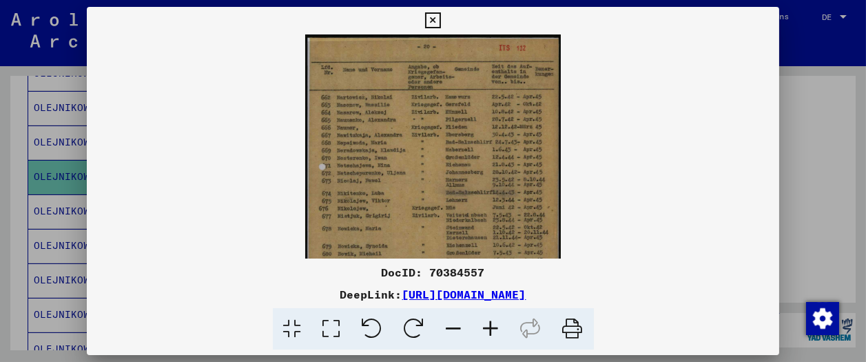
click at [493, 320] on icon at bounding box center [491, 329] width 37 height 42
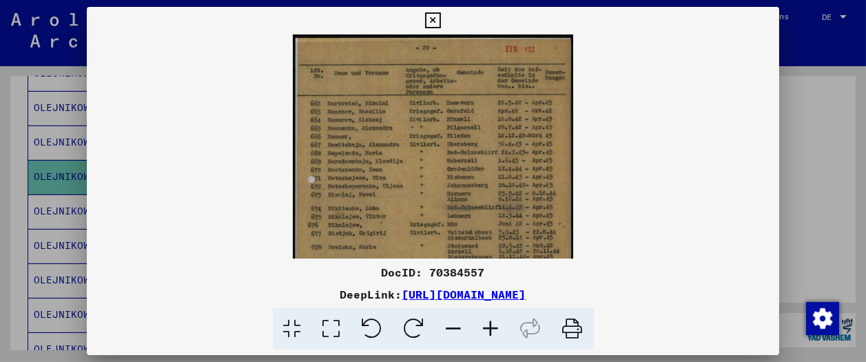
click at [493, 320] on icon at bounding box center [491, 329] width 37 height 42
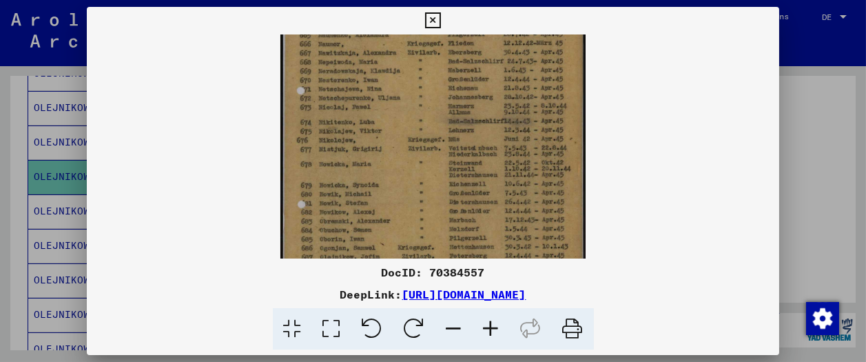
drag, startPoint x: 359, startPoint y: 229, endPoint x: 358, endPoint y: 118, distance: 110.2
click at [358, 118] on img at bounding box center [432, 148] width 305 height 431
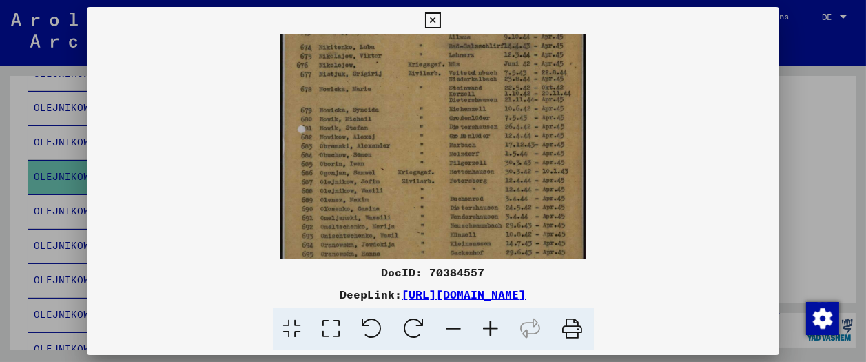
scroll to position [183, 0]
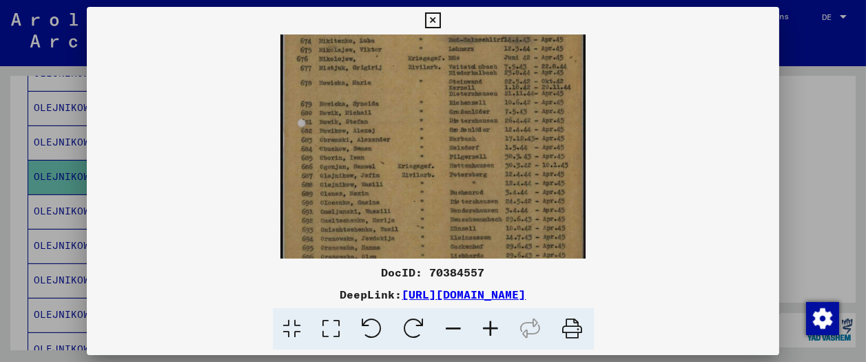
drag, startPoint x: 384, startPoint y: 227, endPoint x: 375, endPoint y: 148, distance: 79.6
click at [375, 148] on img at bounding box center [432, 67] width 305 height 431
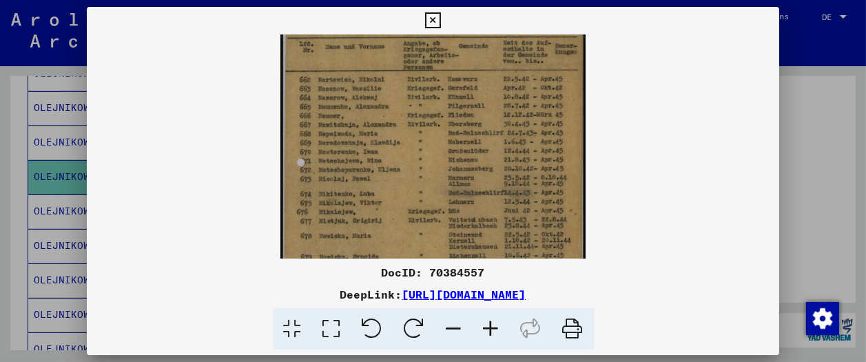
scroll to position [26, 0]
drag, startPoint x: 422, startPoint y: 117, endPoint x: 428, endPoint y: 269, distance: 152.4
click at [428, 269] on div "DocID: 70384557 DeepLink: [URL][DOMAIN_NAME]" at bounding box center [433, 178] width 693 height 343
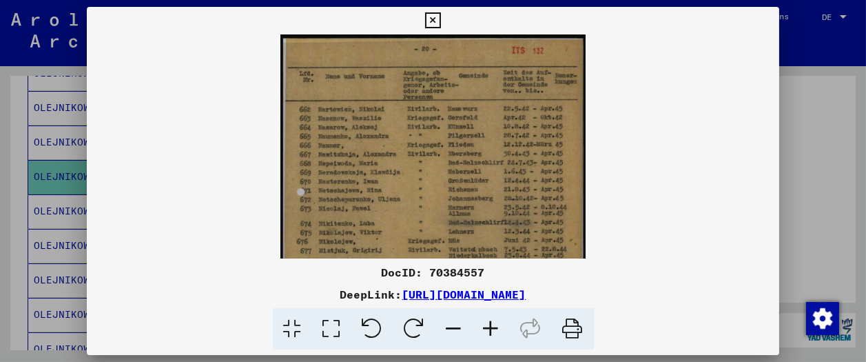
drag, startPoint x: 424, startPoint y: 155, endPoint x: 425, endPoint y: 212, distance: 57.2
click at [425, 212] on img at bounding box center [432, 249] width 305 height 431
click at [441, 20] on icon at bounding box center [433, 20] width 16 height 17
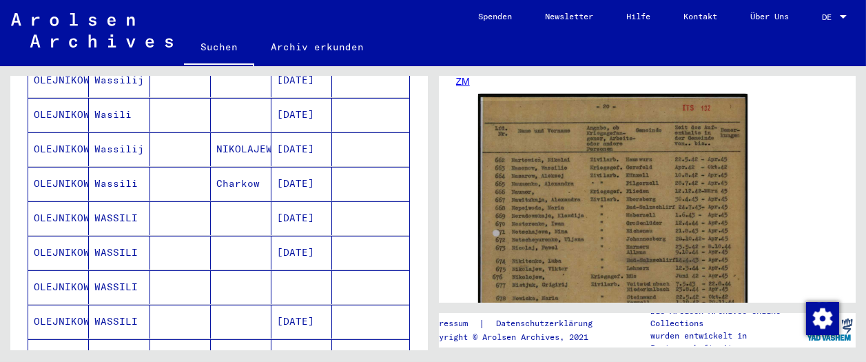
scroll to position [612, 0]
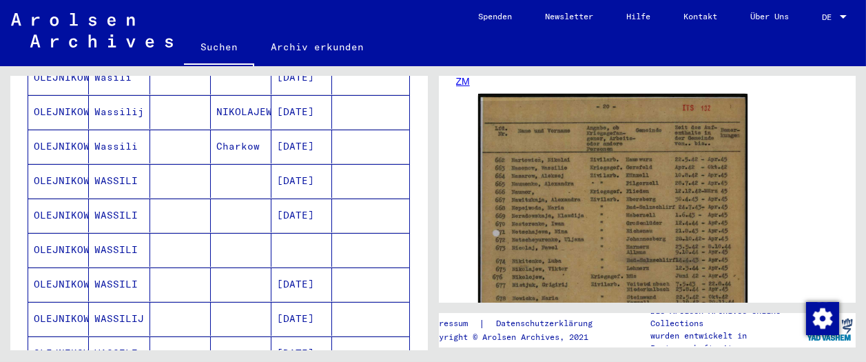
click at [305, 101] on mat-cell "[DATE]" at bounding box center [301, 112] width 61 height 34
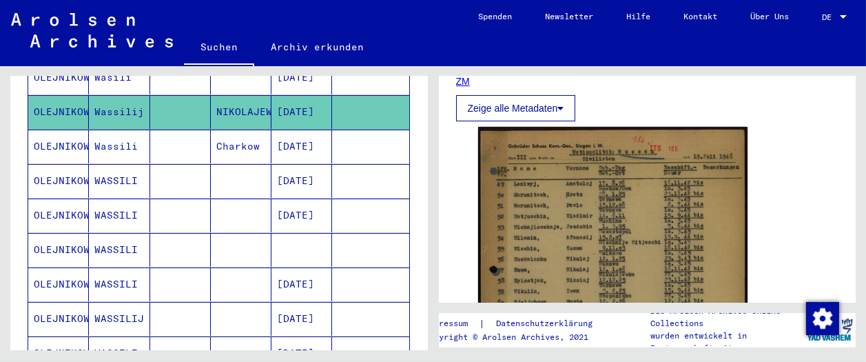
click at [298, 233] on mat-cell at bounding box center [301, 250] width 61 height 34
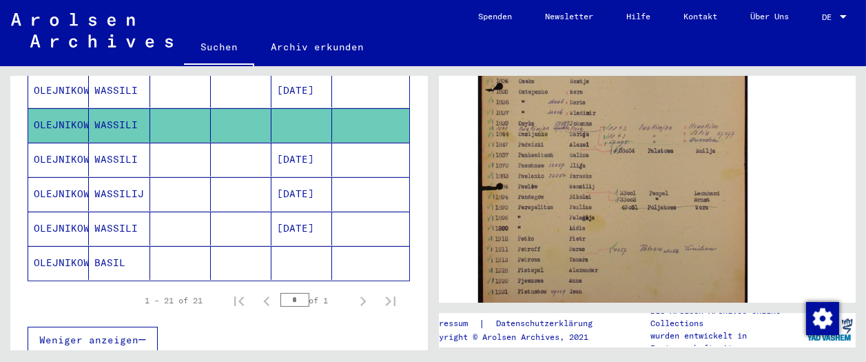
scroll to position [765, 0]
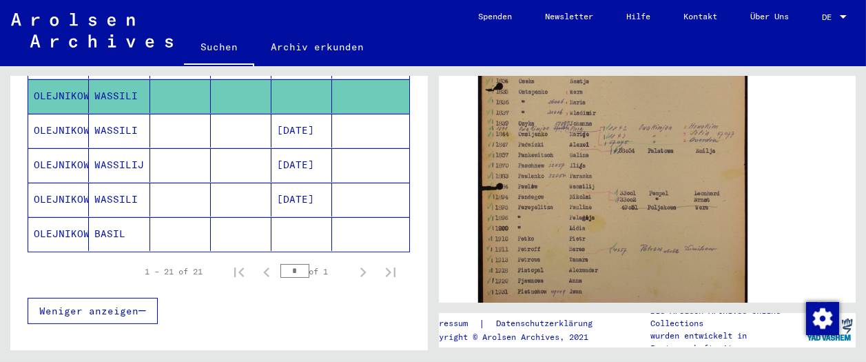
click at [271, 217] on mat-cell at bounding box center [301, 234] width 61 height 34
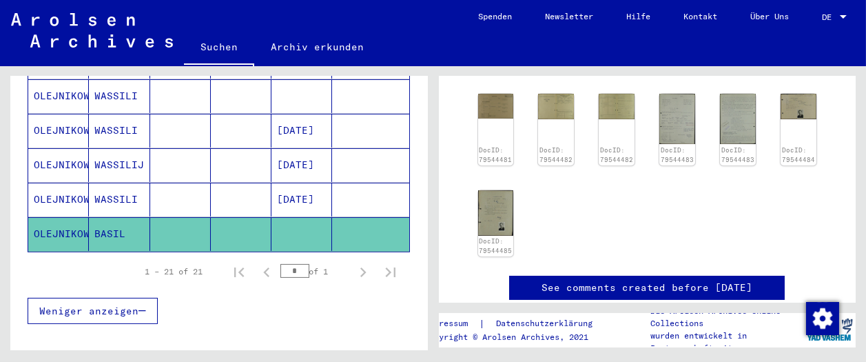
scroll to position [153, 0]
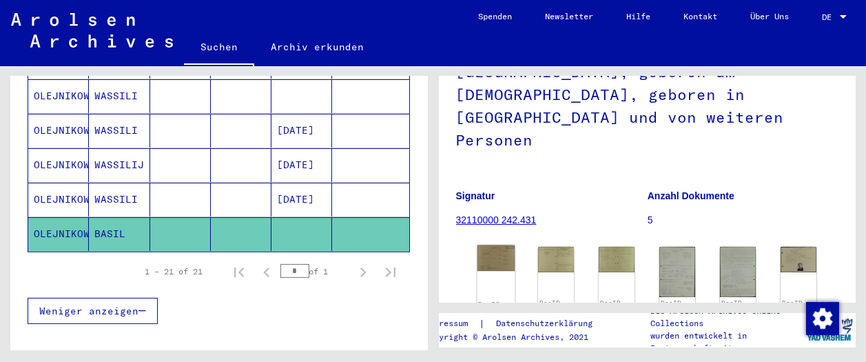
click at [490, 245] on img at bounding box center [496, 258] width 38 height 26
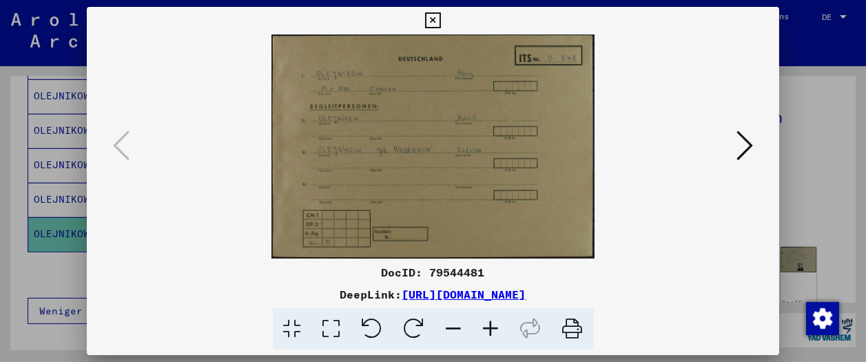
click at [441, 18] on icon at bounding box center [433, 20] width 16 height 17
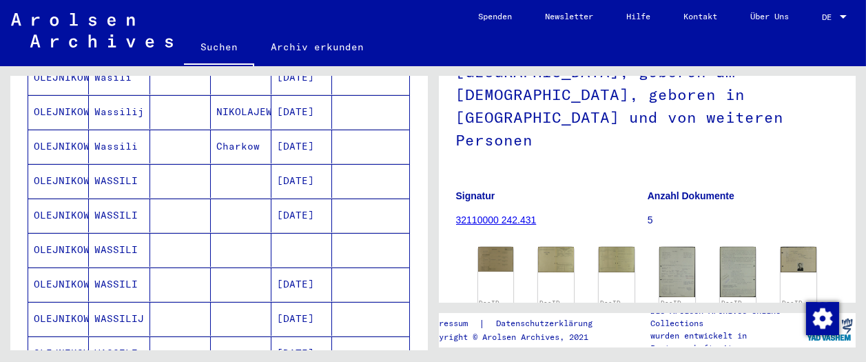
scroll to position [536, 0]
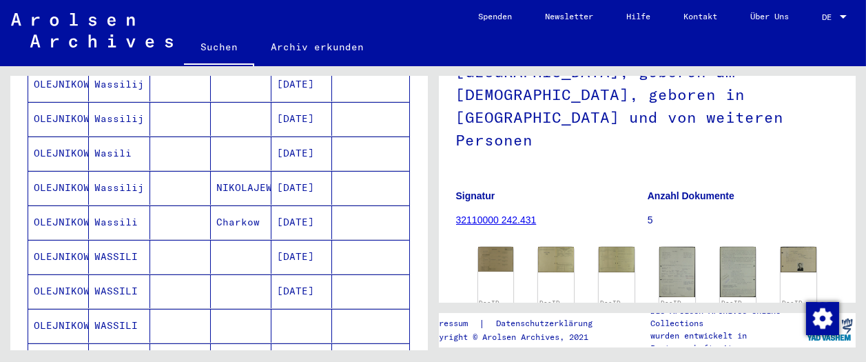
click at [275, 171] on mat-cell "[DATE]" at bounding box center [301, 188] width 61 height 34
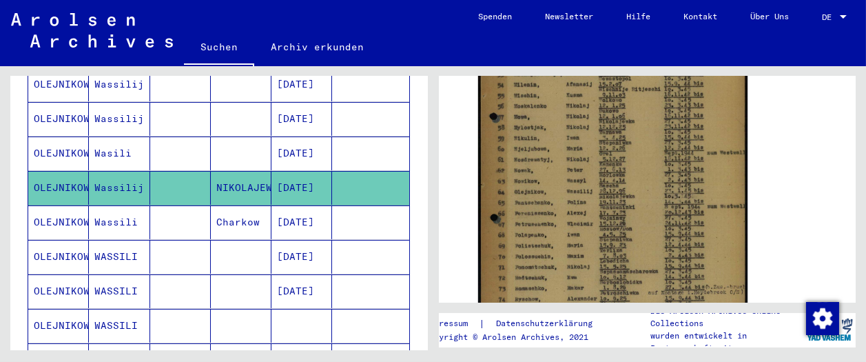
scroll to position [153, 0]
